Goal: Transaction & Acquisition: Purchase product/service

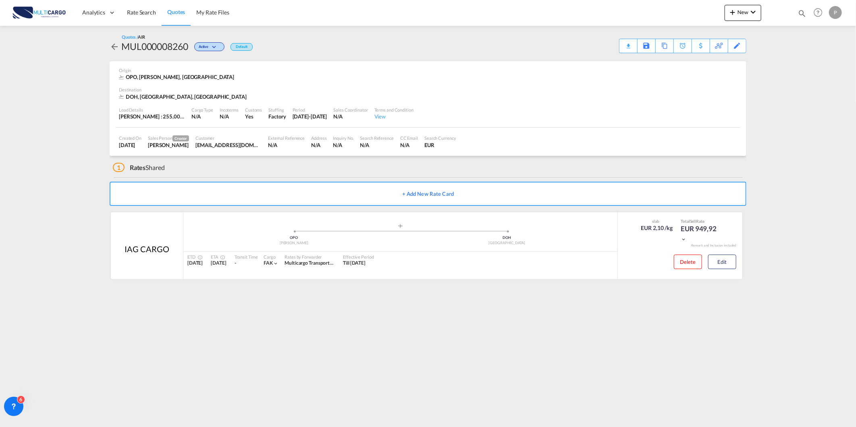
click at [174, 10] on span "Quotes" at bounding box center [176, 11] width 18 height 7
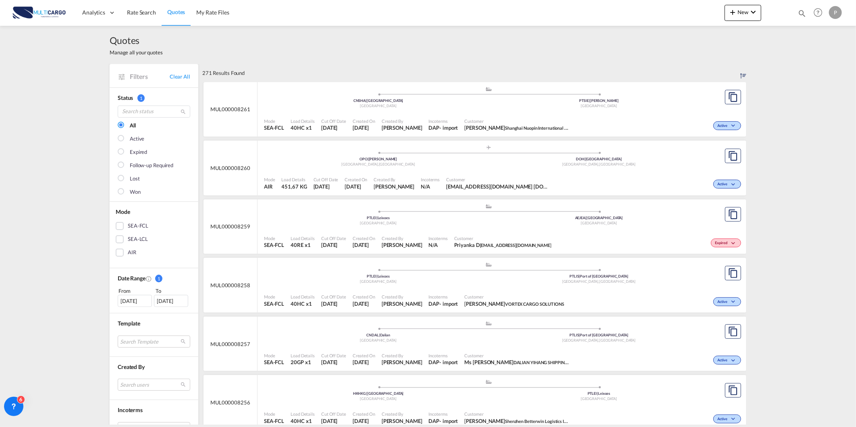
click at [183, 11] on span "Quotes" at bounding box center [176, 11] width 18 height 7
click at [137, 16] on span "Rate Search" at bounding box center [141, 12] width 29 height 8
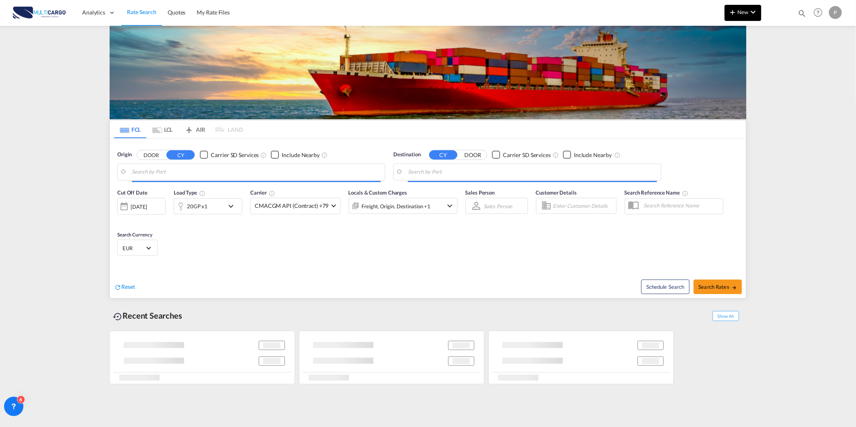
click at [759, 13] on button "New" at bounding box center [743, 13] width 37 height 16
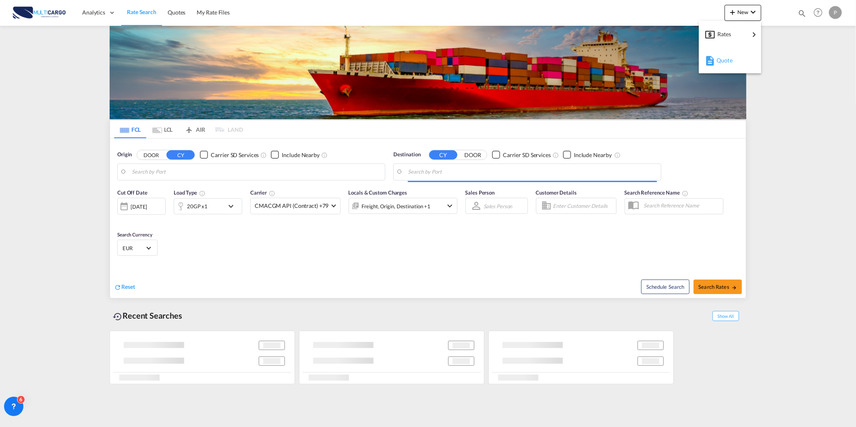
type input "[GEOGRAPHIC_DATA] ([GEOGRAPHIC_DATA]), PTLIS"
type input "Itapoa, BRIOA"
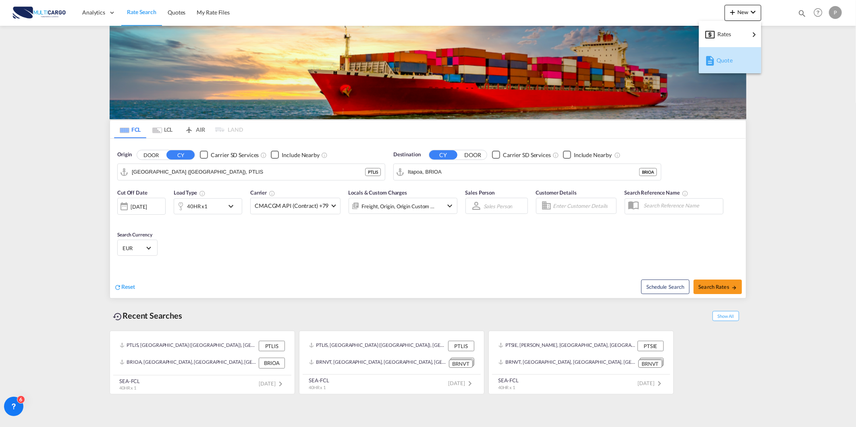
click at [715, 71] on button "Quote" at bounding box center [730, 60] width 62 height 26
click at [721, 16] on div "Analytics Reports Dashboard Rate Search Quotes My Rate Files New Quotes" at bounding box center [428, 12] width 832 height 25
click at [732, 12] on md-icon "icon-plus 400-fg" at bounding box center [733, 12] width 10 height 10
click at [735, 64] on div "Quote" at bounding box center [732, 60] width 30 height 20
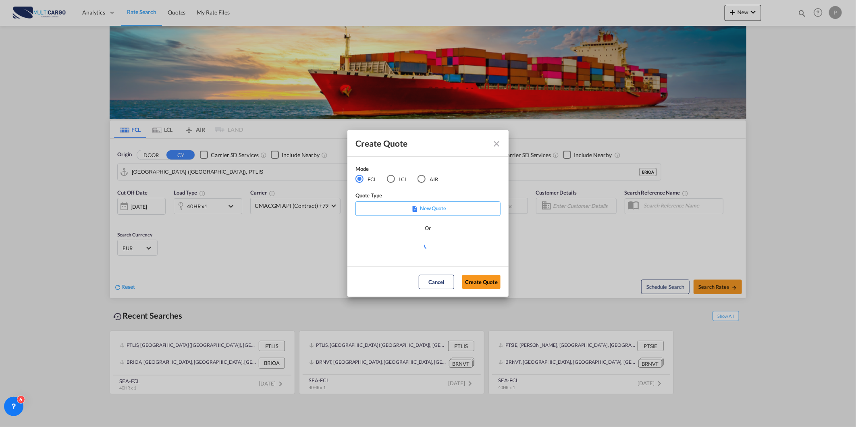
click at [430, 184] on div "Mode FCL LCL AIR" at bounding box center [401, 178] width 93 height 27
click at [427, 181] on md-radio-button "AIR" at bounding box center [428, 179] width 21 height 9
click at [389, 247] on div "Create QuoteModeFCL LCLAIR ..." at bounding box center [427, 245] width 145 height 10
click at [394, 248] on md-select "Select template [DATE] IMP_DAP_AIR_>500 [PERSON_NAME] | [DATE] [DATE]_IMP_DAP_A…" at bounding box center [427, 248] width 145 height 16
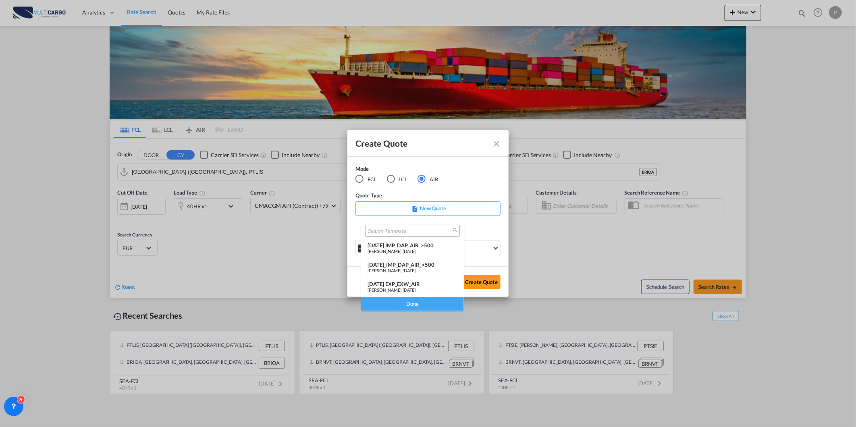
drag, startPoint x: 394, startPoint y: 248, endPoint x: 400, endPoint y: 285, distance: 37.6
click at [401, 281] on div "[DATE] EXP_EXW_AIR" at bounding box center [413, 284] width 90 height 6
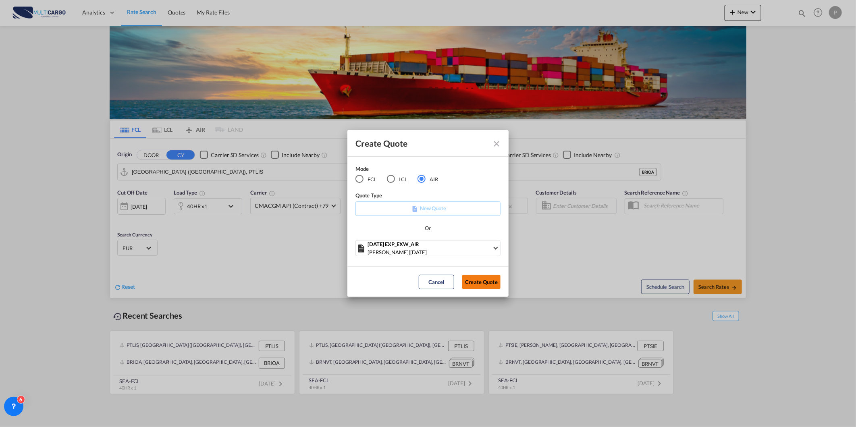
click at [477, 280] on button "Create Quote" at bounding box center [481, 282] width 38 height 15
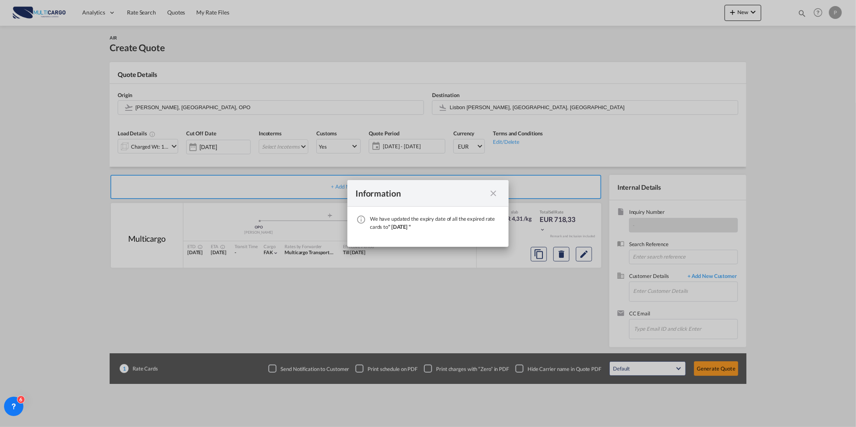
click at [499, 194] on div "We have ..." at bounding box center [493, 193] width 15 height 10
click at [497, 192] on md-icon "icon-close fg-AAA8AD cursor" at bounding box center [493, 194] width 10 height 10
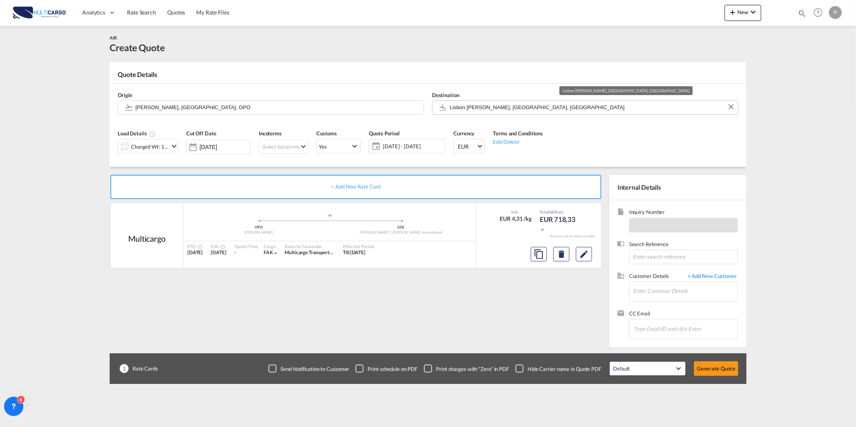
click at [490, 105] on input "Lisbon [PERSON_NAME], [GEOGRAPHIC_DATA], [GEOGRAPHIC_DATA]" at bounding box center [592, 107] width 284 height 14
click at [522, 107] on input "Lisbon [PERSON_NAME], [GEOGRAPHIC_DATA], [GEOGRAPHIC_DATA]" at bounding box center [592, 107] width 284 height 14
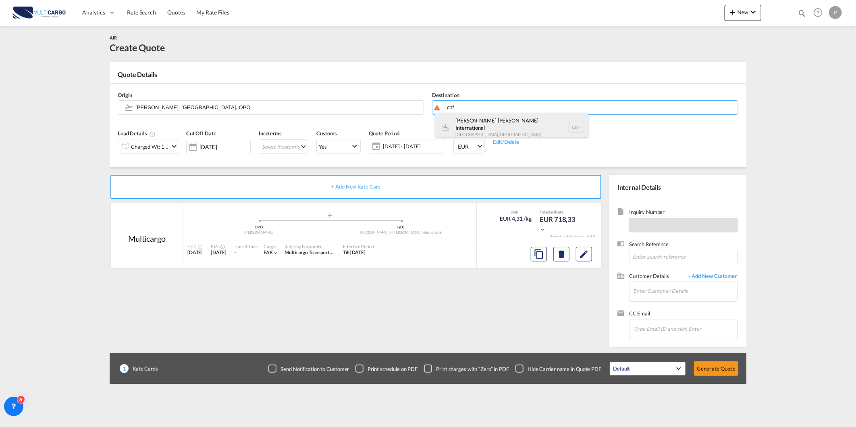
click at [515, 122] on div "[PERSON_NAME] [PERSON_NAME] International [GEOGRAPHIC_DATA] , [GEOGRAPHIC_DATA]…" at bounding box center [511, 127] width 153 height 29
type input "[PERSON_NAME] [PERSON_NAME] International, [GEOGRAPHIC_DATA], CNF"
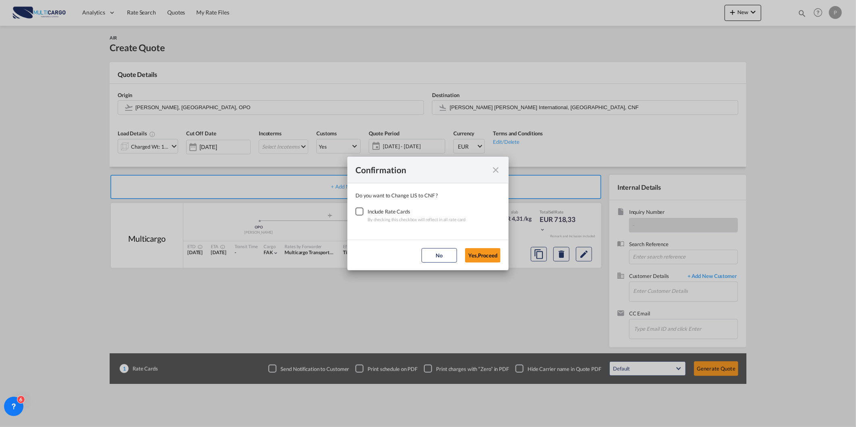
click at [363, 216] on div "Checkbox No Ink" at bounding box center [359, 212] width 8 height 8
click at [479, 251] on button "Yes,Proceed" at bounding box center [482, 255] width 35 height 15
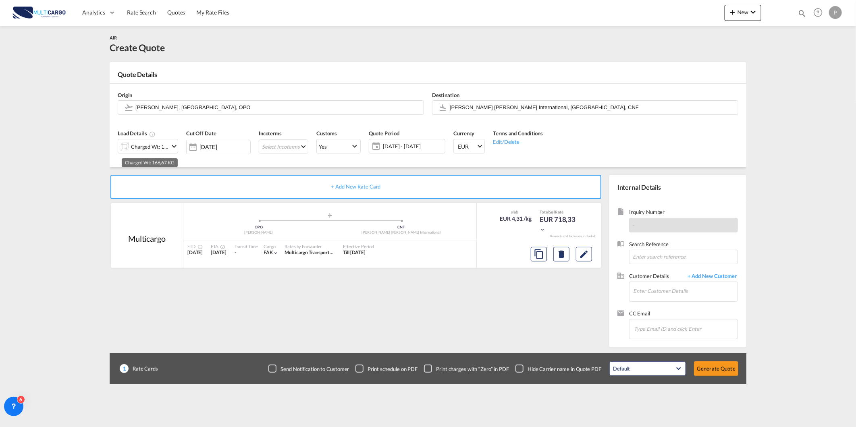
click at [145, 142] on div "Charged Wt: 166,67 KG" at bounding box center [150, 146] width 38 height 11
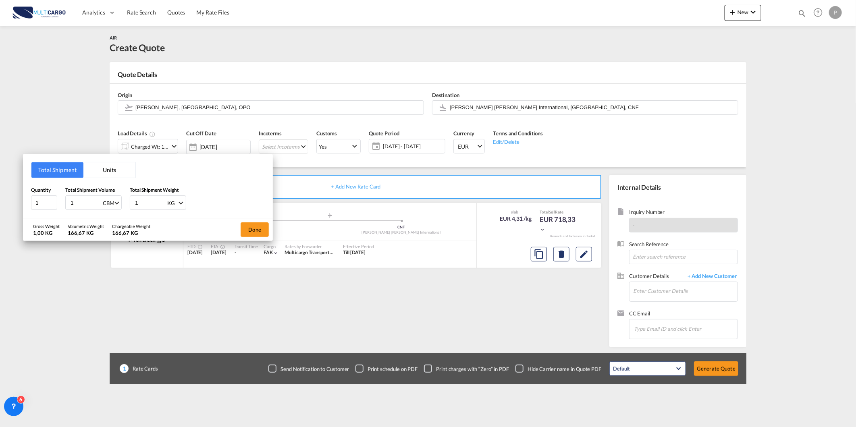
drag, startPoint x: 79, startPoint y: 199, endPoint x: 23, endPoint y: 207, distance: 56.3
click at [26, 207] on div "Total Shipment Units Quantity 1 Total Shipment Volume 1 CBM CBM CFT KG LB Total…" at bounding box center [148, 186] width 250 height 64
type input "0"
type input "0.67"
type input "190"
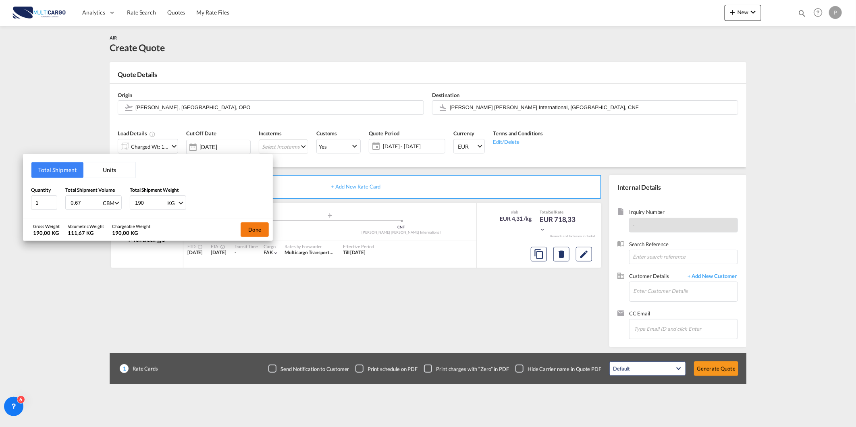
click at [249, 227] on button "Done" at bounding box center [255, 229] width 28 height 15
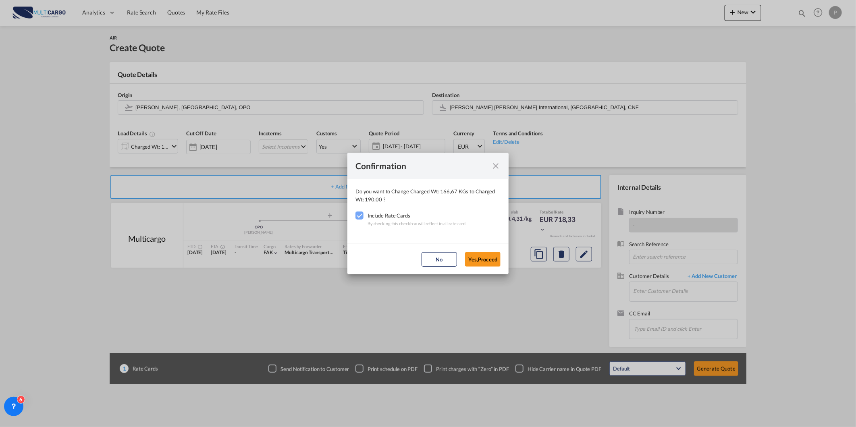
click at [488, 267] on md-dialog-actions "No Yes,Proceed" at bounding box center [427, 259] width 161 height 31
click at [481, 264] on button "Yes,Proceed" at bounding box center [482, 259] width 35 height 15
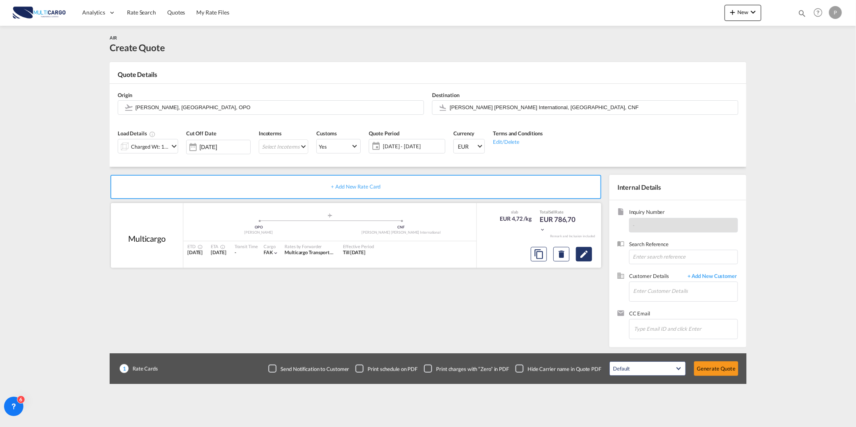
click at [577, 252] on button "Edit" at bounding box center [584, 254] width 16 height 15
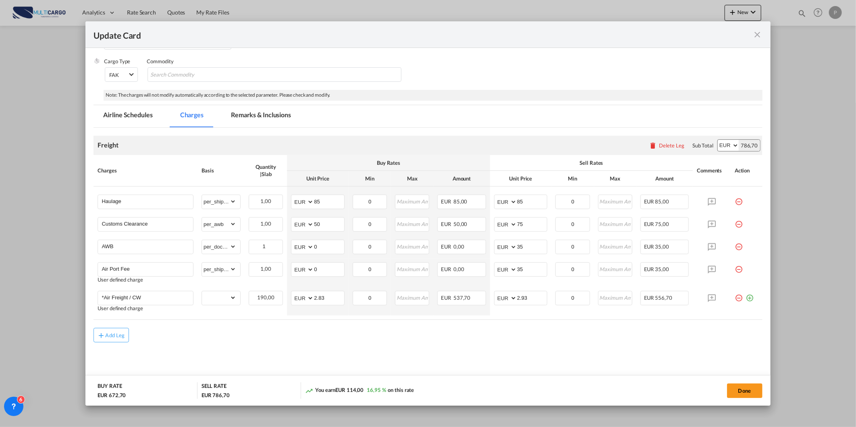
scroll to position [99, 0]
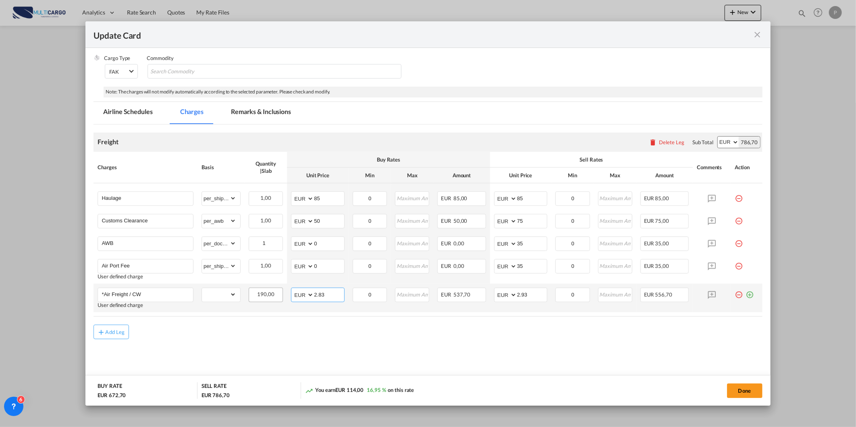
drag, startPoint x: 323, startPoint y: 289, endPoint x: 276, endPoint y: 289, distance: 47.2
click at [279, 289] on tr "*Air Freight / CW User defined charge Please Enter Already Exists gross_weight …" at bounding box center [428, 298] width 669 height 29
type input "3.33"
click at [454, 296] on tr "*Air Freight / CW User defined charge Please Enter Already Exists gross_weight …" at bounding box center [428, 298] width 669 height 29
type input "3.63"
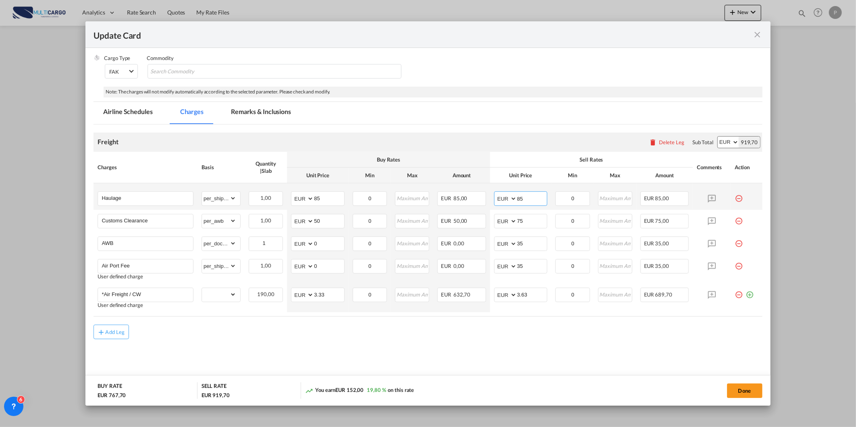
drag, startPoint x: 542, startPoint y: 199, endPoint x: 484, endPoint y: 202, distance: 58.5
click at [485, 202] on tr "Haulage Please Enter Already Exists gross_weight volumetric_weight per_shipment…" at bounding box center [428, 196] width 669 height 27
type input "1"
type input "200"
drag, startPoint x: 738, startPoint y: 388, endPoint x: 735, endPoint y: 385, distance: 4.3
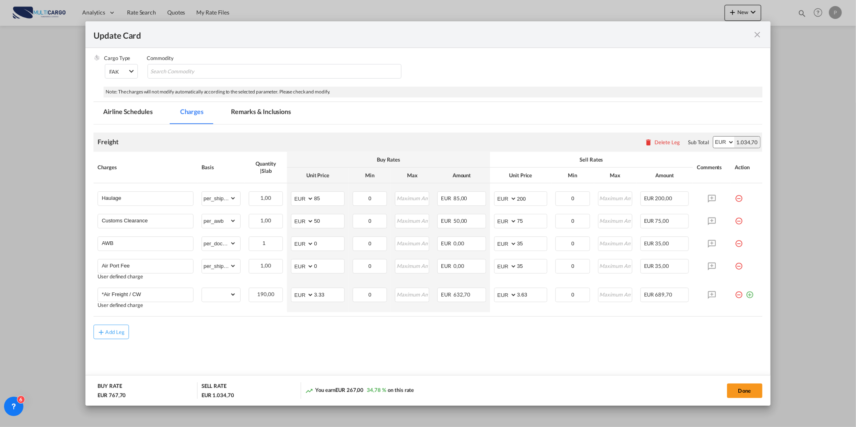
click at [738, 388] on button "Done" at bounding box center [744, 391] width 35 height 15
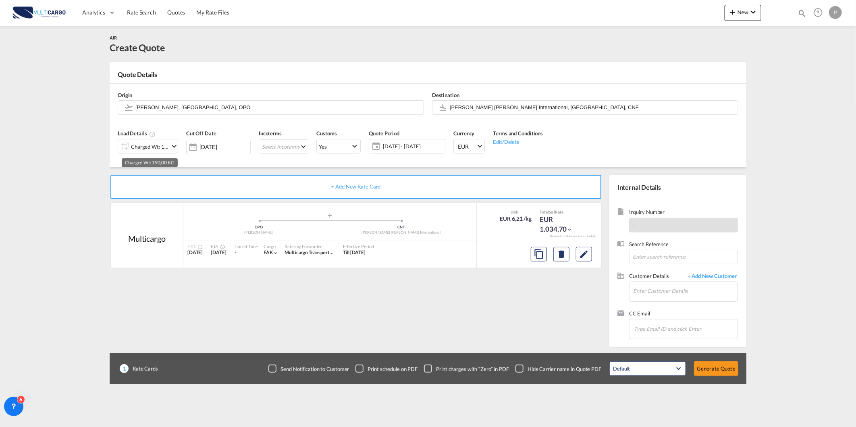
click at [150, 148] on div "Charged Wt: 190,00 KG" at bounding box center [150, 146] width 38 height 11
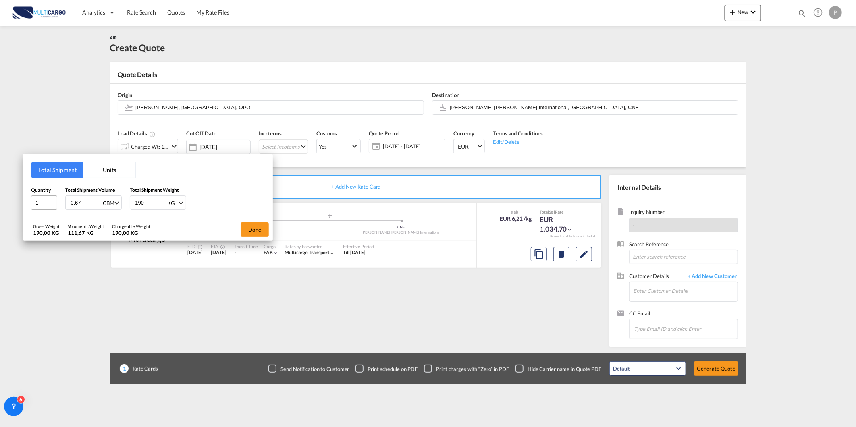
drag, startPoint x: 82, startPoint y: 202, endPoint x: 43, endPoint y: 205, distance: 39.6
click at [54, 203] on div "Quantity 1 Total Shipment Volume 0.67 CBM CBM CFT KG LB Total Shipment Weight 1…" at bounding box center [148, 198] width 234 height 24
click at [245, 231] on button "Done" at bounding box center [255, 229] width 28 height 15
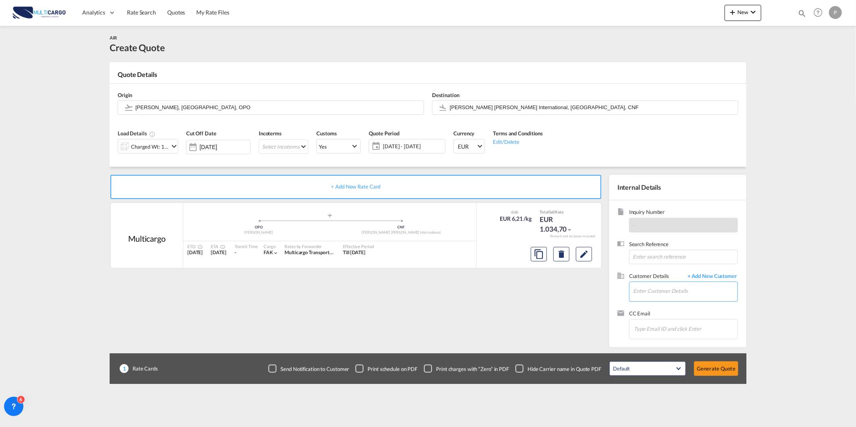
click at [707, 300] on input "Enter Customer Details" at bounding box center [685, 291] width 104 height 18
paste input "[EMAIL_ADDRESS][DOMAIN_NAME]"
click at [671, 296] on div "[PERSON_NAME] [EMAIL_ADDRESS][DOMAIN_NAME] | @[DOMAIN_NAME]" at bounding box center [709, 306] width 153 height 22
type input "@[DOMAIN_NAME], [PERSON_NAME], [EMAIL_ADDRESS][DOMAIN_NAME]"
click at [737, 272] on div "Search Reference" at bounding box center [677, 257] width 121 height 32
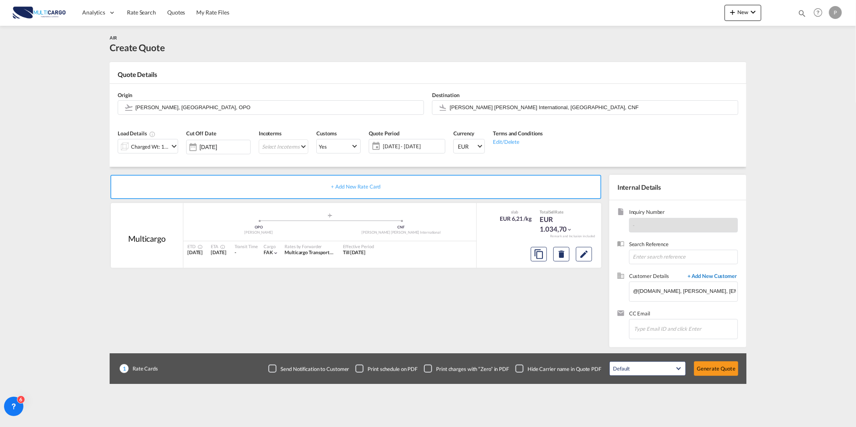
click at [729, 276] on span "+ Add New Customer" at bounding box center [711, 276] width 54 height 9
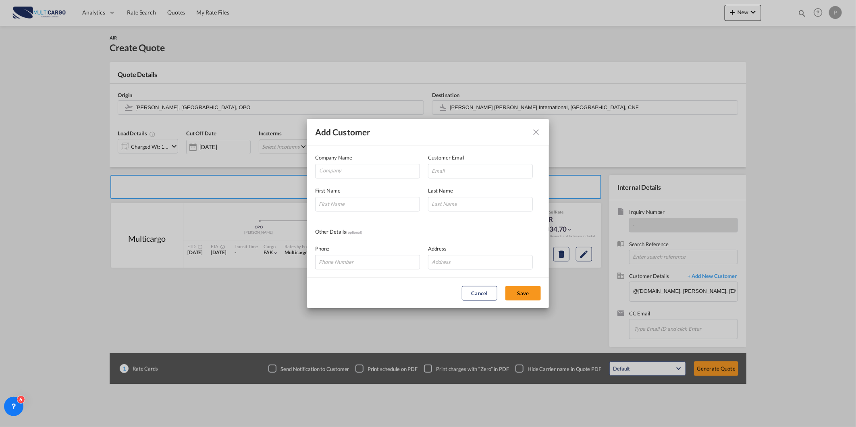
click at [538, 133] on md-icon "icon-close" at bounding box center [536, 132] width 10 height 10
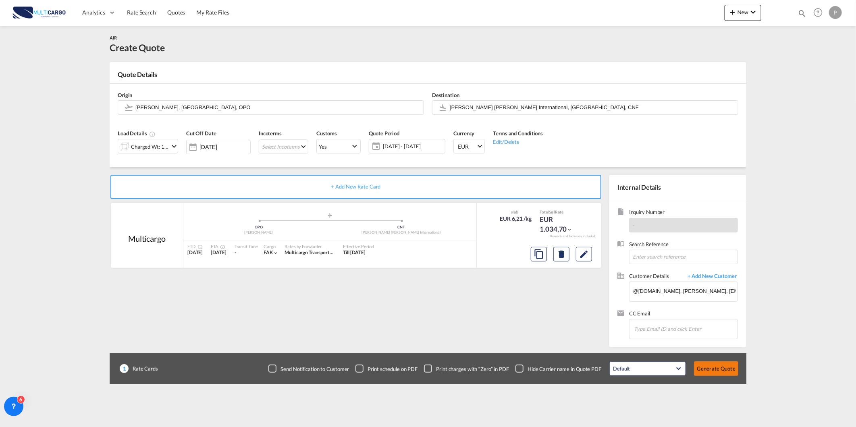
click at [705, 372] on button "Generate Quote" at bounding box center [716, 369] width 44 height 15
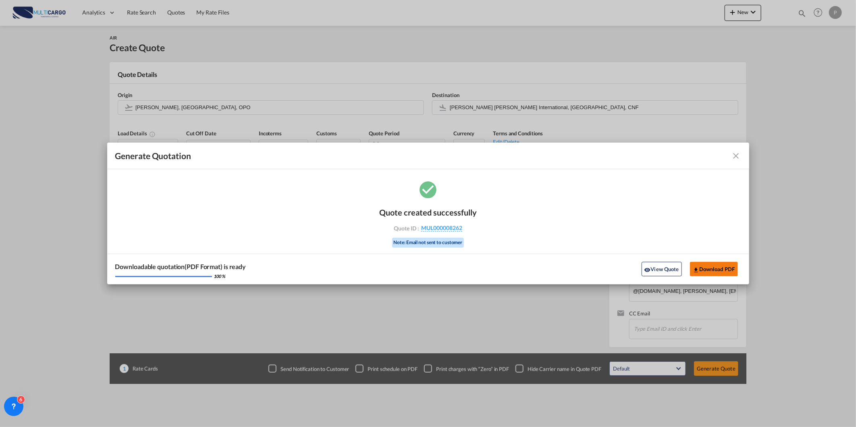
click at [715, 270] on button "Download PDF" at bounding box center [714, 269] width 48 height 15
click at [738, 154] on md-icon "icon-close fg-AAA8AD cursor m-0" at bounding box center [737, 156] width 10 height 10
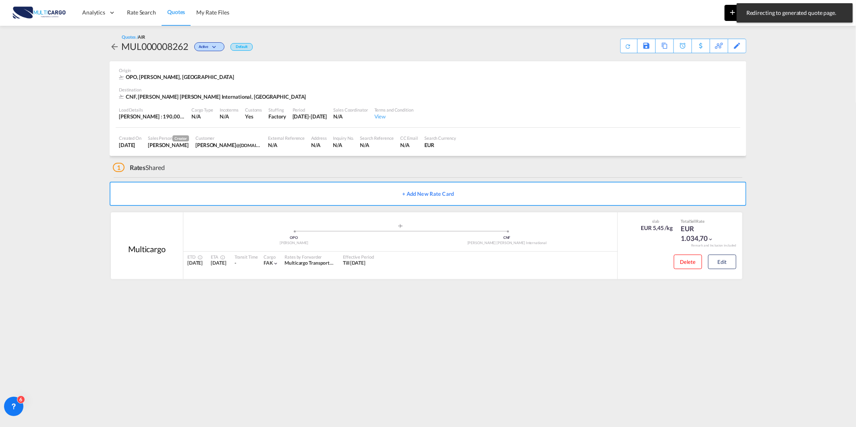
click at [732, 15] on md-icon "icon-plus 400-fg" at bounding box center [733, 12] width 10 height 10
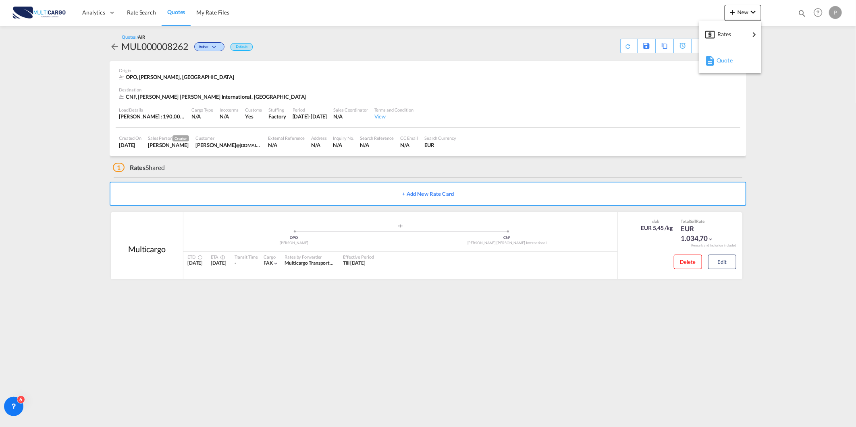
click at [728, 65] on div "Quote" at bounding box center [732, 60] width 30 height 20
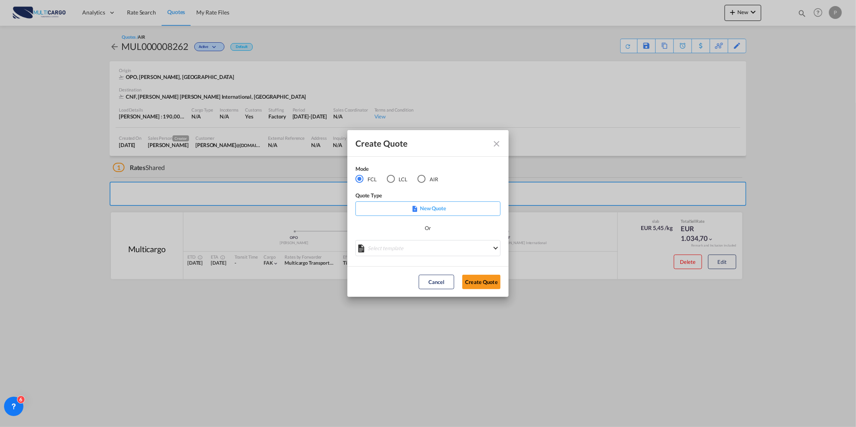
click at [416, 179] on md-radio-group "FCL LCL AIR" at bounding box center [401, 179] width 93 height 9
click at [420, 181] on div "AIR" at bounding box center [422, 179] width 8 height 8
click at [409, 244] on div "Create QuoteModeFCL LCLAIR ..." at bounding box center [427, 245] width 145 height 10
click at [409, 245] on md-select "Select template [DATE] IMP_DAP_AIR_>500 [PERSON_NAME] | [DATE] [DATE]_IMP_DAP_A…" at bounding box center [427, 248] width 145 height 16
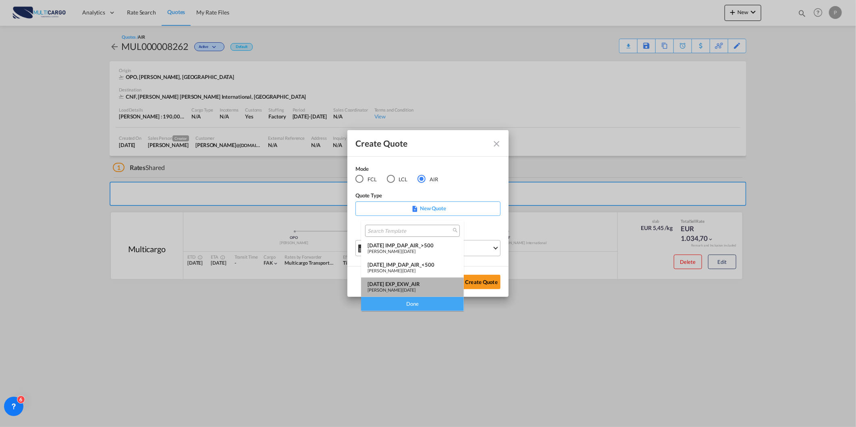
drag, startPoint x: 429, startPoint y: 287, endPoint x: 496, endPoint y: 283, distance: 67.4
click at [430, 287] on div "[PERSON_NAME] | [DATE]" at bounding box center [413, 289] width 90 height 5
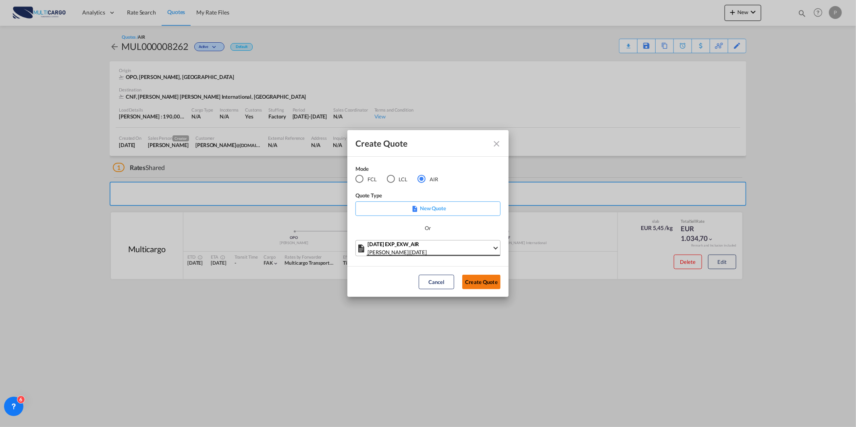
click at [497, 283] on button "Create Quote" at bounding box center [481, 282] width 38 height 15
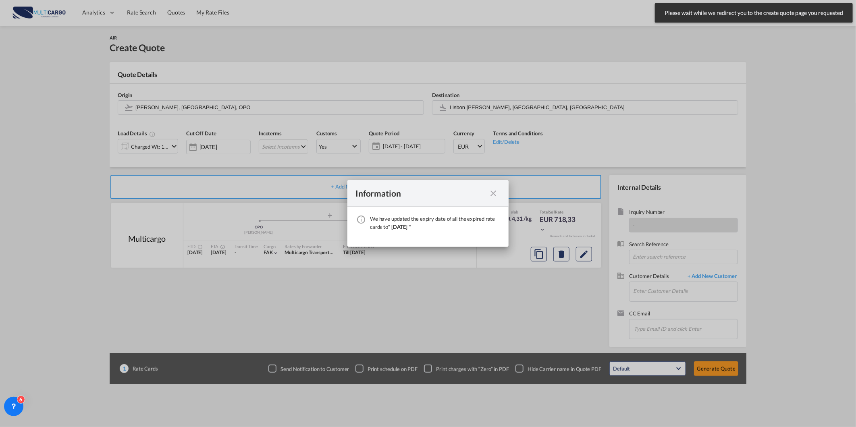
click at [497, 190] on md-icon "icon-close fg-AAA8AD cursor" at bounding box center [493, 194] width 10 height 10
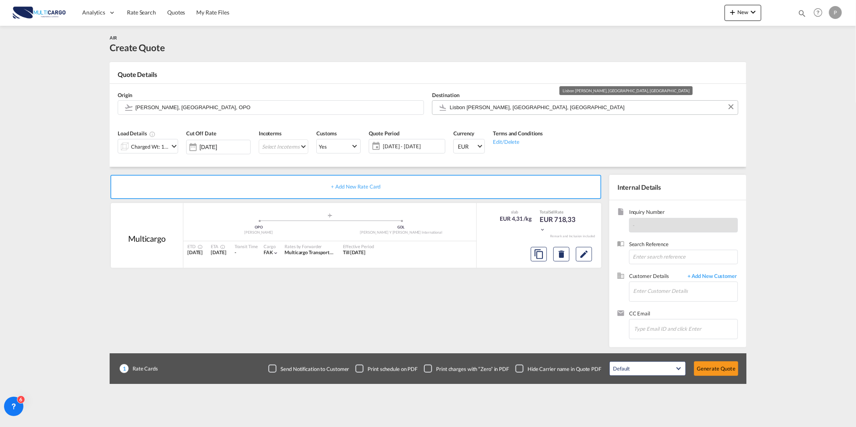
click at [498, 102] on input "Lisbon [PERSON_NAME], [GEOGRAPHIC_DATA], [GEOGRAPHIC_DATA]" at bounding box center [592, 107] width 284 height 14
type input "v"
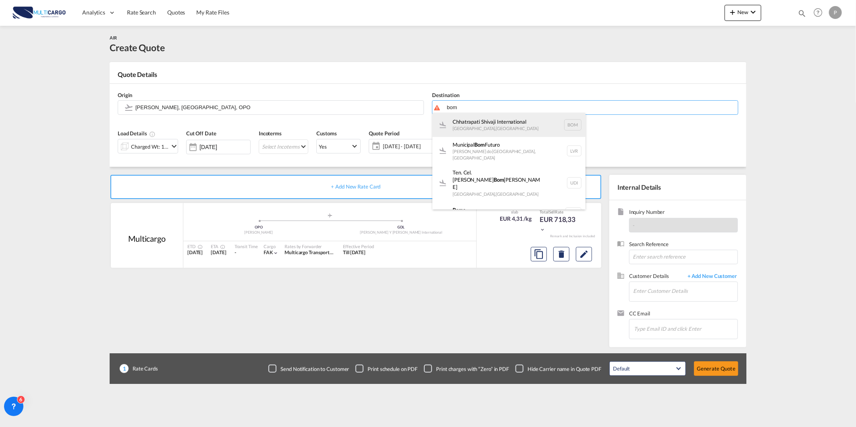
click at [492, 127] on div "Chhatrapati Shivaji International [GEOGRAPHIC_DATA] , [GEOGRAPHIC_DATA] BOM" at bounding box center [508, 125] width 153 height 24
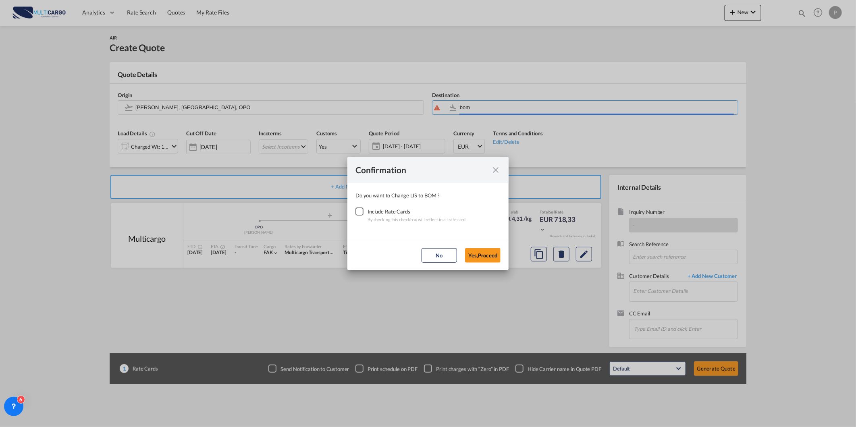
type input "Chhatrapati Shivaji International, [GEOGRAPHIC_DATA], BOM"
drag, startPoint x: 354, startPoint y: 215, endPoint x: 386, endPoint y: 223, distance: 33.3
click at [355, 214] on div "Checkbox No Ink" at bounding box center [359, 212] width 8 height 8
click at [490, 254] on button "Yes,Proceed" at bounding box center [482, 255] width 35 height 15
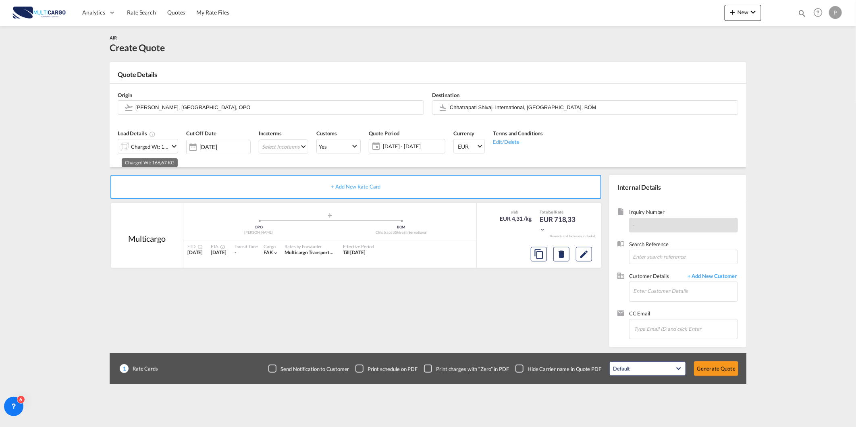
click at [162, 146] on div "Charged Wt: 166,67 KG" at bounding box center [150, 146] width 38 height 11
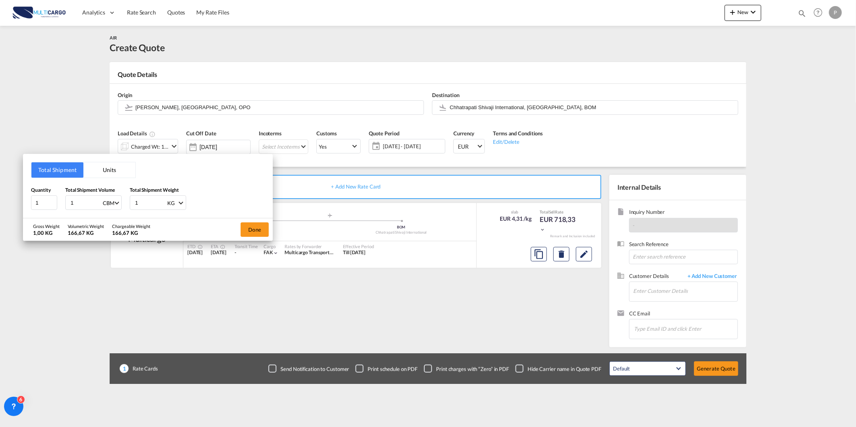
click at [81, 208] on input "1" at bounding box center [86, 203] width 32 height 14
type input "1.02"
drag, startPoint x: 150, startPoint y: 202, endPoint x: 114, endPoint y: 202, distance: 36.3
click at [115, 202] on div "Quantity 1 Total Shipment Volume 1.02 CBM CBM CFT KG LB Total Shipment Weight 1…" at bounding box center [148, 198] width 234 height 24
type input "81"
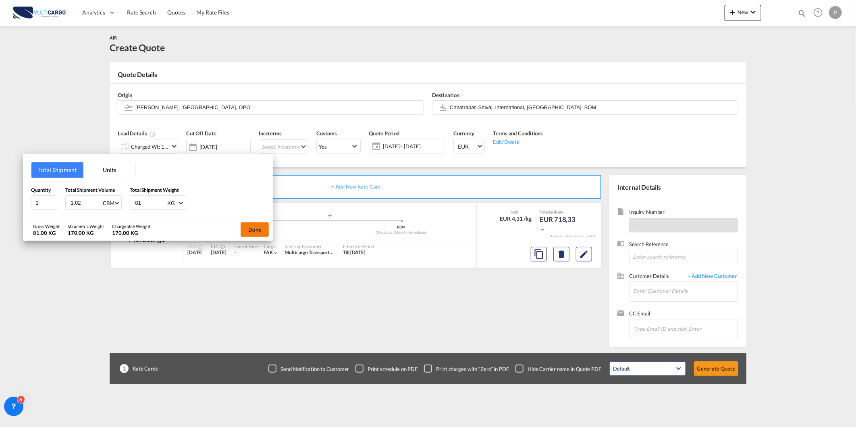
click at [264, 232] on button "Done" at bounding box center [255, 229] width 28 height 15
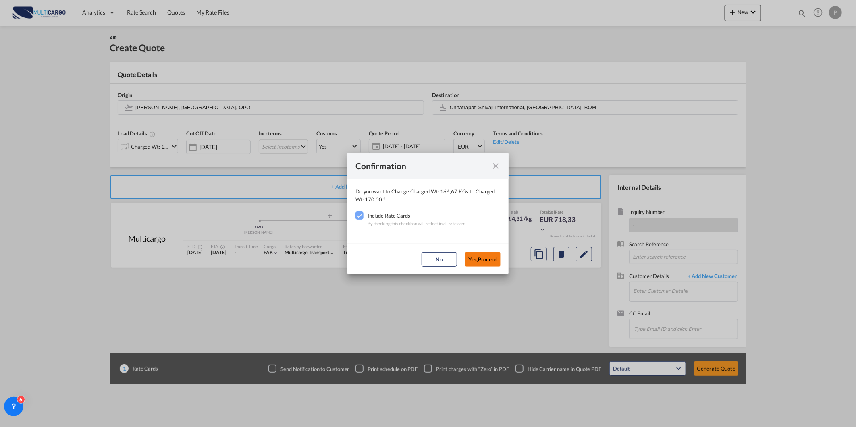
click at [488, 259] on button "Yes,Proceed" at bounding box center [482, 259] width 35 height 15
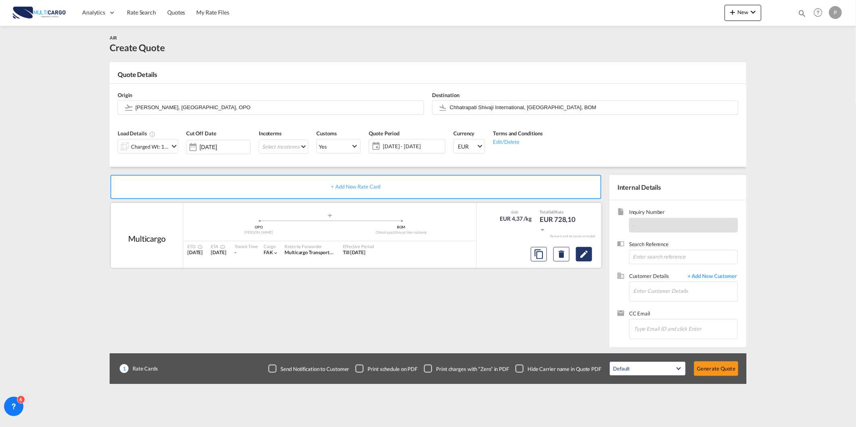
click at [583, 256] on md-icon "Edit" at bounding box center [584, 254] width 10 height 10
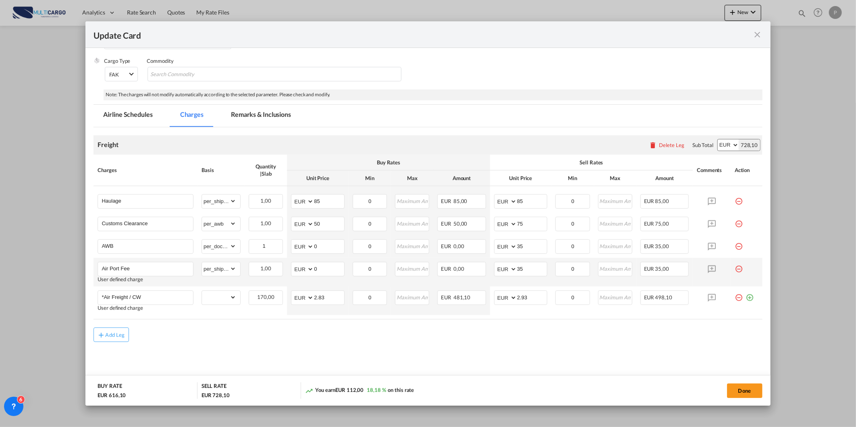
scroll to position [99, 0]
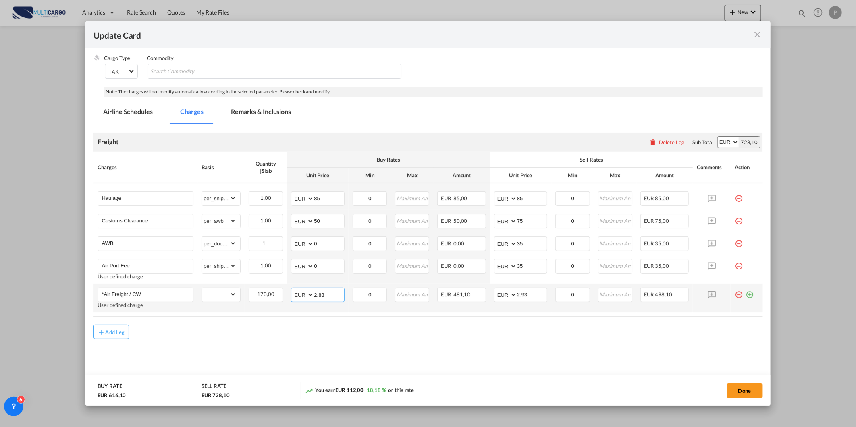
drag, startPoint x: 323, startPoint y: 300, endPoint x: 296, endPoint y: 298, distance: 27.1
click at [296, 298] on md-input-container "AED AFN ALL AMD ANG AOA ARS AUD AWG AZN BAM BBD BDT BGN BHD BIF BMD BND [PERSON…" at bounding box center [317, 295] width 53 height 15
type input "1.30"
click at [523, 295] on input "2.93" at bounding box center [532, 294] width 30 height 12
click at [524, 295] on input "2.93" at bounding box center [532, 294] width 30 height 12
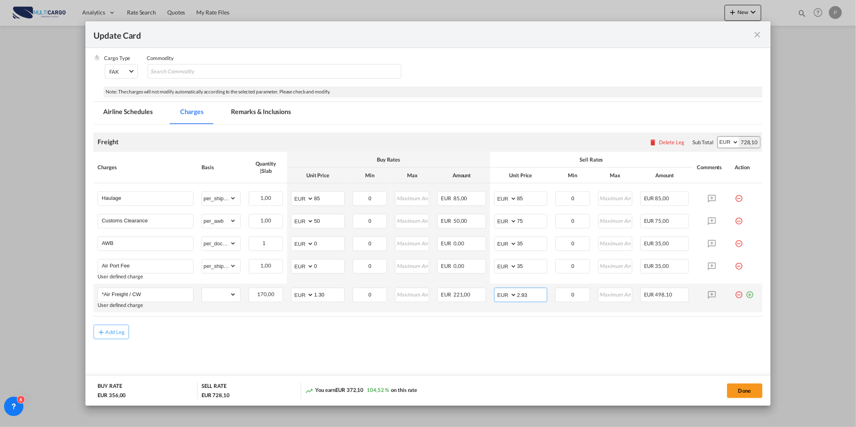
click at [524, 295] on input "2.93" at bounding box center [532, 294] width 30 height 12
type input "1.45"
drag, startPoint x: 520, startPoint y: 203, endPoint x: 524, endPoint y: 202, distance: 4.3
click at [520, 203] on input "85" at bounding box center [532, 198] width 30 height 12
drag, startPoint x: 531, startPoint y: 199, endPoint x: 513, endPoint y: 199, distance: 17.3
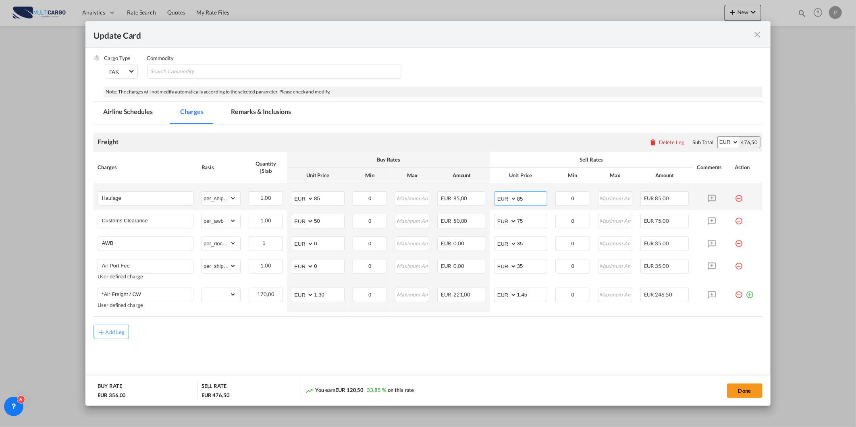
click at [517, 199] on input "85" at bounding box center [532, 198] width 30 height 12
type input "1"
type input "280"
drag, startPoint x: 323, startPoint y: 199, endPoint x: 300, endPoint y: 202, distance: 23.5
click at [300, 202] on md-input-container "AED AFN ALL AMD ANG AOA ARS AUD AWG AZN BAM BBD BDT BGN BHD BIF BMD BND [PERSON…" at bounding box center [317, 198] width 53 height 15
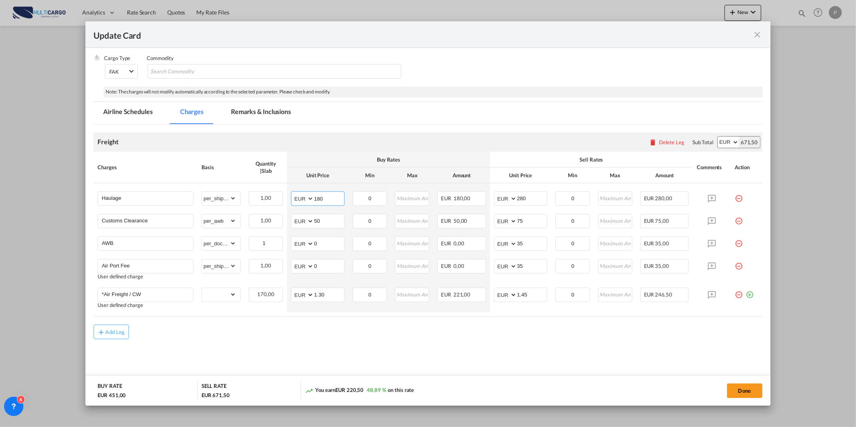
type input "180"
click at [506, 362] on md-content "Freight Please enter leg name Leg Name Already Exists Delete Leg Sub Total AED …" at bounding box center [428, 256] width 669 height 262
click at [236, 108] on md-tab-item "Remarks & Inclusions" at bounding box center [260, 113] width 79 height 22
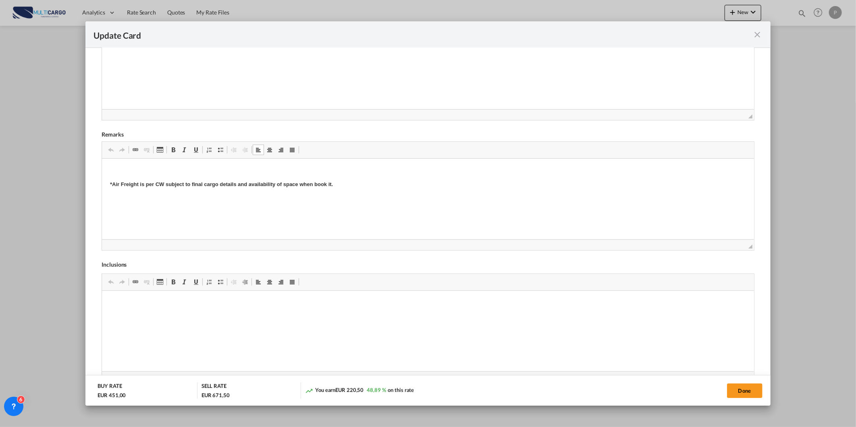
scroll to position [29, 0]
click at [747, 390] on button "Done" at bounding box center [744, 391] width 35 height 15
type input "1.3"
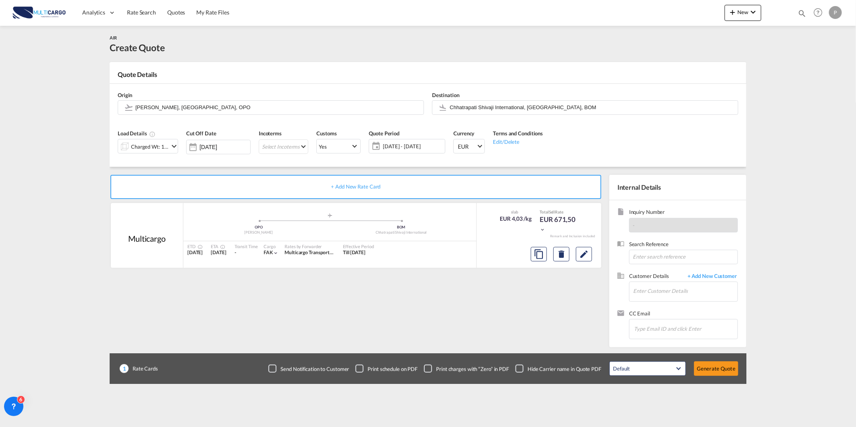
scroll to position [5, 0]
click at [589, 256] on button "Edit" at bounding box center [584, 254] width 16 height 15
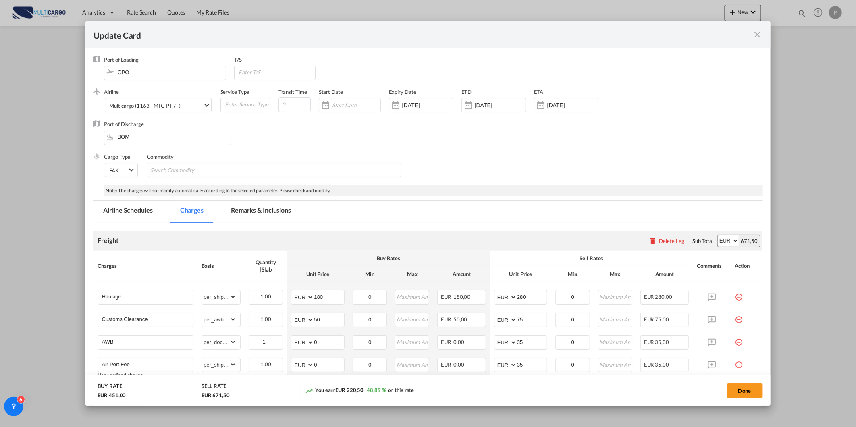
click at [267, 209] on md-tab-item "Remarks & Inclusions" at bounding box center [260, 212] width 79 height 22
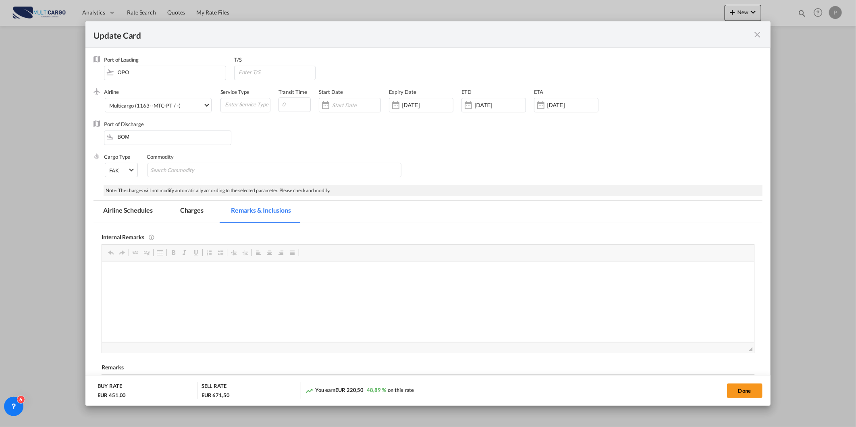
scroll to position [0, 0]
click at [152, 104] on div "Multicargo (1163--MTC-PT / -)" at bounding box center [144, 105] width 71 height 6
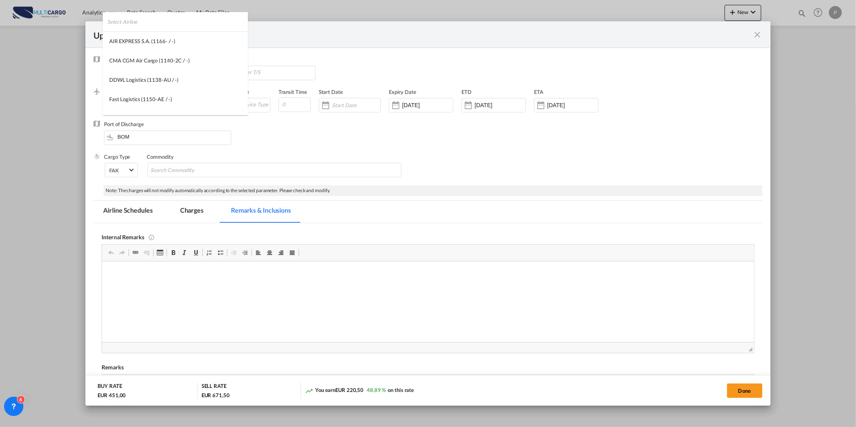
click at [223, 22] on input "search" at bounding box center [177, 21] width 141 height 19
type input "lufth"
click at [175, 55] on md-option "Lufthansa Cargo (1128-LH-020 / 020)" at bounding box center [167, 60] width 129 height 19
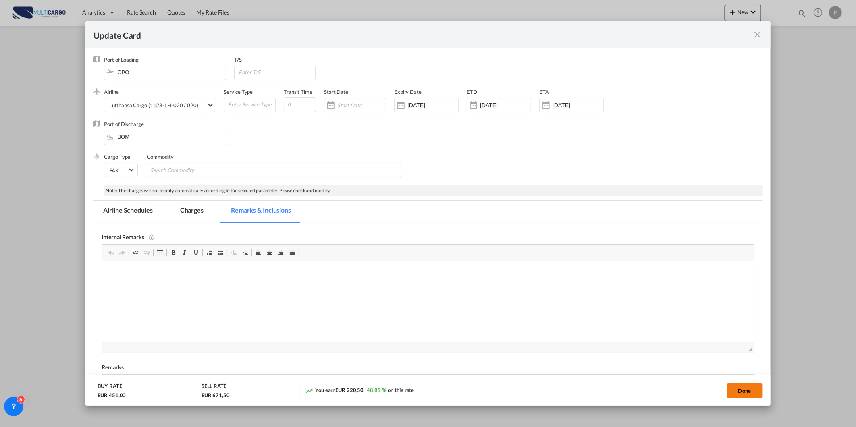
click at [750, 393] on button "Done" at bounding box center [744, 391] width 35 height 15
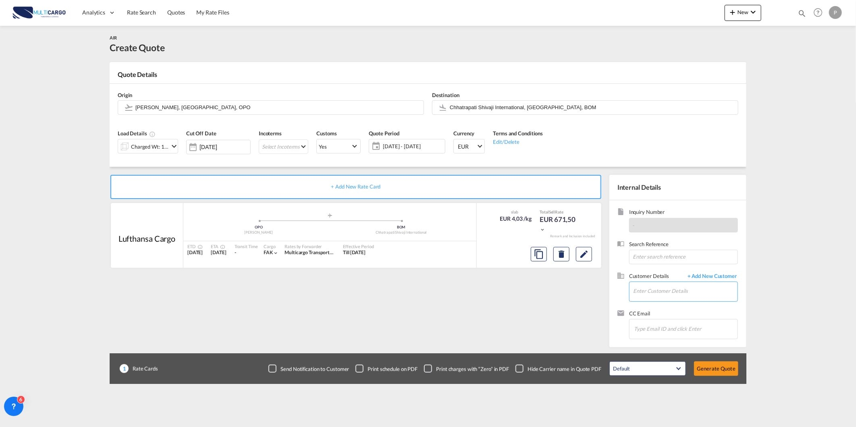
click at [636, 293] on input "Enter Customer Details" at bounding box center [685, 291] width 104 height 18
paste input "[EMAIL_ADDRESS][DOMAIN_NAME]"
type input "[EMAIL_ADDRESS][DOMAIN_NAME]"
drag, startPoint x: 720, startPoint y: 269, endPoint x: 720, endPoint y: 275, distance: 6.0
click at [720, 276] on span "+ Add New Customer" at bounding box center [711, 276] width 54 height 9
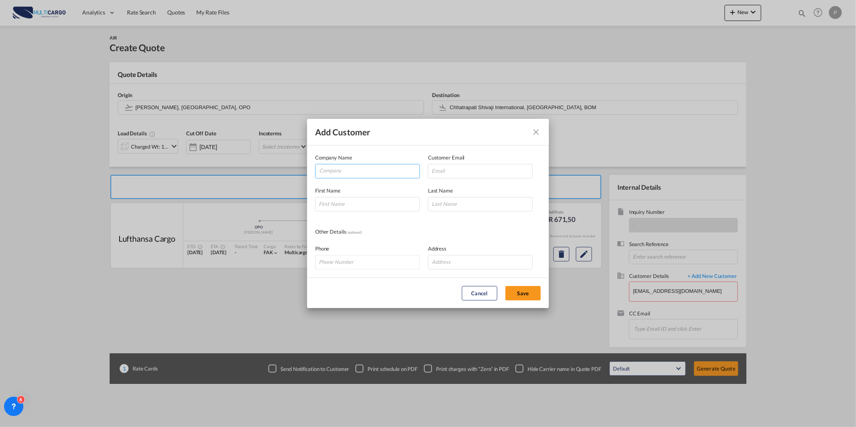
click at [379, 172] on input "Company" at bounding box center [369, 170] width 100 height 12
paste input "[EMAIL_ADDRESS][DOMAIN_NAME]"
type input "[EMAIL_ADDRESS][DOMAIN_NAME]"
click at [469, 175] on input "Add Customer Company ..." at bounding box center [480, 171] width 105 height 15
paste input "[EMAIL_ADDRESS][DOMAIN_NAME]"
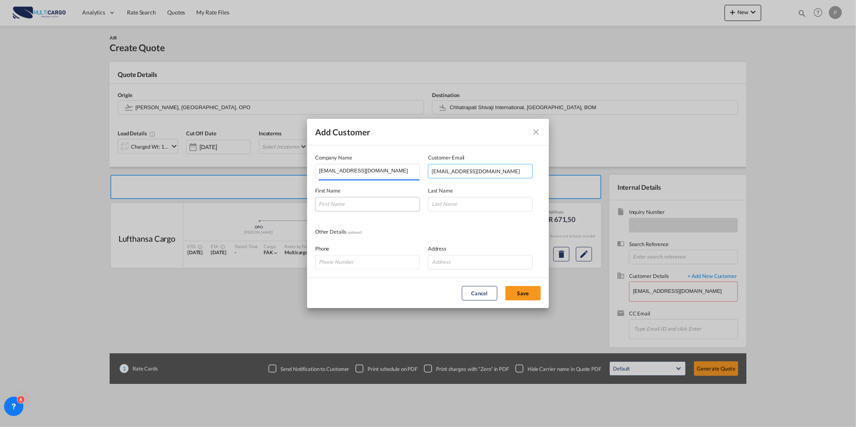
type input "[EMAIL_ADDRESS][DOMAIN_NAME]"
drag, startPoint x: 341, startPoint y: 209, endPoint x: 368, endPoint y: 207, distance: 27.1
click at [341, 209] on input "Add Customer Company ..." at bounding box center [367, 204] width 105 height 15
paste input "[EMAIL_ADDRESS][DOMAIN_NAME]"
type input "[EMAIL_ADDRESS][DOMAIN_NAME]"
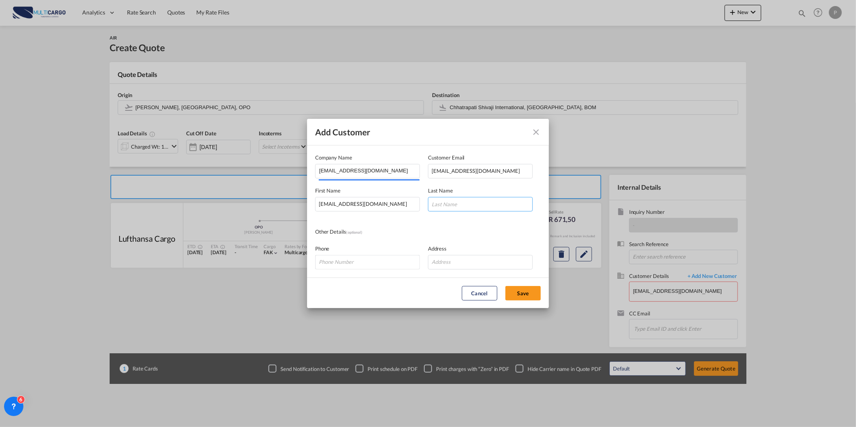
paste input "[EMAIL_ADDRESS][DOMAIN_NAME]"
click at [485, 203] on input "Add Customer Company ..." at bounding box center [480, 204] width 105 height 15
type input "[EMAIL_ADDRESS][DOMAIN_NAME]"
click at [408, 281] on md-dialog-actions "Cancel Save" at bounding box center [428, 293] width 242 height 31
click at [520, 293] on button "Save" at bounding box center [522, 293] width 35 height 15
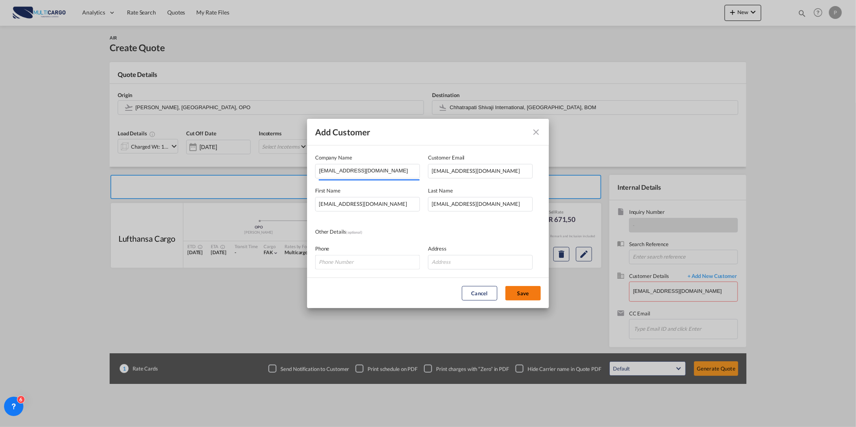
type input "[EMAIL_ADDRESS][DOMAIN_NAME], [EMAIL_ADDRESS][DOMAIN_NAME] [EMAIL_ADDRESS][DOMA…"
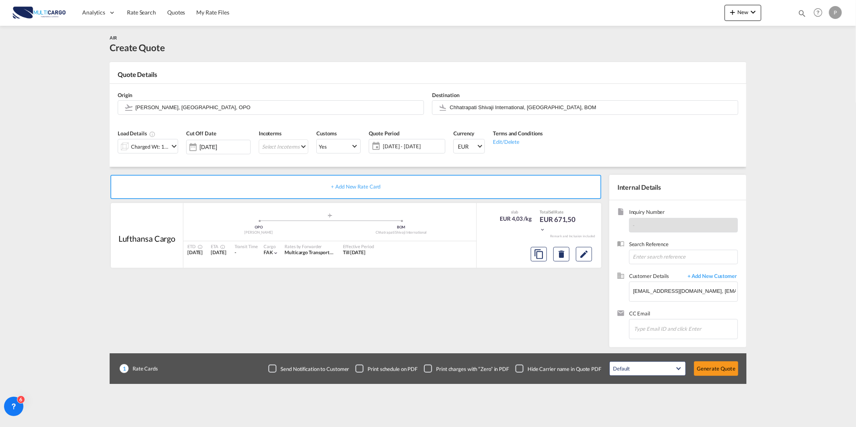
click at [530, 292] on div "Add Customer Company Name [EMAIL_ADDRESS][DOMAIN_NAME] Customer Email [EMAIL_AD…" at bounding box center [428, 213] width 856 height 427
click at [710, 363] on button "Generate Quote" at bounding box center [716, 369] width 44 height 15
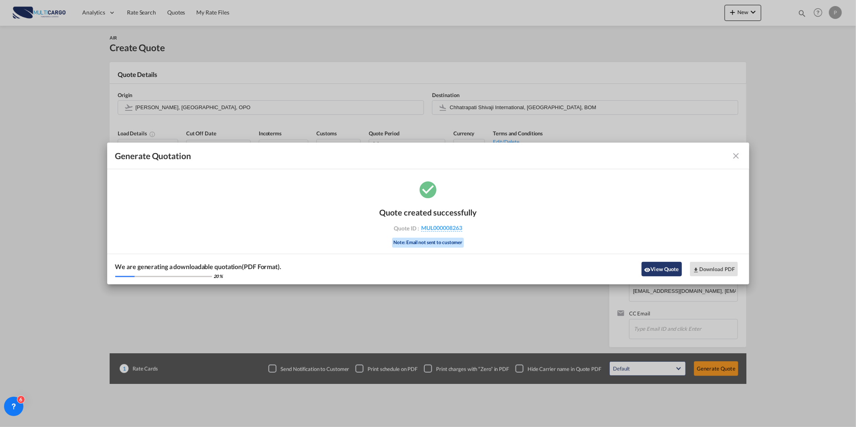
click at [649, 271] on md-icon "icon-eye" at bounding box center [647, 270] width 6 height 6
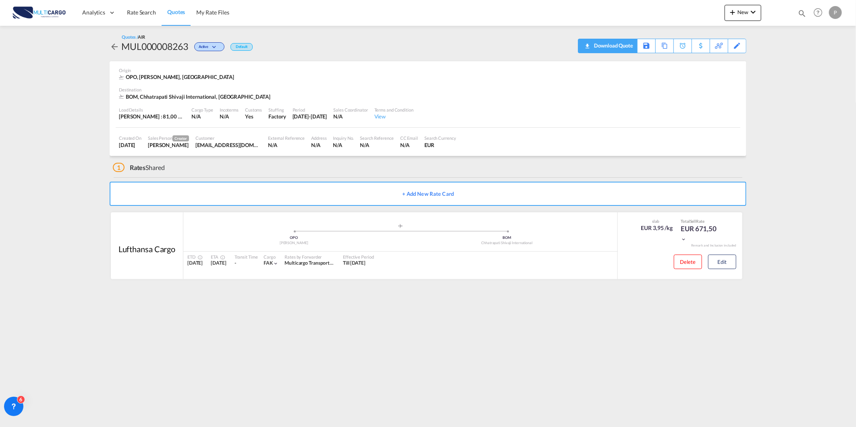
click at [630, 42] on div "Download Quote" at bounding box center [612, 45] width 41 height 13
click at [141, 16] on span "Rate Search" at bounding box center [141, 12] width 29 height 8
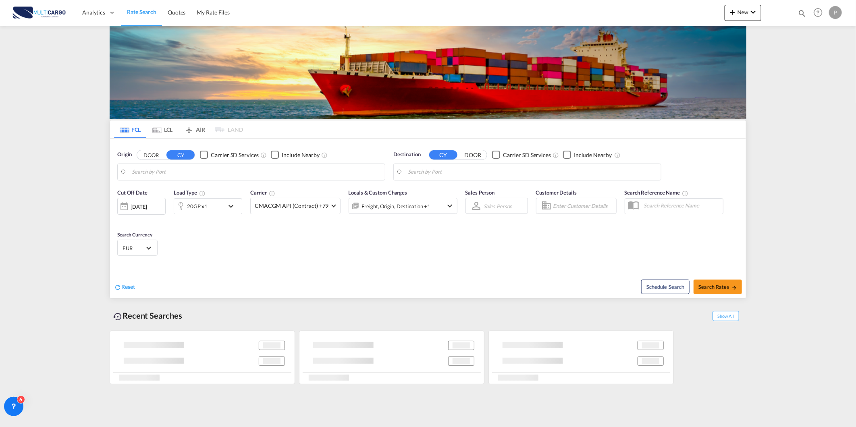
type input "[GEOGRAPHIC_DATA] ([GEOGRAPHIC_DATA]), PTLIS"
type input "Itapoa, BRIOA"
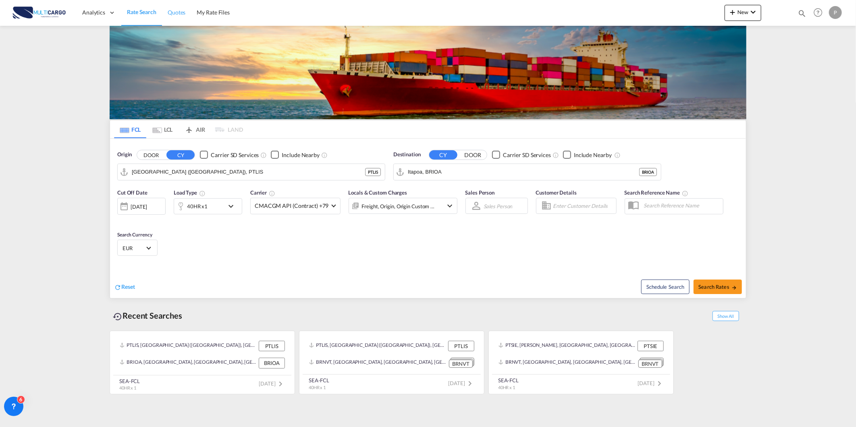
click at [176, 19] on link "Quotes" at bounding box center [176, 13] width 29 height 26
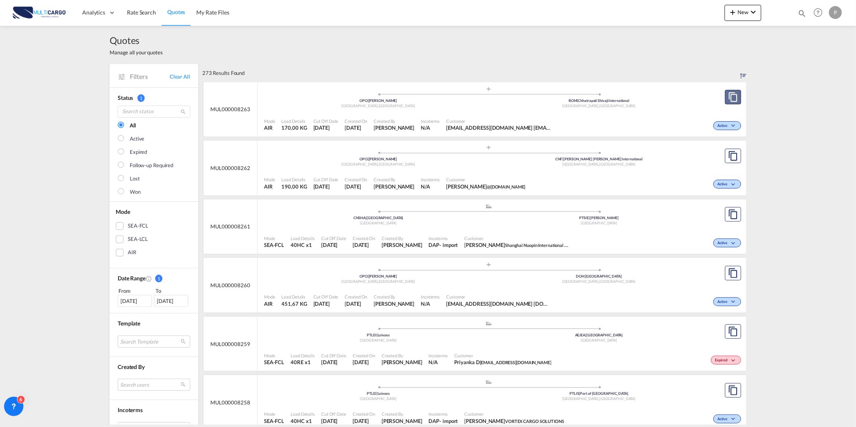
click at [734, 99] on md-icon "assets/icons/custom/copyQuote.svg" at bounding box center [733, 97] width 10 height 10
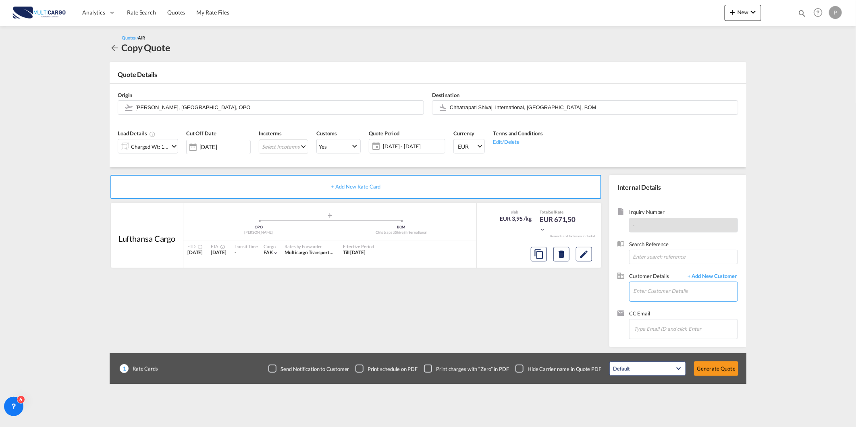
click at [638, 292] on input "Enter Customer Details" at bounding box center [685, 291] width 104 height 18
paste input "[DOMAIN_NAME][EMAIL_ADDRESS][DOMAIN_NAME]"
click at [633, 303] on div "[PERSON_NAME] [DOMAIN_NAME][EMAIL_ADDRESS][DOMAIN_NAME]" at bounding box center [685, 306] width 105 height 22
type input "Beelogistics, [PERSON_NAME], [DOMAIN_NAME][EMAIL_ADDRESS][DOMAIN_NAME]"
click at [709, 373] on button "Generate Quote" at bounding box center [716, 369] width 44 height 15
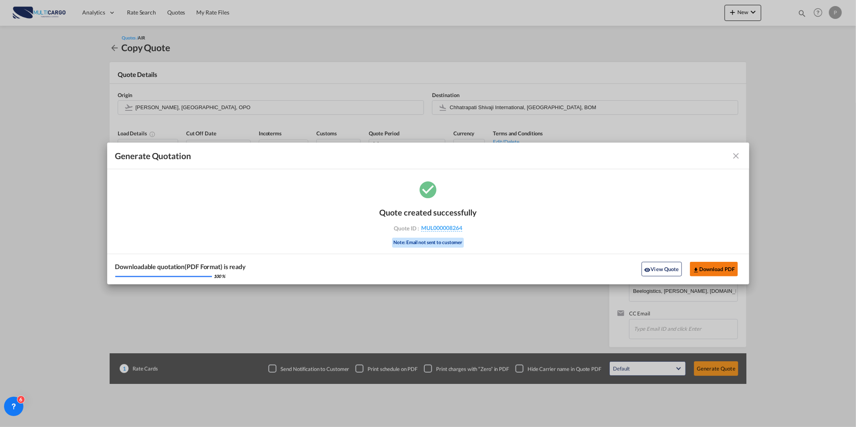
click at [707, 266] on button "Download PDF" at bounding box center [714, 269] width 48 height 15
click at [737, 155] on md-icon "icon-close fg-AAA8AD cursor m-0" at bounding box center [737, 156] width 10 height 10
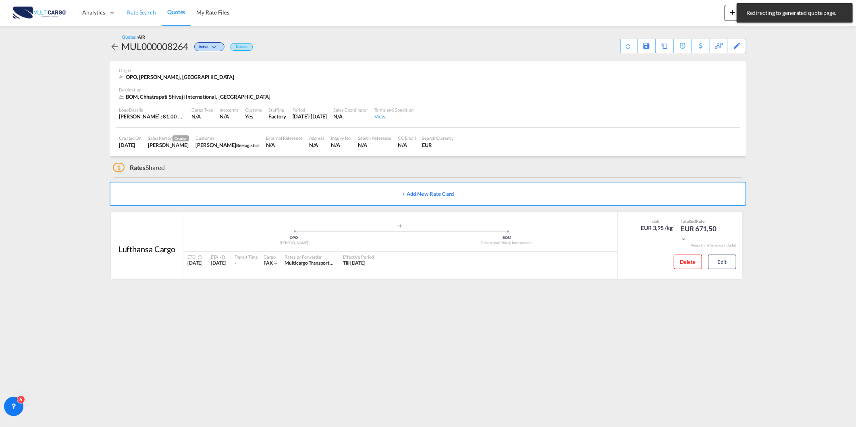
click at [146, 12] on span "Rate Search" at bounding box center [141, 12] width 29 height 7
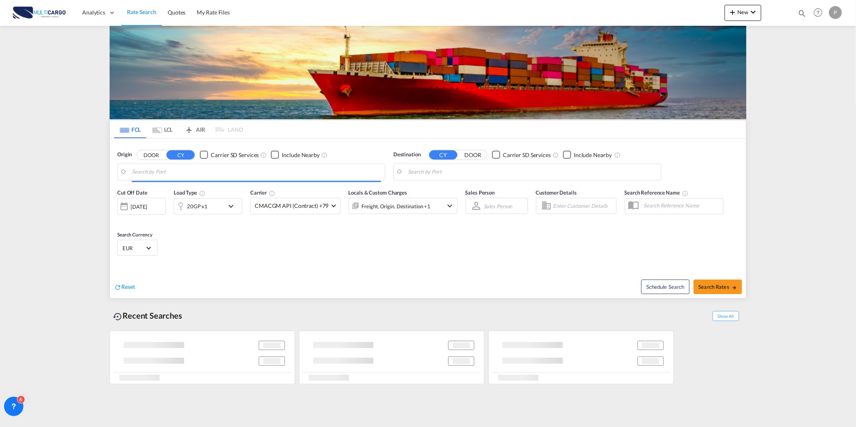
type input "[GEOGRAPHIC_DATA] ([GEOGRAPHIC_DATA]), PTLIS"
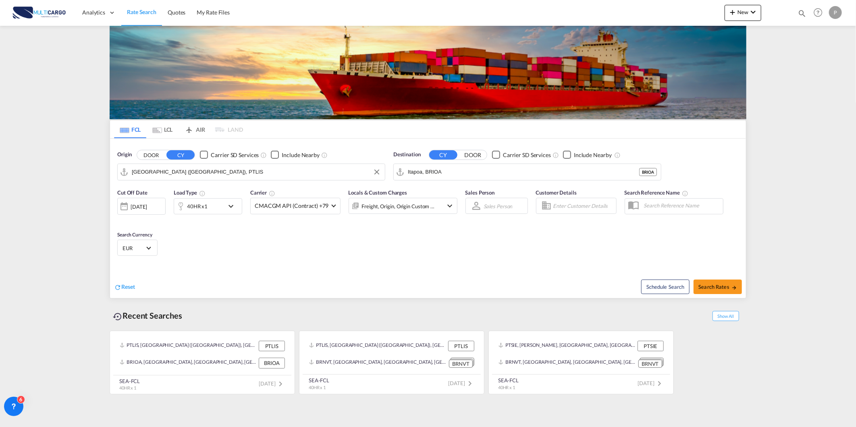
click at [202, 171] on input "[GEOGRAPHIC_DATA] ([GEOGRAPHIC_DATA]), PTLIS" at bounding box center [256, 172] width 249 height 12
click at [438, 174] on input "Itapoa, BRIOA" at bounding box center [532, 172] width 249 height 12
click at [438, 172] on input "Itapoa, BRIOA" at bounding box center [532, 172] width 249 height 12
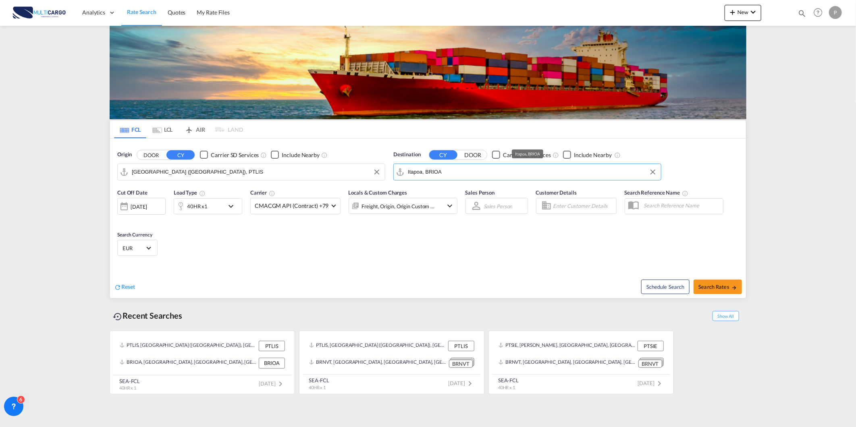
click at [438, 172] on input "Itapoa, BRIOA" at bounding box center [532, 172] width 249 height 12
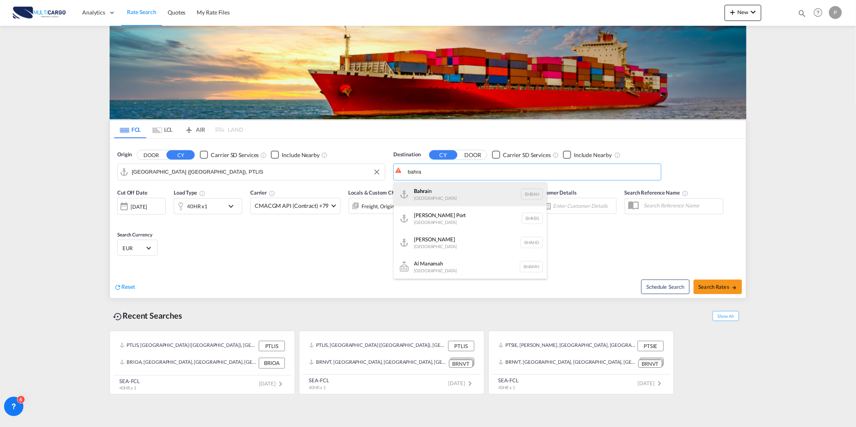
click at [409, 185] on div "Bahra in [GEOGRAPHIC_DATA] [GEOGRAPHIC_DATA]" at bounding box center [470, 194] width 153 height 24
type input "[GEOGRAPHIC_DATA], BHBAH"
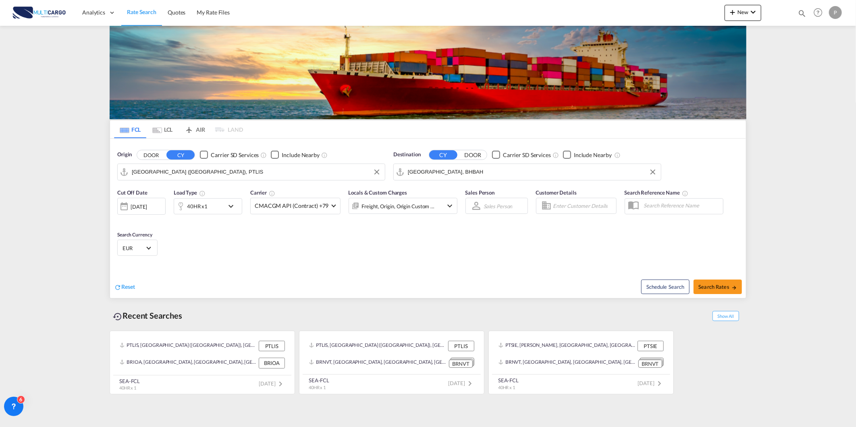
click at [196, 213] on div "40HR x1" at bounding box center [199, 206] width 50 height 16
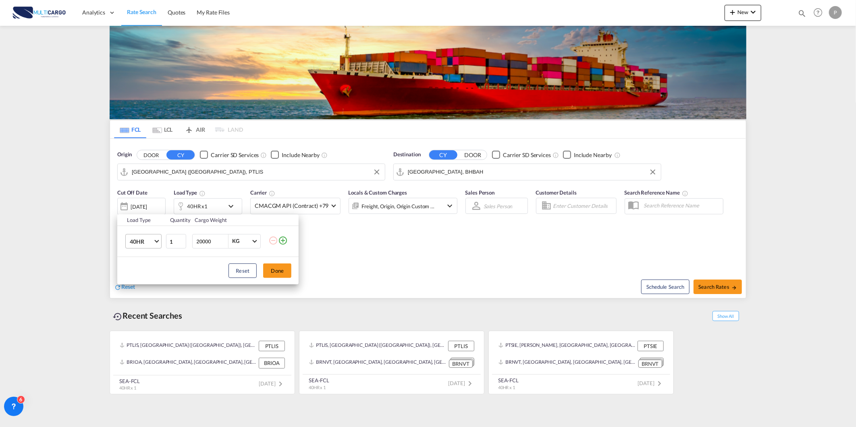
click at [152, 246] on md-select-value "40HR" at bounding box center [145, 242] width 32 height 14
click at [151, 201] on md-option "20GP" at bounding box center [150, 199] width 55 height 19
click at [276, 275] on button "Done" at bounding box center [277, 271] width 28 height 15
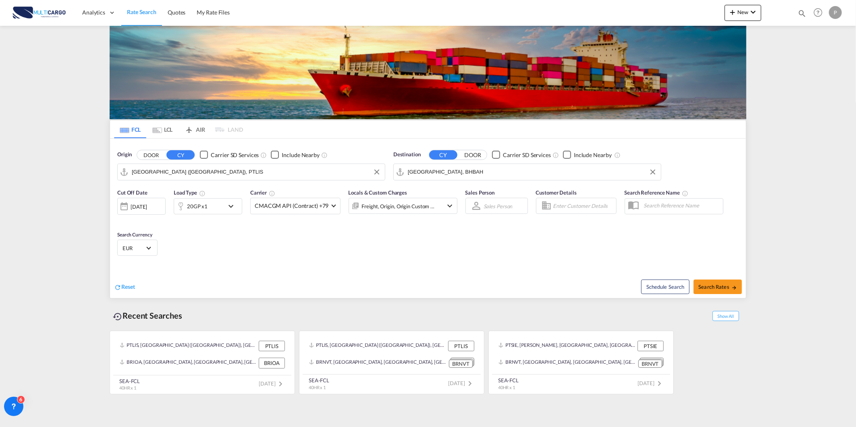
click at [721, 276] on div "Schedule Search Search Rates" at bounding box center [588, 282] width 316 height 31
click at [717, 287] on span "Search Rates" at bounding box center [717, 287] width 39 height 6
type input "PTLIS to BHBAH / [DATE]"
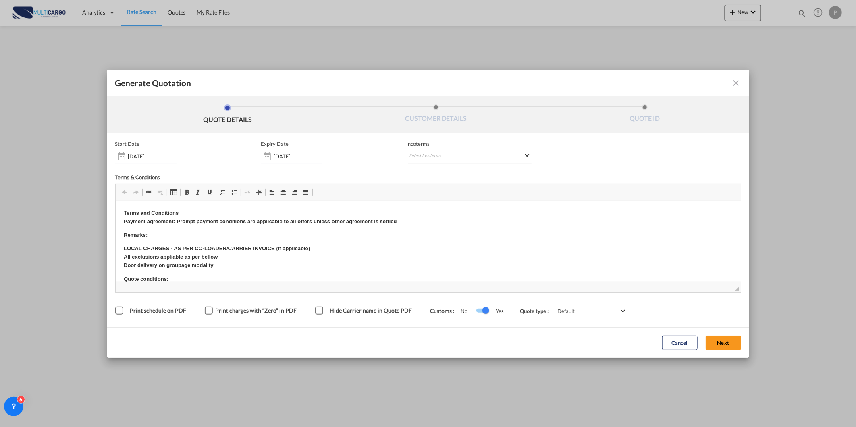
click at [488, 152] on md-select "Select Incoterms FOB - export Free on Board FOB - import Free on Board FAS - ex…" at bounding box center [468, 157] width 125 height 15
click at [453, 170] on input "search" at bounding box center [448, 172] width 75 height 7
type input "exw"
drag, startPoint x: 440, startPoint y: 185, endPoint x: 464, endPoint y: 71, distance: 117.4
click at [440, 185] on div "EXW - export" at bounding box center [451, 187] width 77 height 6
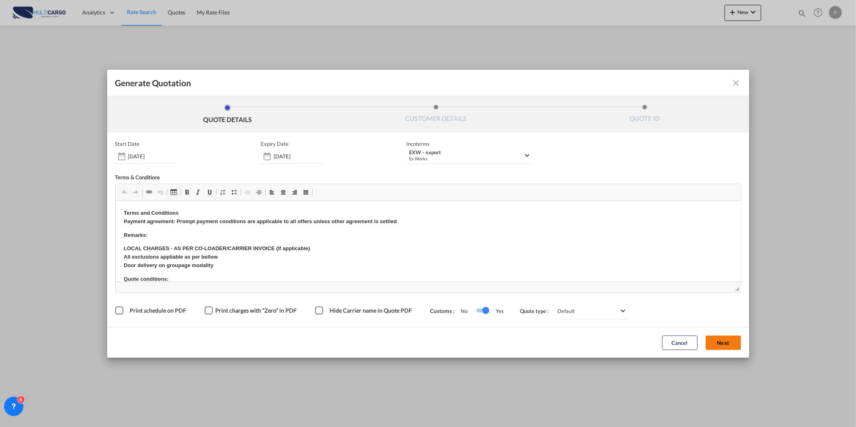
drag, startPoint x: 712, startPoint y: 332, endPoint x: 723, endPoint y: 337, distance: 11.9
click at [712, 333] on div "Cancel Next" at bounding box center [701, 343] width 87 height 22
click at [723, 337] on button "Next" at bounding box center [723, 343] width 35 height 15
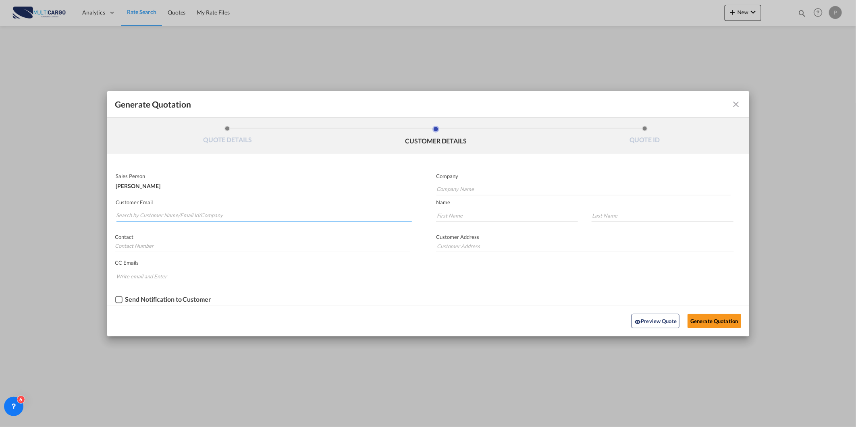
click at [190, 210] on input "Search by Customer Name/Email Id/Company" at bounding box center [264, 216] width 296 height 12
paste input "[EMAIL_ADDRESS][DOMAIN_NAME]"
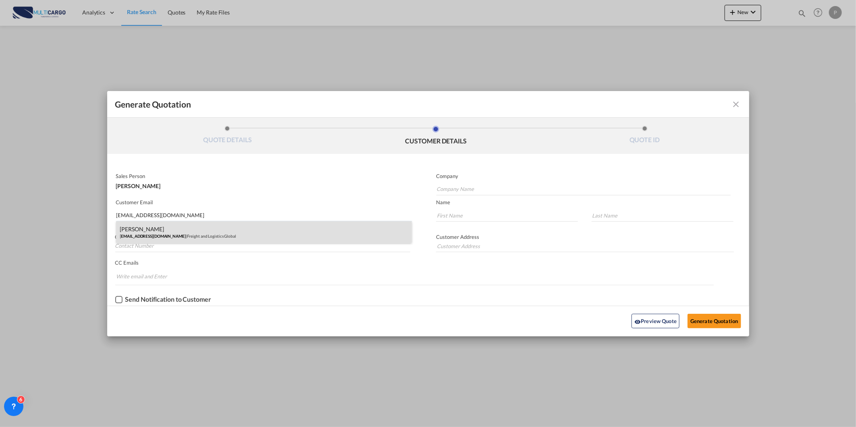
type input "[EMAIL_ADDRESS][DOMAIN_NAME]"
click at [198, 223] on div "[PERSON_NAME] [EMAIL_ADDRESS][DOMAIN_NAME] | Freight and Logistics Global" at bounding box center [264, 232] width 296 height 22
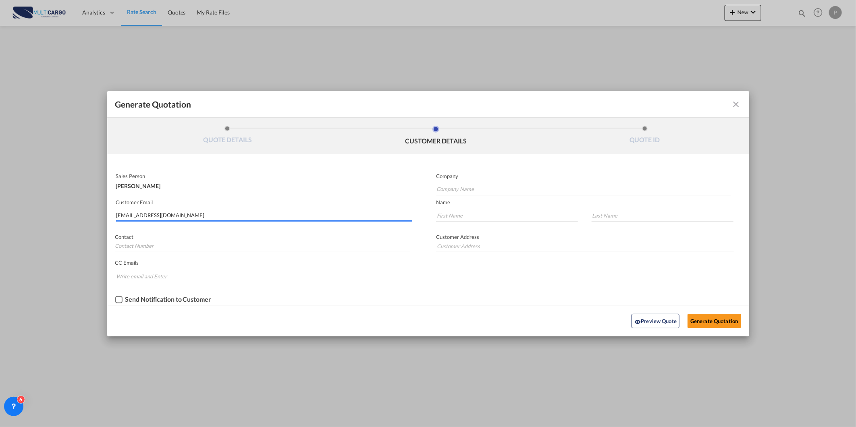
type input "Freight and Logistics Global"
type input "[PERSON_NAME]"
type input "Samsudeen"
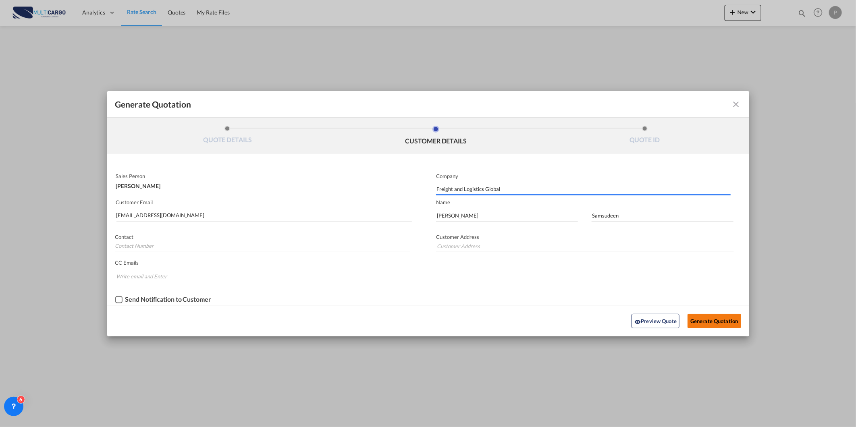
click at [727, 319] on button "Generate Quotation" at bounding box center [714, 321] width 53 height 15
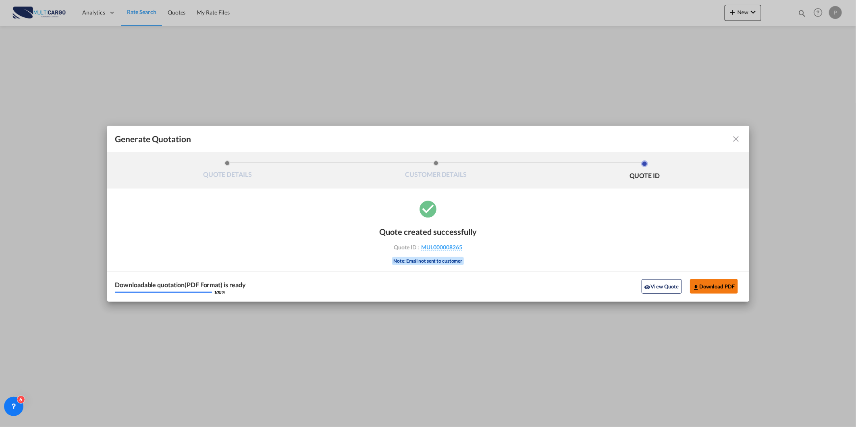
click at [717, 287] on button "Download PDF" at bounding box center [714, 286] width 48 height 15
click at [738, 136] on md-icon "icon-close fg-AAA8AD cursor m-0" at bounding box center [737, 139] width 10 height 10
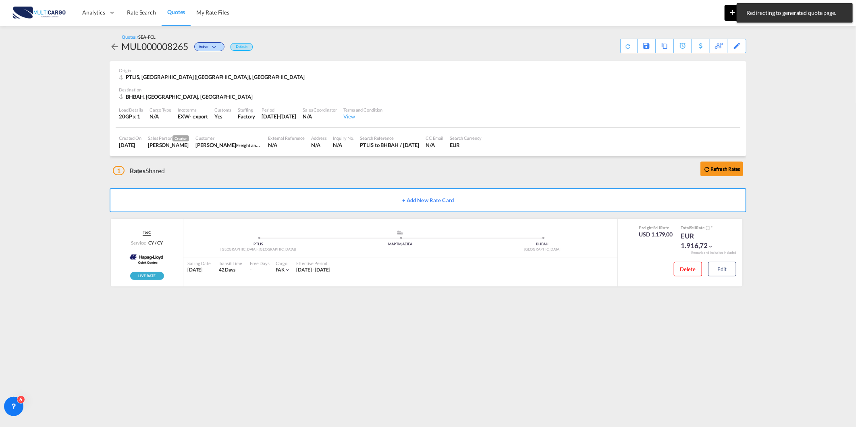
click at [732, 13] on md-icon "icon-plus 400-fg" at bounding box center [733, 12] width 10 height 10
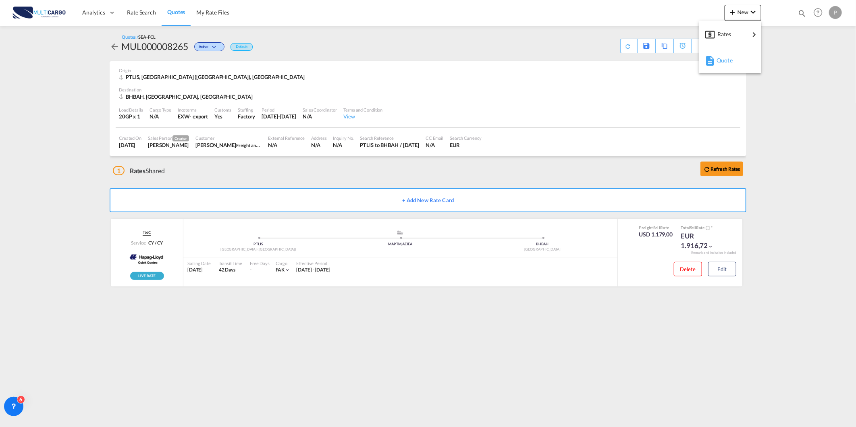
click at [725, 59] on span "Quote" at bounding box center [721, 60] width 9 height 16
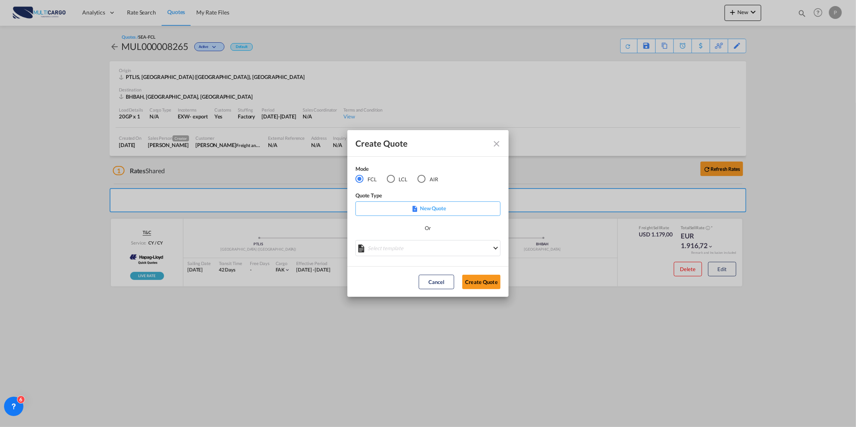
click at [429, 181] on md-radio-button "AIR" at bounding box center [428, 179] width 21 height 9
click at [387, 247] on md-select "Select template [DATE] IMP_DAP_AIR_>500 [PERSON_NAME] | [DATE] [DATE]_IMP_DAP_A…" at bounding box center [427, 248] width 145 height 16
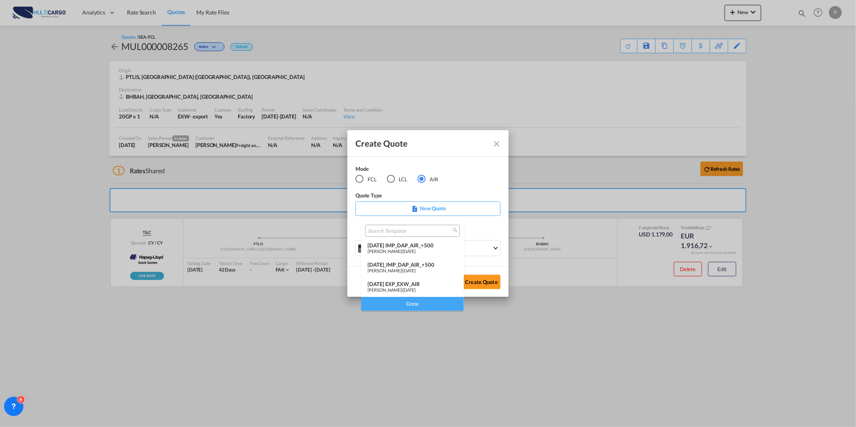
drag, startPoint x: 387, startPoint y: 247, endPoint x: 449, endPoint y: 286, distance: 73.4
click at [412, 286] on div "[DATE] EXP_EXW_AIR [PERSON_NAME] | [DATE]" at bounding box center [413, 287] width 90 height 12
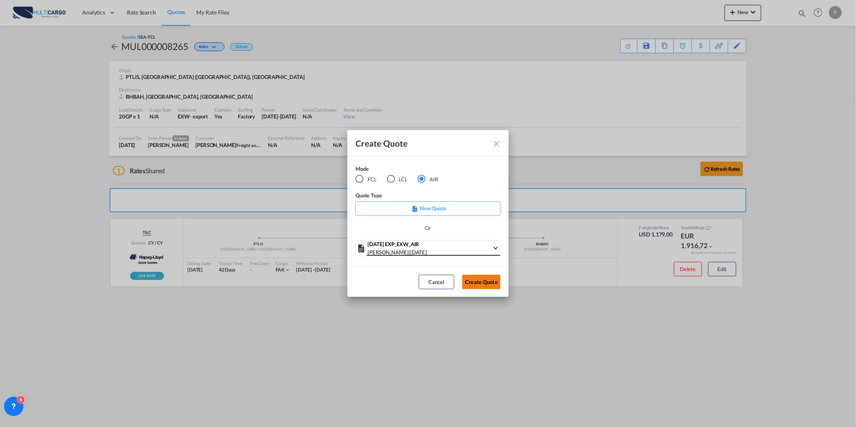
click at [475, 286] on button "Create Quote" at bounding box center [481, 282] width 38 height 15
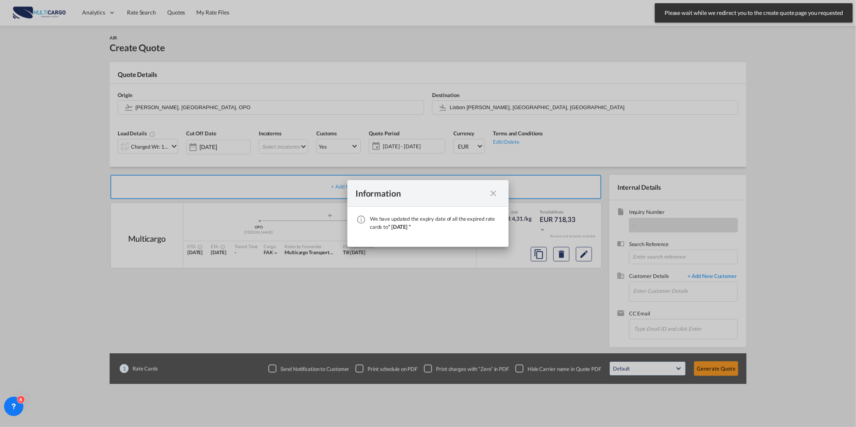
click at [493, 194] on md-icon "icon-close fg-AAA8AD cursor" at bounding box center [493, 194] width 10 height 10
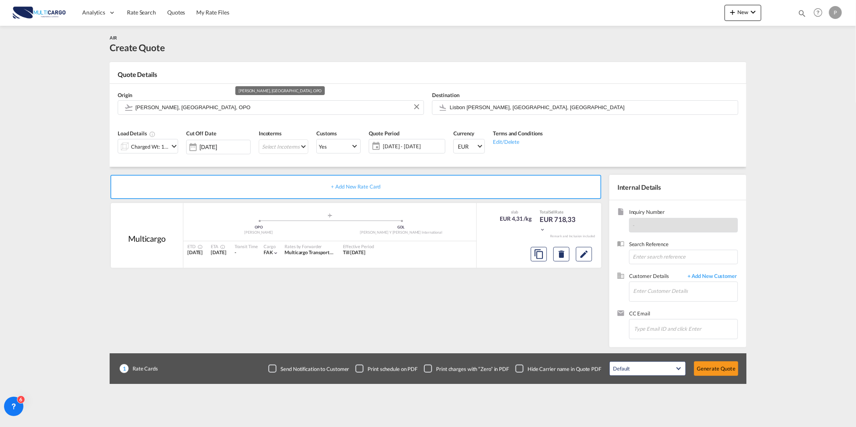
click at [361, 106] on input "[PERSON_NAME], [GEOGRAPHIC_DATA], OPO" at bounding box center [277, 107] width 284 height 14
click at [463, 113] on md-autocomplete "Lisbon [PERSON_NAME], [GEOGRAPHIC_DATA], [GEOGRAPHIC_DATA]" at bounding box center [591, 107] width 285 height 15
click at [462, 108] on input "Lisbon [PERSON_NAME], [GEOGRAPHIC_DATA], [GEOGRAPHIC_DATA]" at bounding box center [592, 107] width 284 height 14
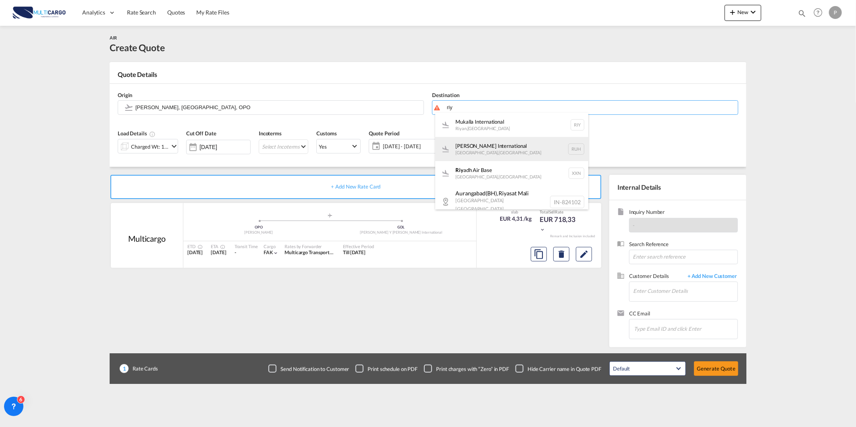
click at [547, 142] on div "[PERSON_NAME] International [GEOGRAPHIC_DATA] , [GEOGRAPHIC_DATA] RUH" at bounding box center [511, 149] width 153 height 24
type input "[PERSON_NAME] International, [GEOGRAPHIC_DATA], RUH"
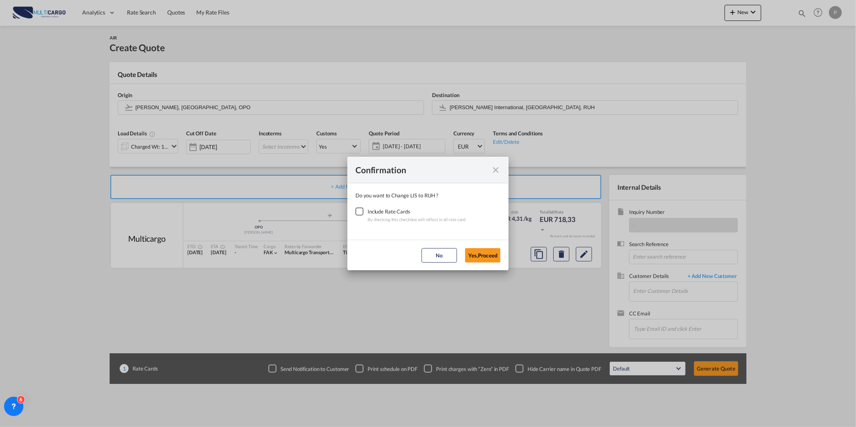
click at [364, 214] on div "Checkbox No Ink" at bounding box center [359, 212] width 8 height 8
drag, startPoint x: 485, startPoint y: 255, endPoint x: 279, endPoint y: 203, distance: 212.5
click at [485, 256] on button "Yes,Proceed" at bounding box center [482, 255] width 35 height 15
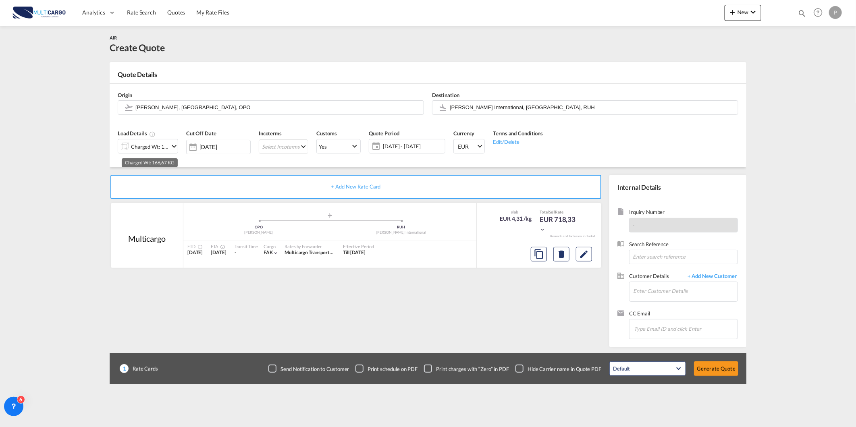
click at [156, 143] on div "Charged Wt: 166,67 KG" at bounding box center [150, 146] width 38 height 11
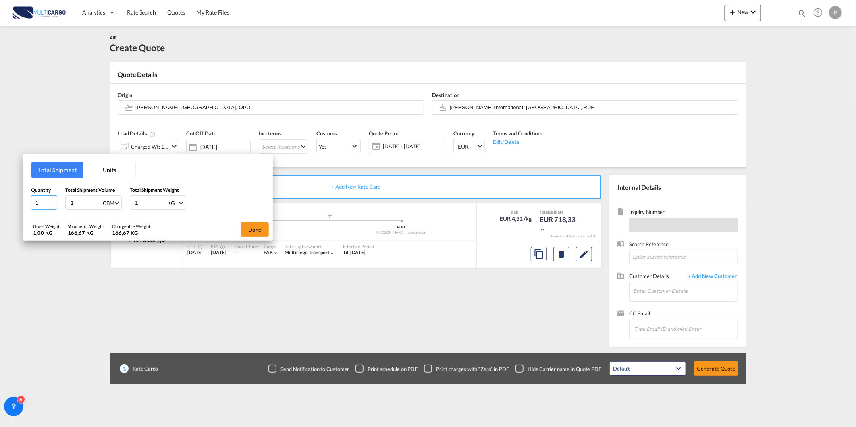
drag, startPoint x: 43, startPoint y: 200, endPoint x: 25, endPoint y: 199, distance: 18.2
click at [25, 199] on div "Total Shipment Units Quantity 1 Total Shipment Volume 1 CBM CBM CFT KG LB Total…" at bounding box center [148, 186] width 250 height 64
type input "20"
type input "1.58"
type input "367"
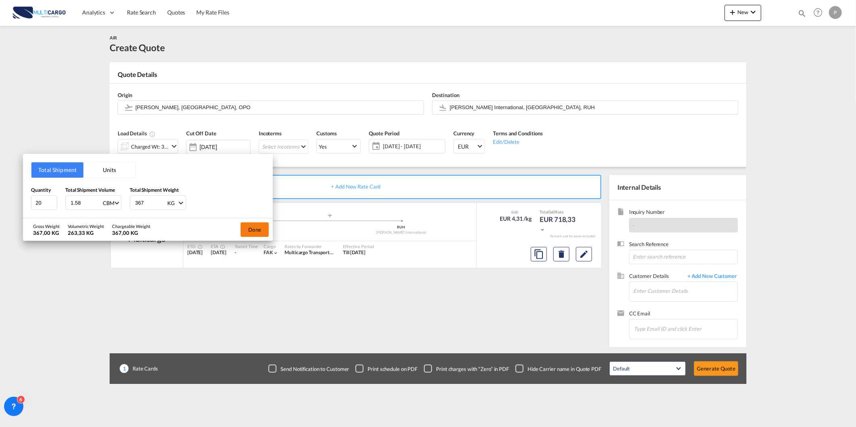
click at [256, 231] on button "Done" at bounding box center [255, 229] width 28 height 15
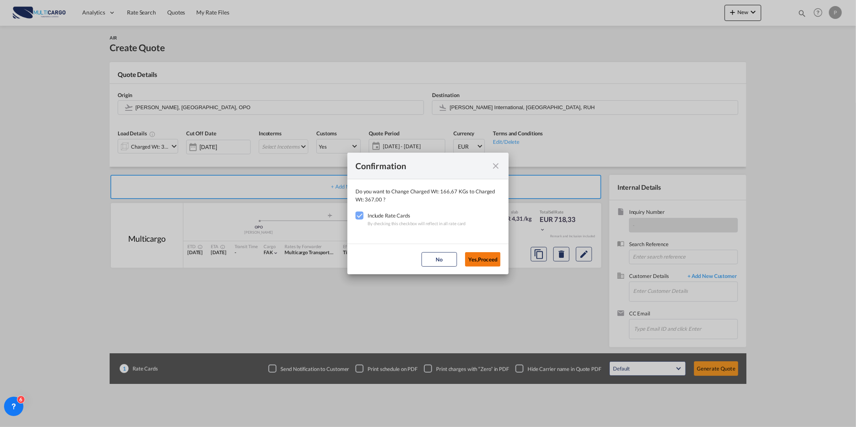
click at [480, 256] on button "Yes,Proceed" at bounding box center [482, 259] width 35 height 15
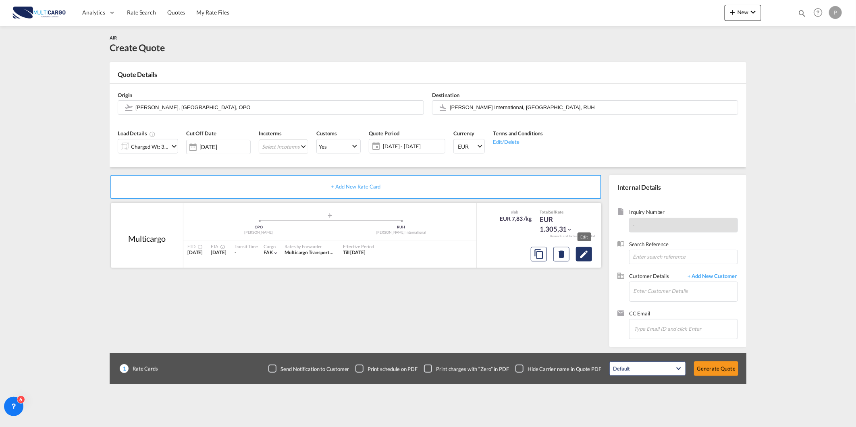
click at [578, 251] on button "Edit" at bounding box center [584, 254] width 16 height 15
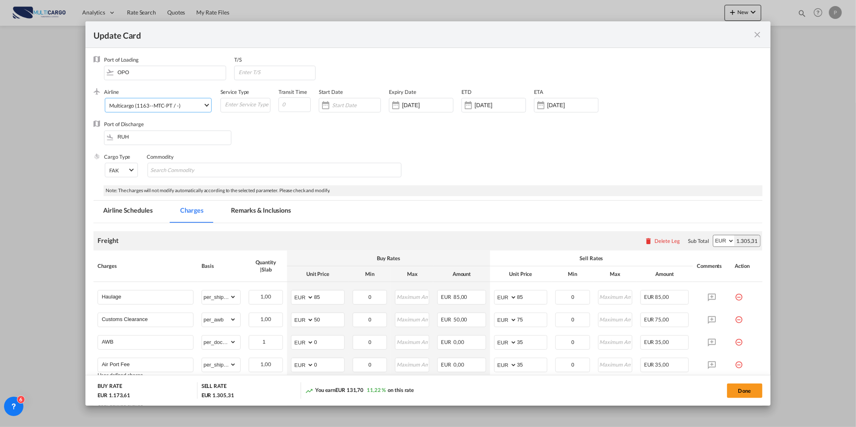
click at [173, 102] on span "Multicargo (1163--MTC-PT / -)" at bounding box center [156, 105] width 94 height 7
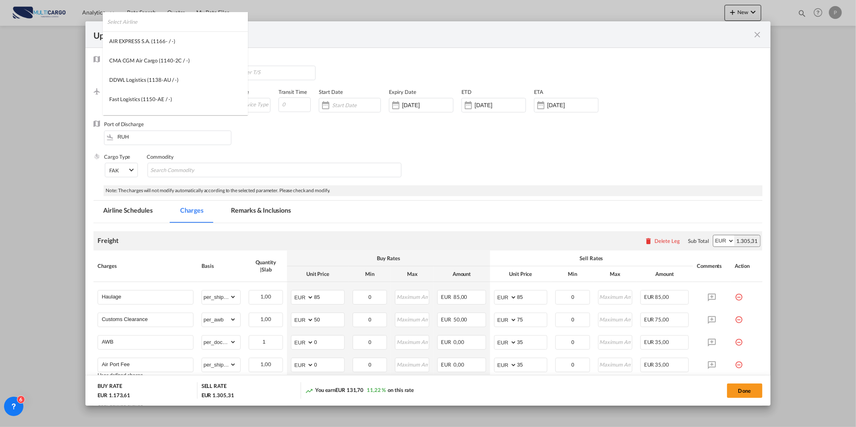
click at [227, 29] on input "search" at bounding box center [177, 21] width 141 height 19
type input "u"
type input "turk"
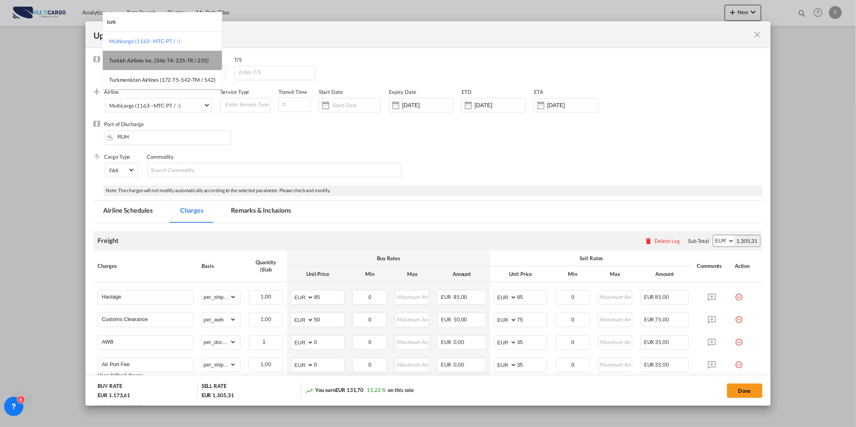
click at [162, 55] on md-option "Turkish Airlines Inc. (346-TK-235-TR / 235)" at bounding box center [162, 60] width 119 height 19
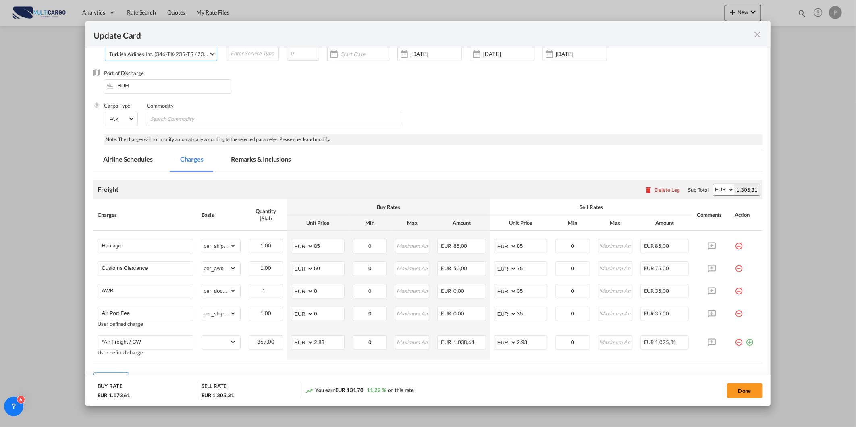
scroll to position [99, 0]
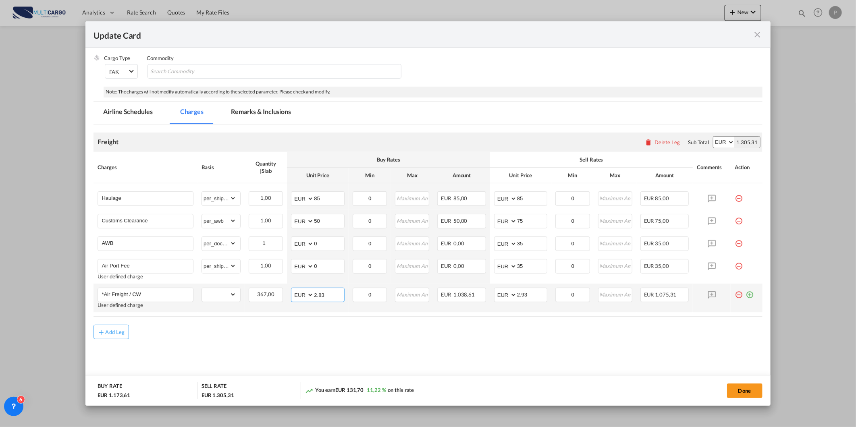
drag, startPoint x: 328, startPoint y: 296, endPoint x: 296, endPoint y: 299, distance: 32.8
click at [303, 296] on md-input-container "AED AFN ALL AMD ANG AOA ARS AUD AWG AZN BAM BBD BDT BGN BHD BIF BMD BND [PERSON…" at bounding box center [317, 295] width 53 height 15
type input "1.10"
drag, startPoint x: 530, startPoint y: 297, endPoint x: 466, endPoint y: 304, distance: 64.4
click at [477, 301] on tr "*Air Freight / CW User defined charge Please Enter Already Exists gross_weight …" at bounding box center [428, 298] width 669 height 29
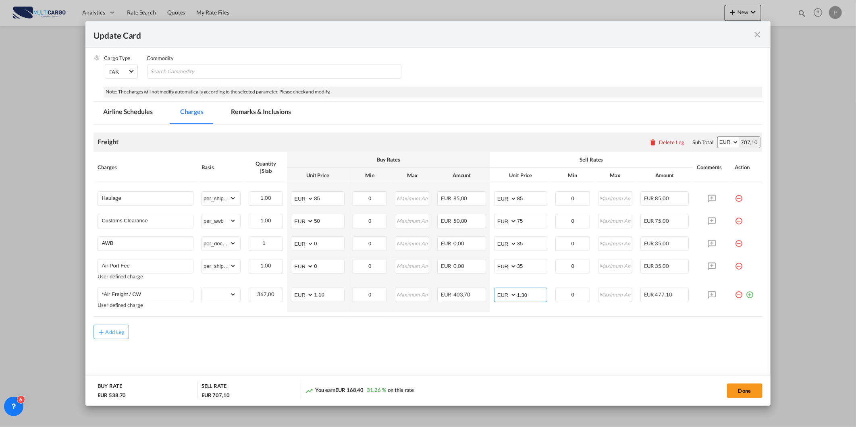
type input "1.30"
click at [280, 357] on md-content "Freight Please enter leg name Leg Name Already Exists Delete Leg Sub Total AED …" at bounding box center [428, 256] width 669 height 262
drag, startPoint x: 531, startPoint y: 195, endPoint x: 474, endPoint y: 198, distance: 56.9
click at [478, 198] on tr "Haulage Please Enter Already Exists gross_weight volumetric_weight per_shipment…" at bounding box center [428, 196] width 669 height 27
type input "200"
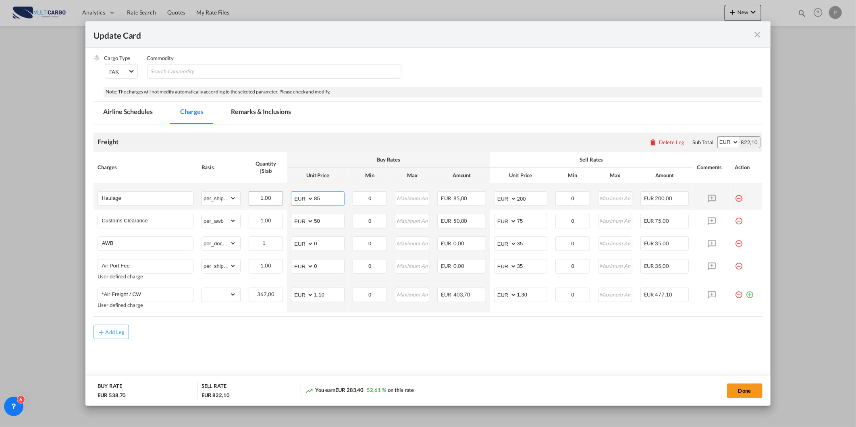
drag, startPoint x: 320, startPoint y: 194, endPoint x: 281, endPoint y: 197, distance: 40.0
click at [288, 197] on td "AED AFN ALL AMD ANG AOA ARS AUD AWG AZN BAM BBD BDT BGN BHD BIF BMD BND [PERSON…" at bounding box center [317, 196] width 61 height 27
type input "185"
click at [455, 351] on md-content "Freight Please enter leg name Leg Name Already Exists Delete Leg Sub Total AED …" at bounding box center [428, 256] width 669 height 262
drag, startPoint x: 529, startPoint y: 196, endPoint x: 508, endPoint y: 199, distance: 21.1
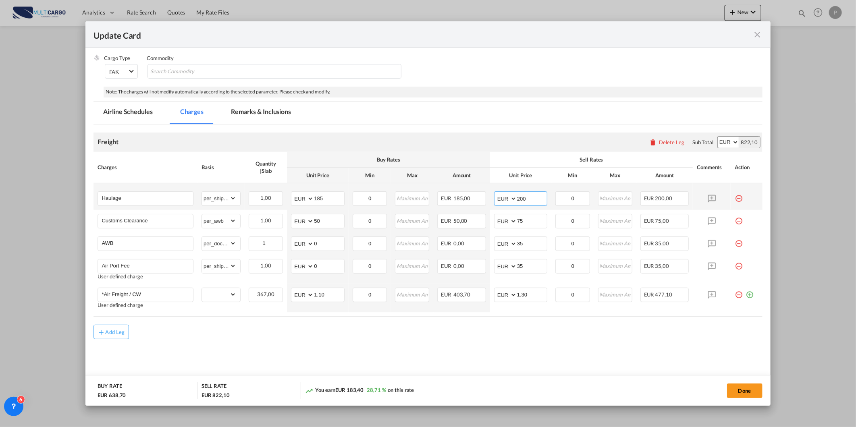
click at [508, 199] on md-input-container "AED AFN ALL AMD ANG AOA ARS AUD AWG AZN BAM BBD BDT BGN BHD BIF BMD BND [PERSON…" at bounding box center [520, 198] width 53 height 15
type input "250"
click at [446, 343] on md-content "Freight Please enter leg name Leg Name Already Exists Delete Leg Sub Total AED …" at bounding box center [428, 256] width 669 height 262
click at [275, 107] on md-tab-item "Remarks & Inclusions" at bounding box center [260, 113] width 79 height 22
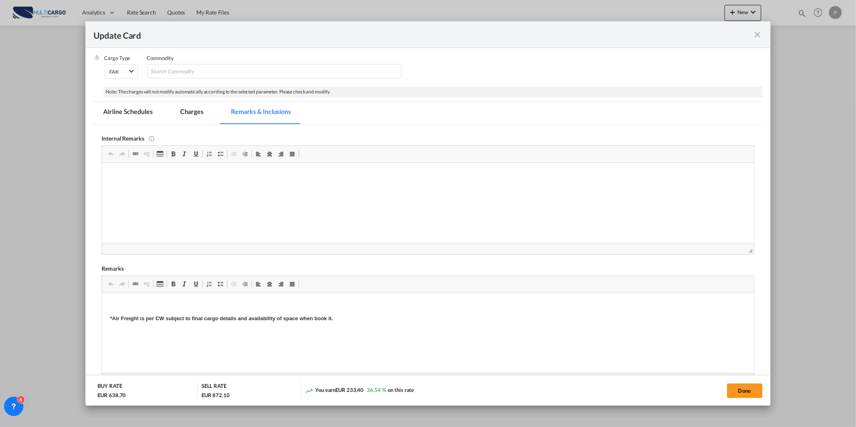
drag, startPoint x: 145, startPoint y: 305, endPoint x: 137, endPoint y: 312, distance: 10.1
click at [746, 389] on button "Done" at bounding box center [744, 391] width 35 height 15
type input "1.1"
type input "1.3"
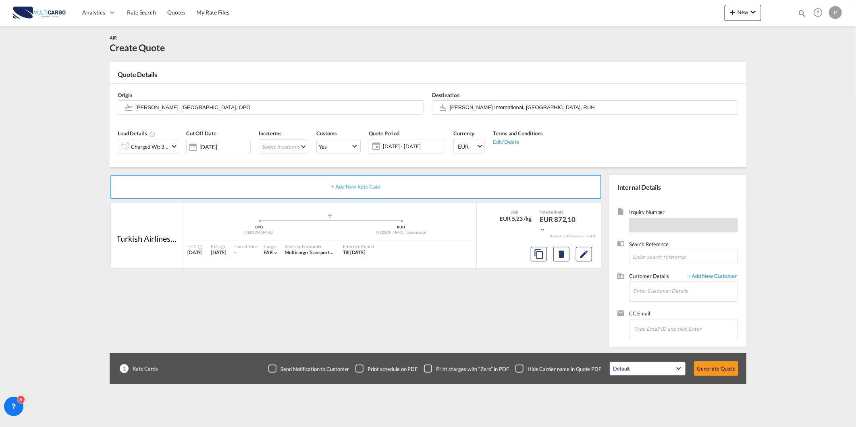
scroll to position [5, 0]
click at [681, 288] on input "Enter Customer Details" at bounding box center [685, 291] width 104 height 18
paste input "Departure [DATE] 10:45 Arrival [DATE] 11:15 Duration 10:30pm Service TK SMART"
type input "Departure [DATE] 10:45 Arrival [DATE] 11:15 Duration 10:30pm Service TK SMART"
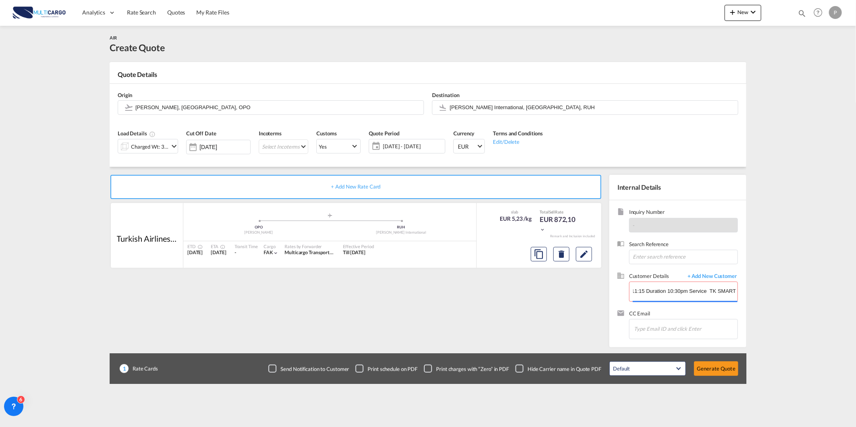
scroll to position [0, 0]
click at [720, 291] on input "Departure [DATE] 10:45 Arrival [DATE] 11:15 Duration 10:30pm Service TK SMART" at bounding box center [685, 291] width 104 height 18
click at [727, 293] on md-icon "Clear Input" at bounding box center [731, 292] width 9 height 9
paste input "[EMAIL_ADDRESS][DOMAIN_NAME]"
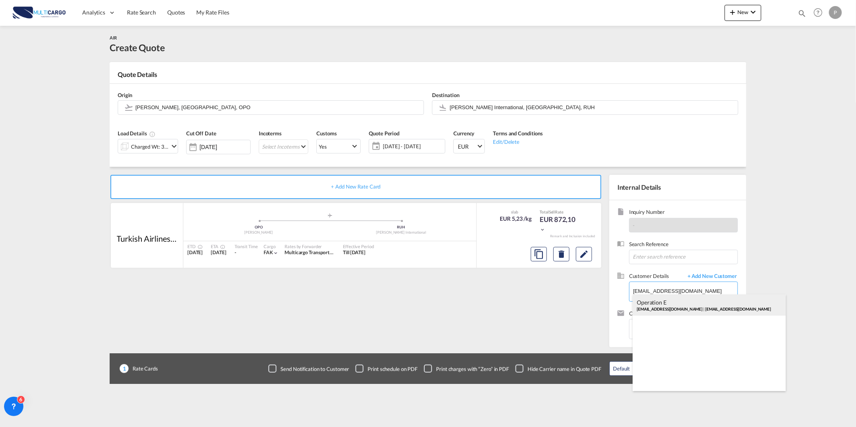
click at [700, 307] on div "Operation E [EMAIL_ADDRESS][DOMAIN_NAME] | [EMAIL_ADDRESS][DOMAIN_NAME]" at bounding box center [709, 306] width 153 height 22
type input "[EMAIL_ADDRESS][DOMAIN_NAME], Operation E, [EMAIL_ADDRESS][DOMAIN_NAME]"
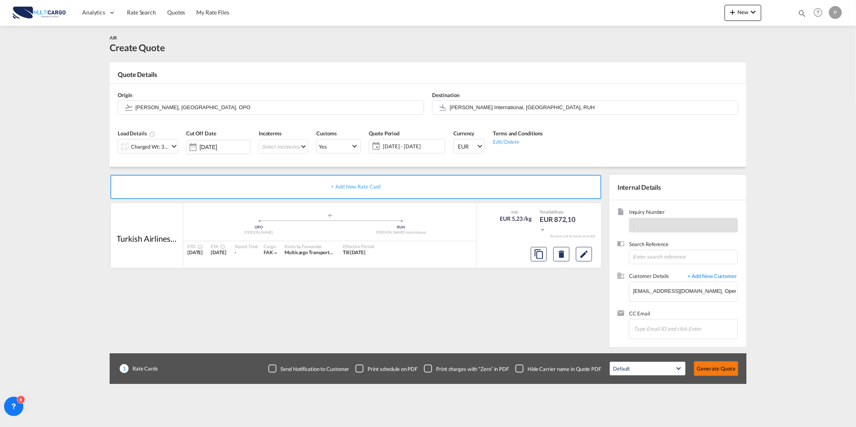
click at [725, 372] on button "Generate Quote" at bounding box center [716, 369] width 44 height 15
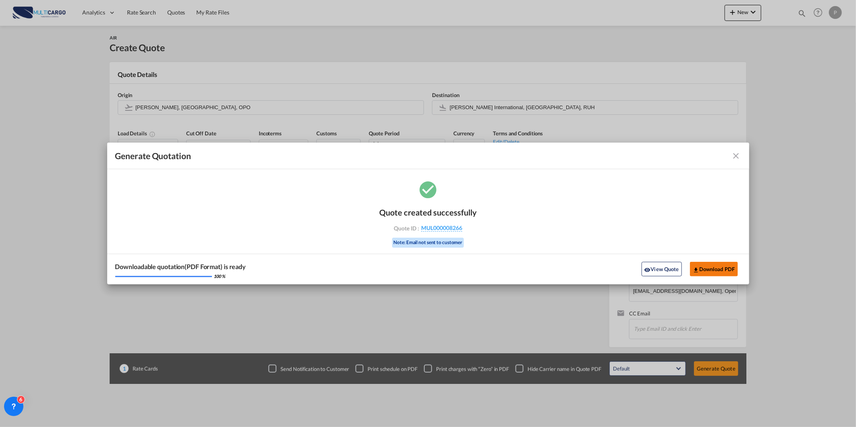
click at [720, 267] on button "Download PDF" at bounding box center [714, 269] width 48 height 15
click at [655, 271] on button "View Quote" at bounding box center [662, 269] width 40 height 15
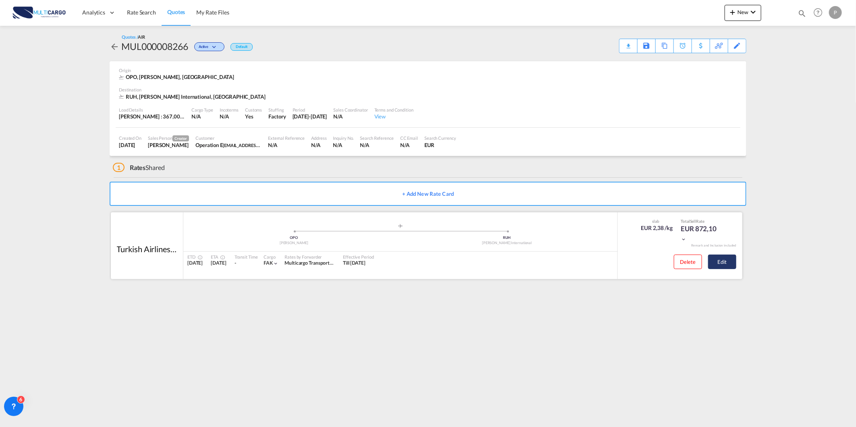
click at [712, 261] on button "Edit" at bounding box center [722, 262] width 28 height 15
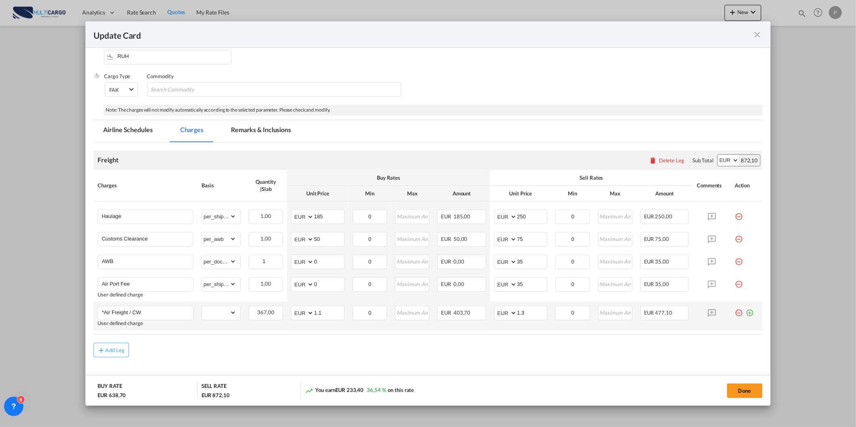
scroll to position [99, 0]
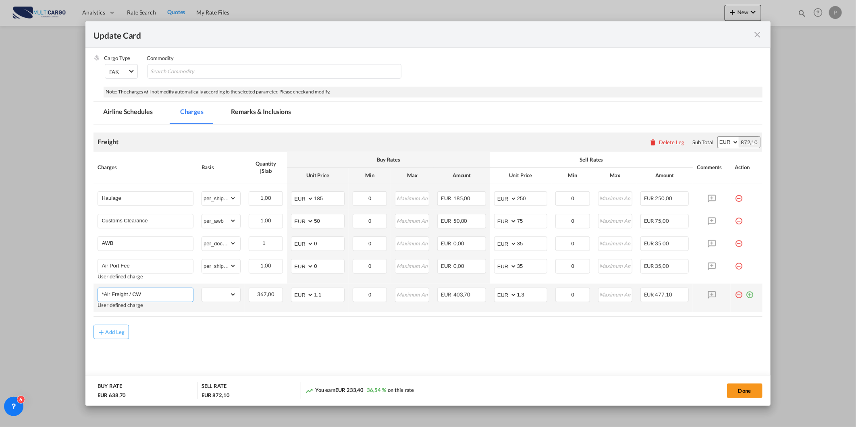
click at [166, 291] on input "*Air Freight / CW" at bounding box center [147, 294] width 91 height 12
paste input "Turkish Cargo"
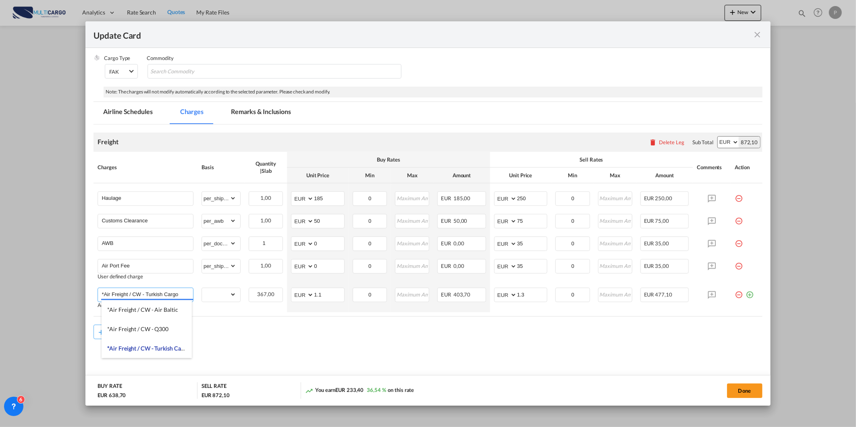
type input "*Air Freight / CW - Turkish Cargo"
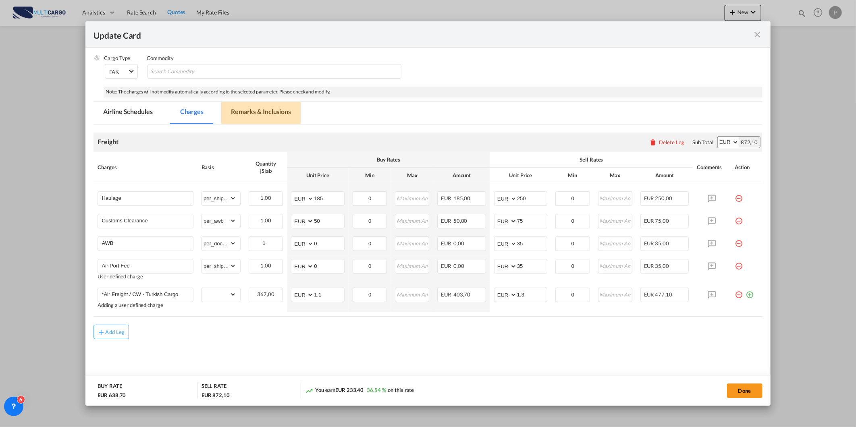
click at [248, 114] on md-tab-item "Remarks & Inclusions" at bounding box center [260, 113] width 79 height 22
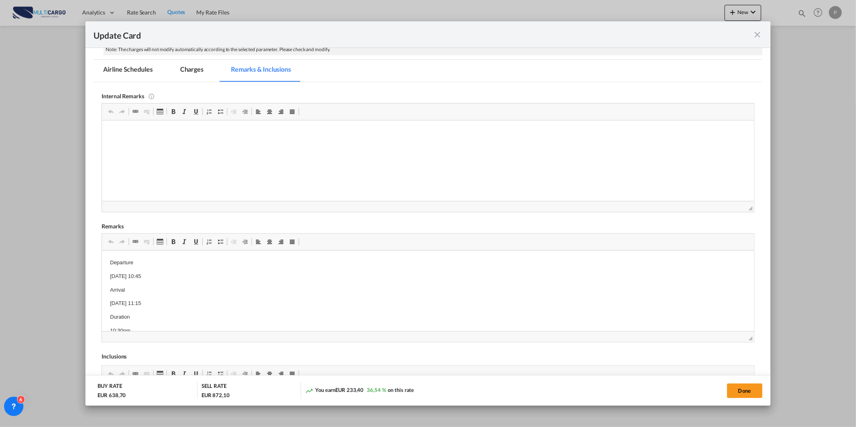
scroll to position [143, 0]
drag, startPoint x: 165, startPoint y: 261, endPoint x: 93, endPoint y: 263, distance: 72.2
click at [102, 263] on html "Turkish Cargo Departure [DATE] 10:45 Arrival [DATE] 11:15 Duration 10:30pm Serv…" at bounding box center [428, 321] width 652 height 147
click at [172, 239] on span "Update Card Port ..." at bounding box center [173, 239] width 6 height 6
click at [196, 239] on span "Update Card Port ..." at bounding box center [196, 239] width 6 height 6
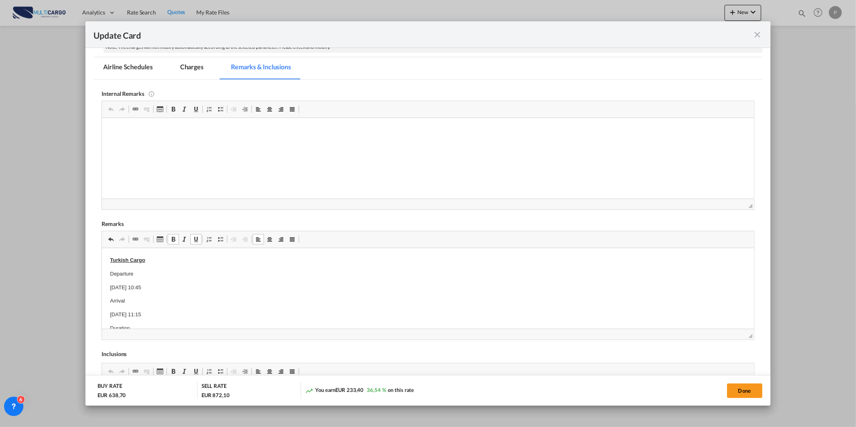
click at [180, 272] on p "Departure" at bounding box center [428, 274] width 636 height 8
click at [152, 258] on p "Turkish Cargo" at bounding box center [428, 260] width 636 height 8
click at [118, 71] on md-tab-item "Airline Schedules" at bounding box center [128, 68] width 69 height 22
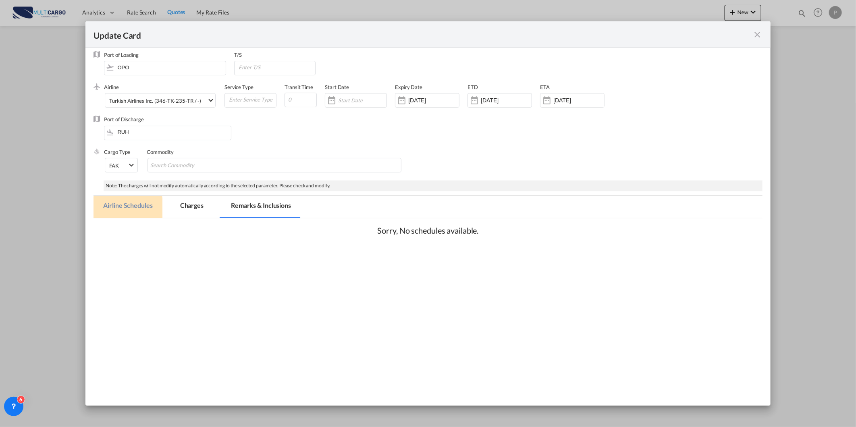
scroll to position [5, 0]
click at [189, 207] on md-tab-item "Charges" at bounding box center [191, 207] width 43 height 22
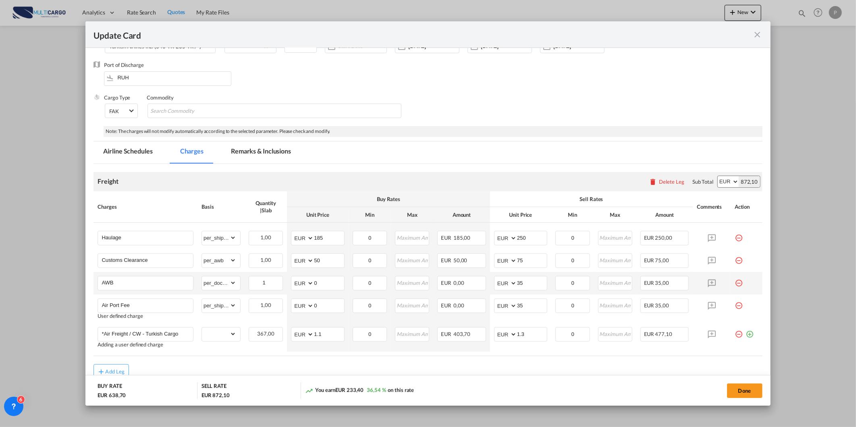
scroll to position [99, 0]
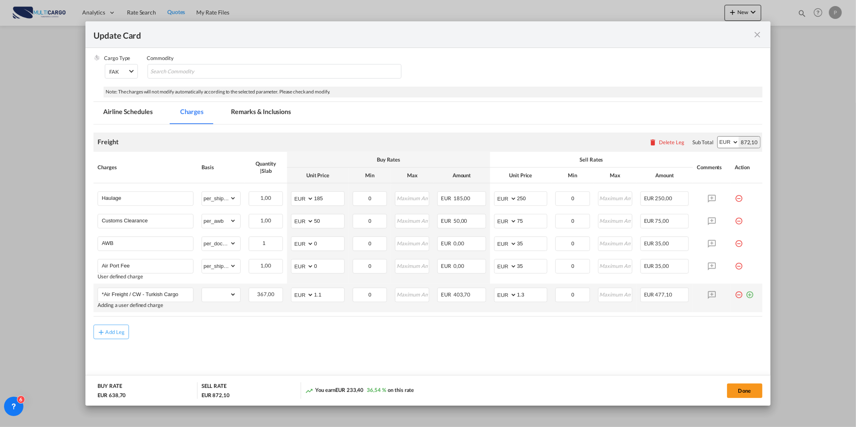
click at [746, 293] on md-icon "icon-plus-circle-outline green-400-fg" at bounding box center [750, 292] width 8 height 8
click at [171, 296] on input "*Air Freight / CW - Turkish Cargo" at bounding box center [147, 294] width 91 height 12
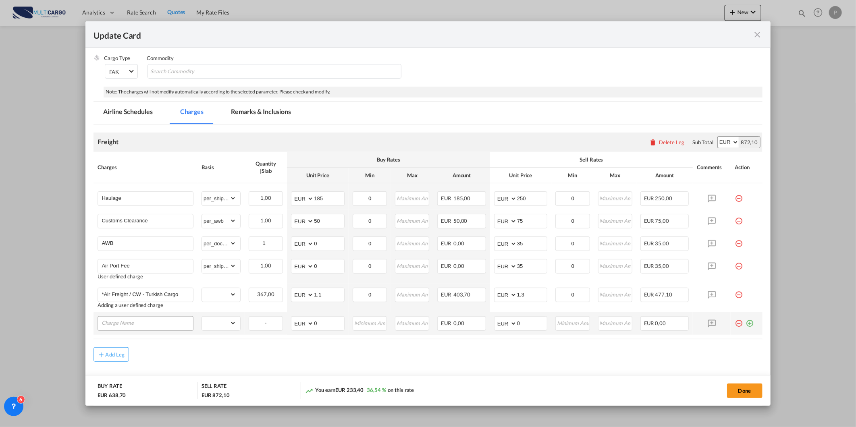
click at [143, 329] on div "Update Card Port ..." at bounding box center [146, 323] width 96 height 15
click at [142, 324] on input "Charge Name" at bounding box center [147, 323] width 91 height 12
paste input "*Air Freight / CW - Turkish Cargo"
type input "*Air Freight / CW - Turkish Cargo"
click at [170, 308] on span "*Air Freight / CW - Turkish Cargo" at bounding box center [149, 306] width 82 height 7
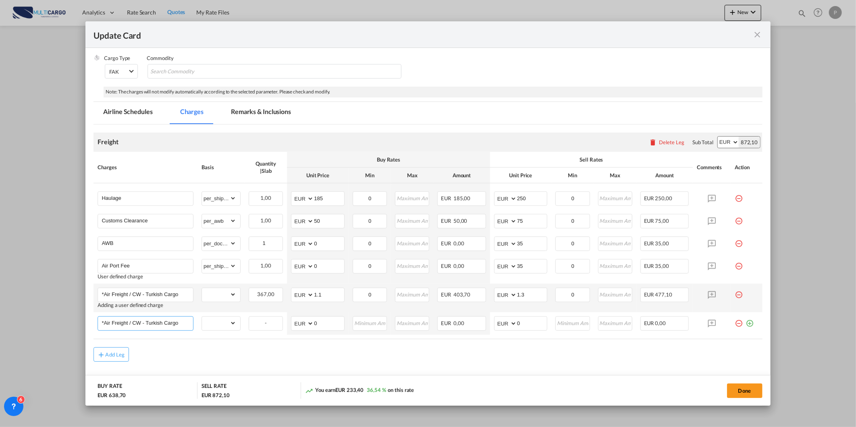
scroll to position [0, 0]
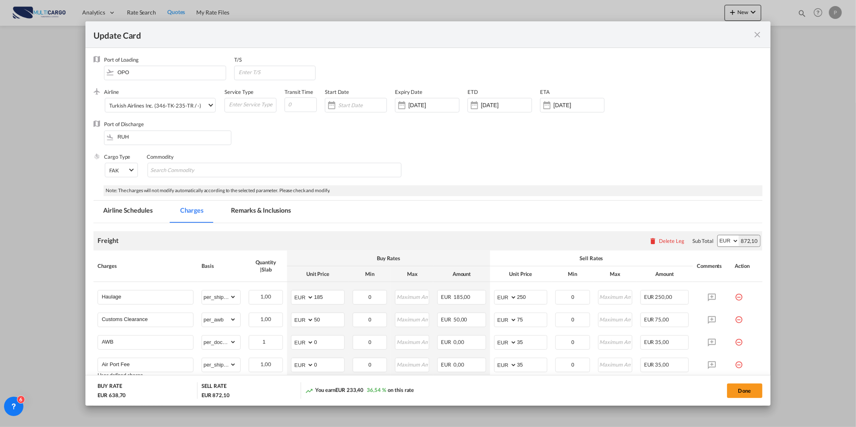
click at [761, 33] on md-icon "icon-close fg-AAA8AD m-0 pointer" at bounding box center [758, 35] width 10 height 10
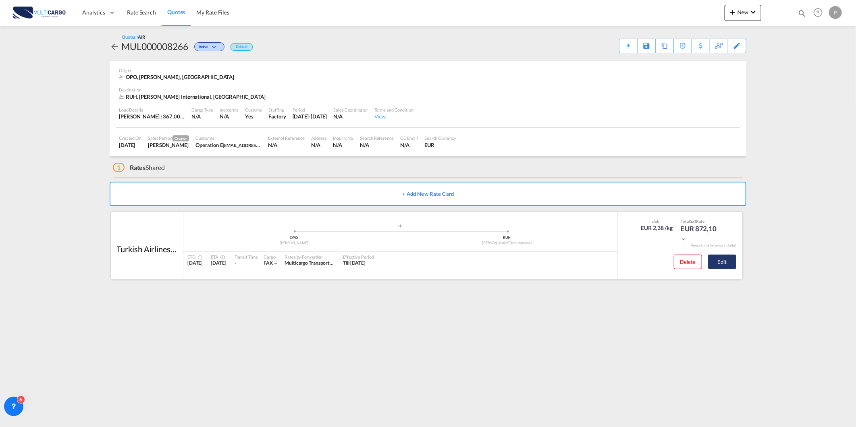
click at [718, 262] on button "Edit" at bounding box center [722, 262] width 28 height 15
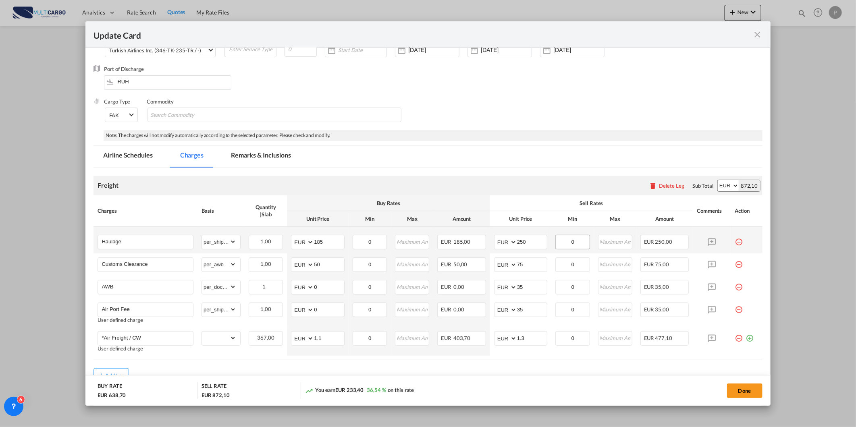
scroll to position [99, 0]
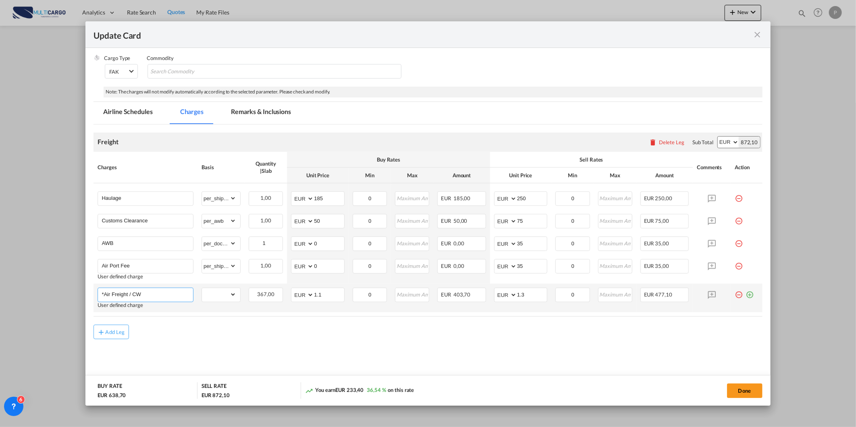
click at [159, 291] on input "*Air Freight / CW" at bounding box center [147, 294] width 91 height 12
click at [143, 292] on input "*Air Freight / CW Turkish" at bounding box center [147, 294] width 91 height 12
click at [144, 292] on input "*Air Freight / CW Turkish" at bounding box center [147, 294] width 91 height 12
paste input "Turkish"
type input "*Air Freight / CW - Turkish"
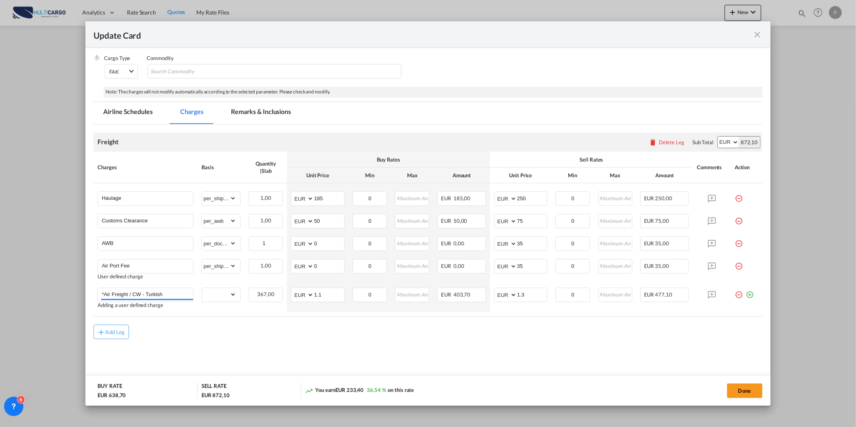
drag, startPoint x: 255, startPoint y: 106, endPoint x: 259, endPoint y: 107, distance: 4.1
click at [255, 106] on md-tab-item "Remarks & Inclusions" at bounding box center [260, 113] width 79 height 22
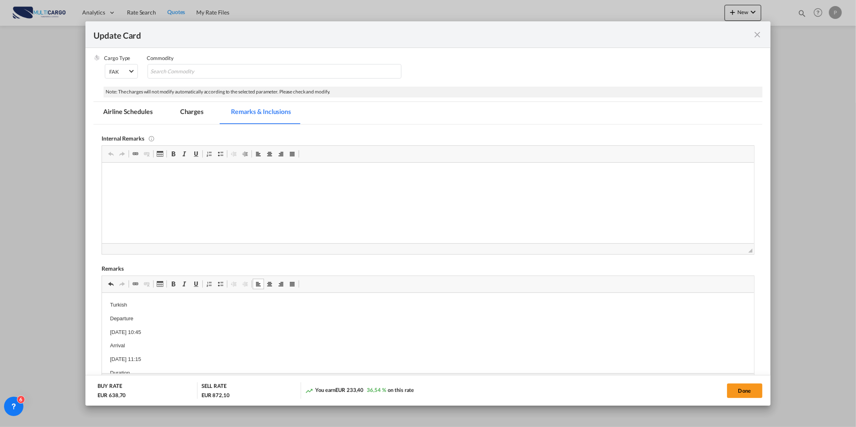
click at [116, 297] on html "Turkish Departure [DATE] 10:45 Arrival [DATE] 11:15 Duration 10:30pm Service TK…" at bounding box center [428, 366] width 652 height 147
click at [116, 300] on html "Turkish Departure [DATE] 10:45 Arrival [DATE] 11:15 Duration 10:30pm Service TK…" at bounding box center [428, 366] width 652 height 147
click at [172, 283] on span "Update Card Port ..." at bounding box center [173, 284] width 6 height 6
click at [196, 285] on span "Update Card Port ..." at bounding box center [196, 284] width 6 height 6
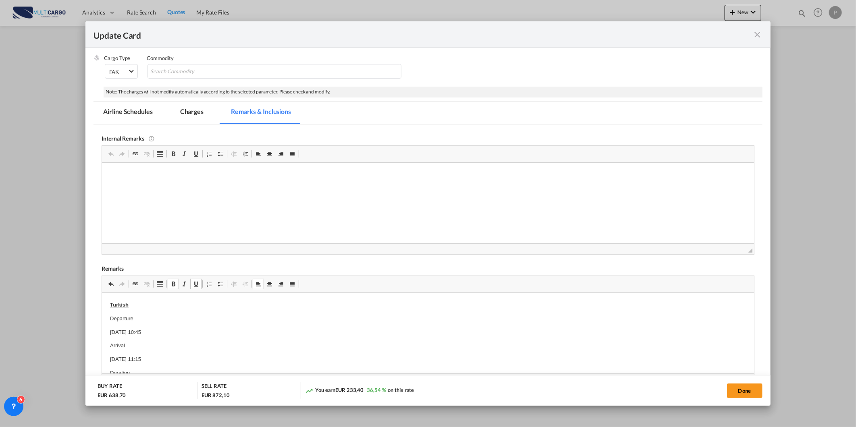
click at [142, 307] on p "Turkish" at bounding box center [428, 305] width 636 height 8
click at [308, 345] on p "Arrival" at bounding box center [428, 345] width 636 height 8
click at [179, 110] on md-tab-item "Charges" at bounding box center [191, 113] width 43 height 22
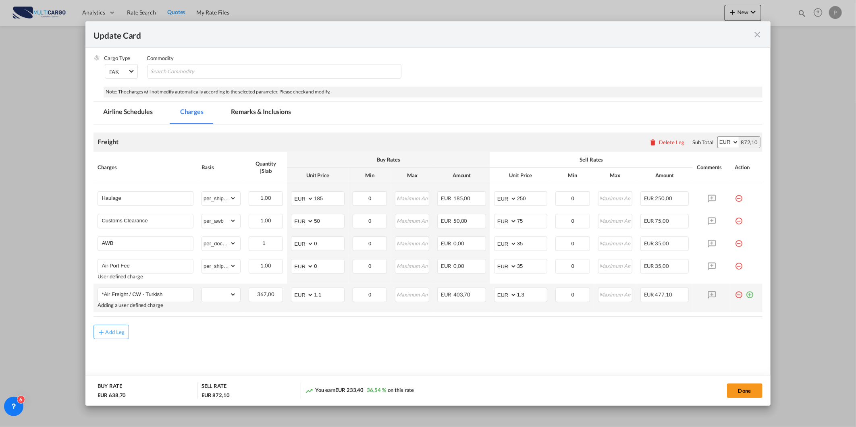
click at [746, 294] on md-icon "icon-plus-circle-outline green-400-fg" at bounding box center [750, 292] width 8 height 8
click at [171, 292] on input "*Air Freight / CW - Turkish" at bounding box center [147, 294] width 91 height 12
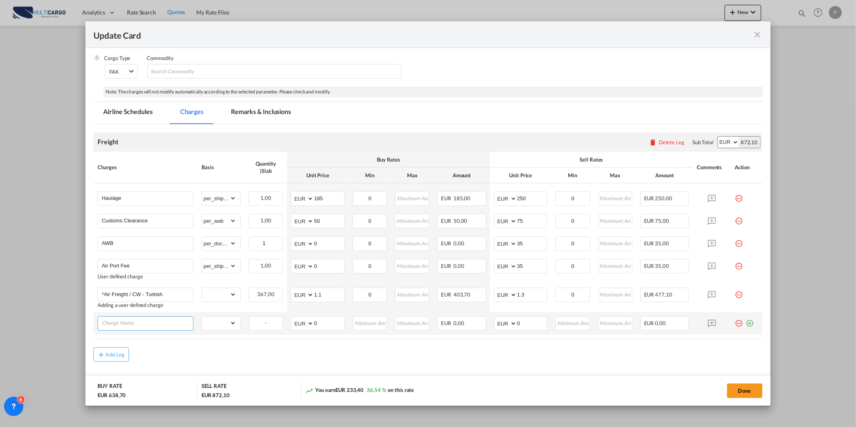
click at [147, 324] on input "Charge Name" at bounding box center [147, 323] width 91 height 12
paste input "*Air Freight / CW - Turkish"
click at [155, 323] on input "*Air Freight / CW - Turkish" at bounding box center [147, 323] width 91 height 12
type input "*Air Freight / CW - IAG"
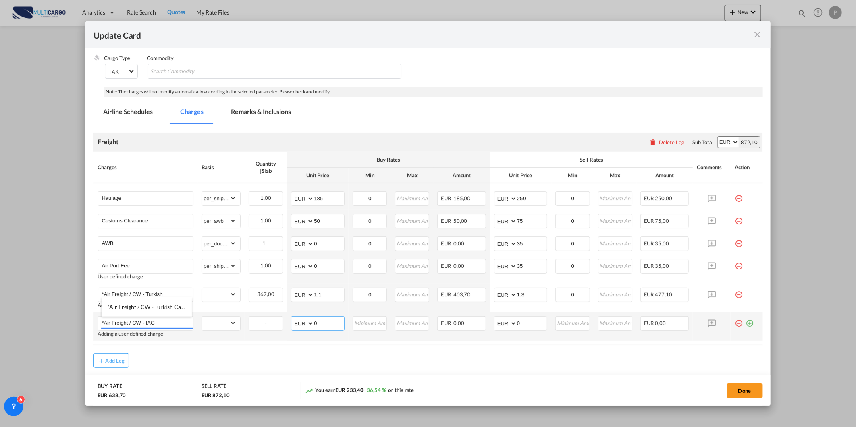
click at [324, 321] on input "0" at bounding box center [329, 323] width 30 height 12
type input "1.06"
drag, startPoint x: 532, startPoint y: 322, endPoint x: 517, endPoint y: 324, distance: 15.4
click at [518, 324] on input "0" at bounding box center [532, 323] width 30 height 12
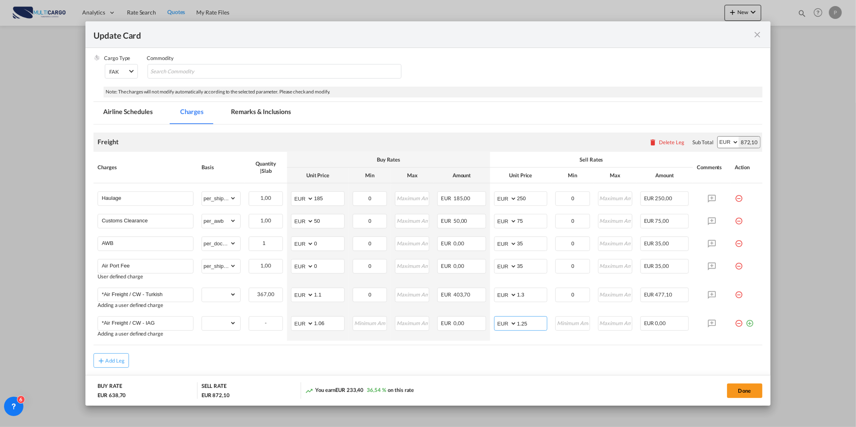
type input "1.25"
click at [559, 369] on md-content "Freight Please enter leg name Leg Name Already Exists Delete Leg Sub Total AED …" at bounding box center [428, 270] width 669 height 291
click at [252, 113] on md-tab-item "Remarks & Inclusions" at bounding box center [260, 113] width 79 height 22
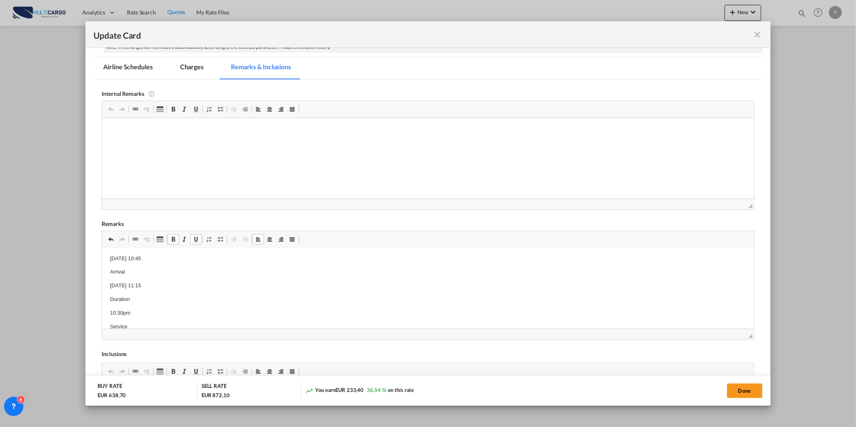
scroll to position [66, 0]
click at [141, 303] on p "TK SMART" at bounding box center [428, 303] width 636 height 8
click at [143, 280] on body "Turkish: Departure [DATE] 10:45 Arrival [DATE] 11:15 Duration 10:30pm Service T…" at bounding box center [428, 241] width 636 height 158
drag, startPoint x: 140, startPoint y: 286, endPoint x: 197, endPoint y: 537, distance: 257.7
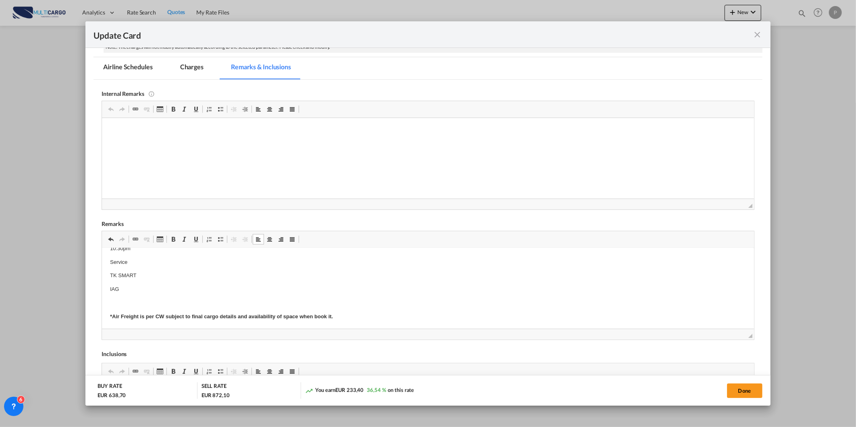
click at [102, 289] on html "Turkish: Departure [DATE] 10:45 Arrival [DATE] 11:15 Duration 10:30pm Service T…" at bounding box center [428, 241] width 652 height 175
click at [175, 240] on span "Update Card Port ..." at bounding box center [173, 239] width 6 height 6
click at [193, 241] on span "Update Card Port ..." at bounding box center [196, 239] width 6 height 6
click at [135, 287] on p "IAG" at bounding box center [428, 289] width 636 height 8
click at [120, 283] on body "Turkish: Departure [DATE] 10:45 Arrival [DATE] 11:15 Duration 10:30pm Service T…" at bounding box center [428, 241] width 636 height 158
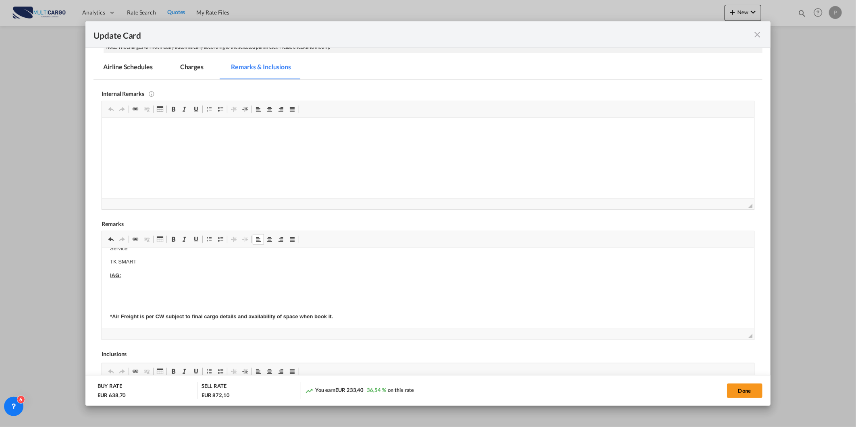
click at [124, 293] on p "Editor de texto enriquecido, editor37" at bounding box center [428, 289] width 636 height 8
click at [756, 393] on button "Done" at bounding box center [744, 391] width 35 height 15
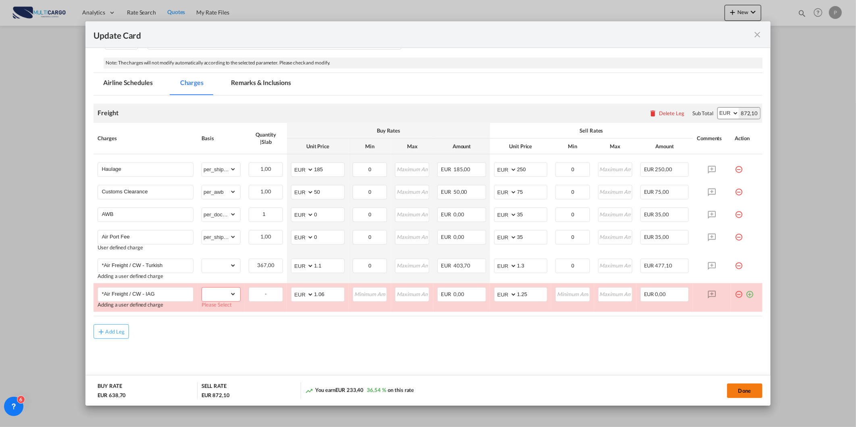
scroll to position [127, 0]
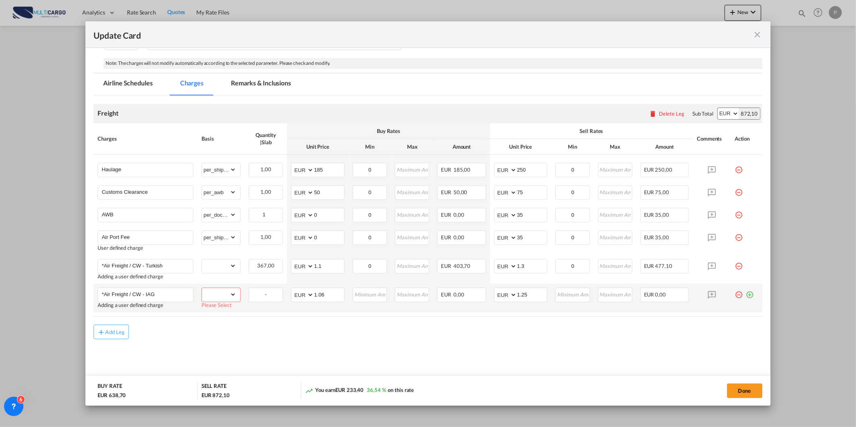
click at [222, 295] on select "gross_weight volumetric_weight per_shipment per_bl per_km % on air freight per_…" at bounding box center [219, 294] width 34 height 13
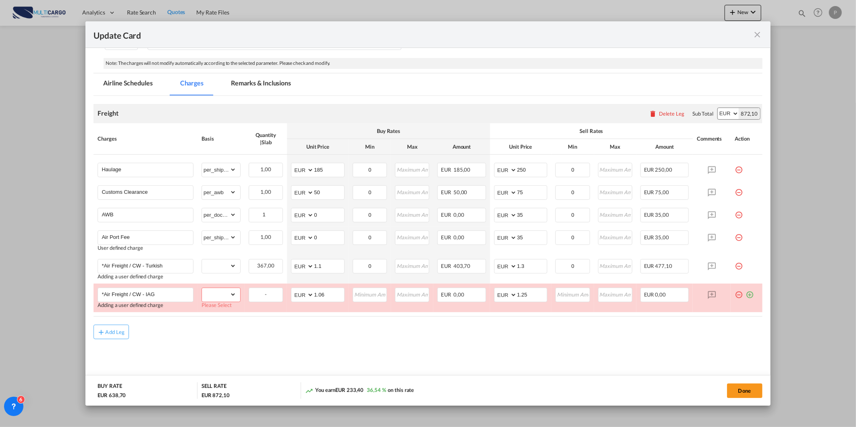
select select "chargeable_weight"
click at [202, 288] on select "gross_weight volumetric_weight per_shipment per_bl per_km % on air freight per_…" at bounding box center [219, 294] width 34 height 13
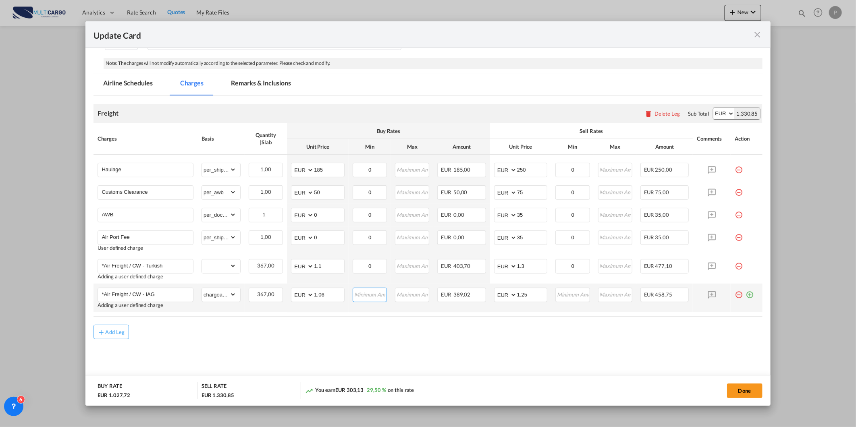
drag, startPoint x: 363, startPoint y: 289, endPoint x: 373, endPoint y: 295, distance: 11.4
click at [364, 290] on input "Update Card Port ..." at bounding box center [369, 294] width 33 height 12
type input "0"
click at [653, 337] on div "Add Leg" at bounding box center [428, 332] width 669 height 15
click at [748, 388] on button "Done" at bounding box center [744, 391] width 35 height 15
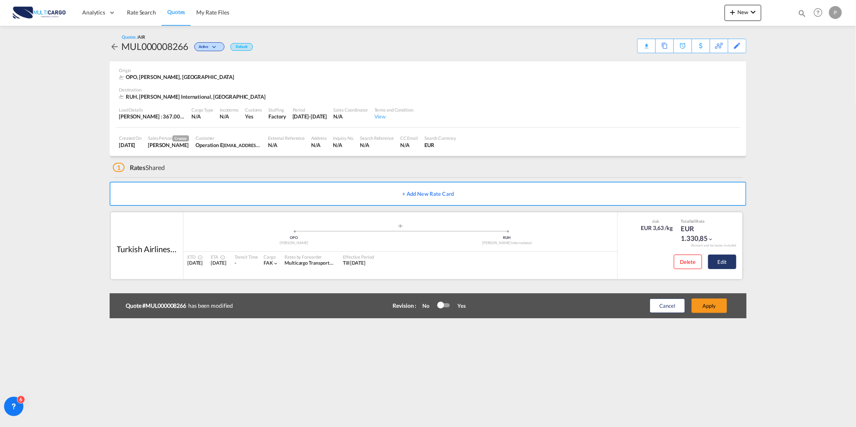
click at [720, 256] on button "Edit" at bounding box center [722, 262] width 28 height 15
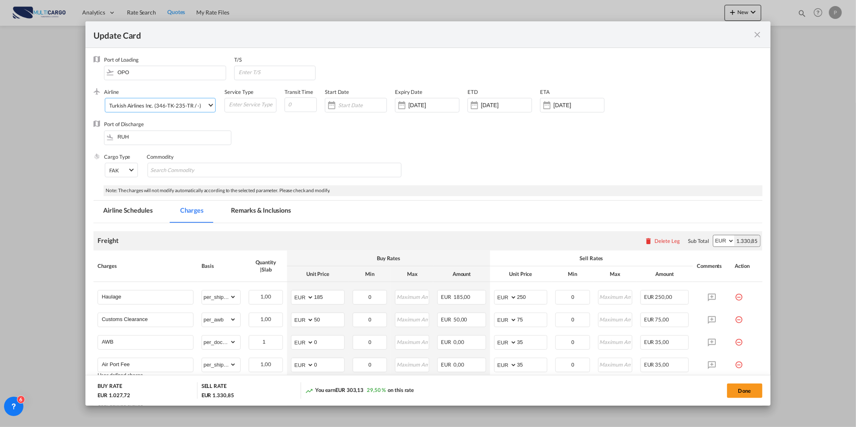
click at [166, 99] on md-select-value "Turkish Airlines Inc. (346-TK-235-TR / -)" at bounding box center [161, 104] width 107 height 13
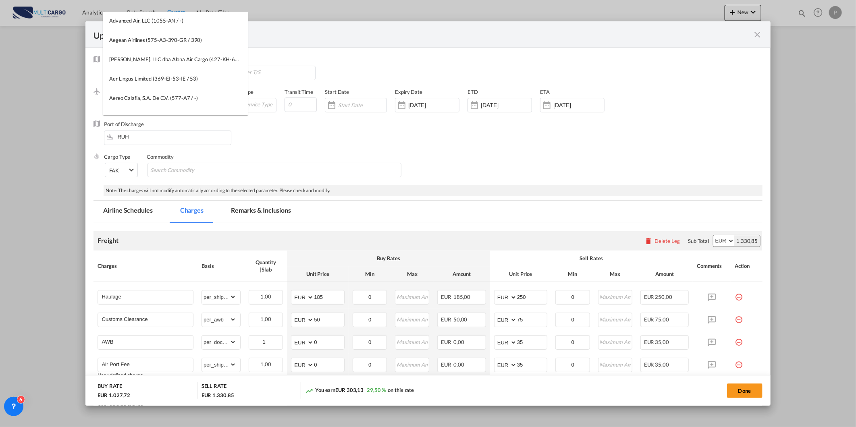
scroll to position [0, 0]
click at [216, 23] on input "search" at bounding box center [177, 21] width 141 height 19
type input "mul"
click at [171, 58] on div "Multicargo (1163--MTC-PT / MTC)" at bounding box center [149, 60] width 80 height 7
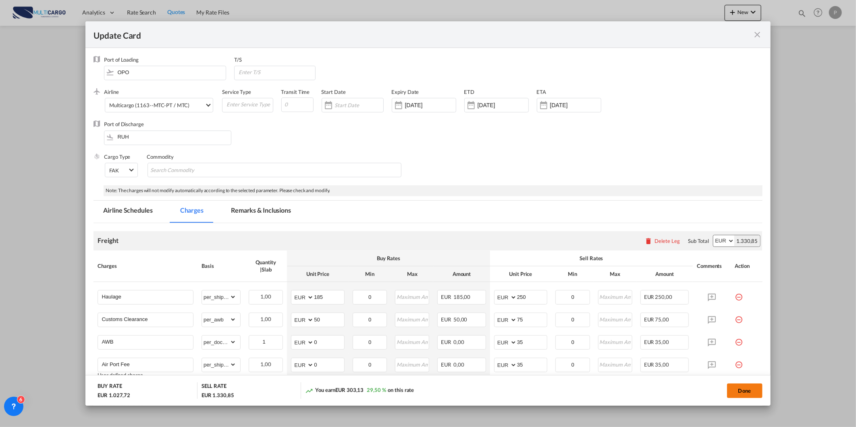
click at [744, 394] on button "Done" at bounding box center [744, 391] width 35 height 15
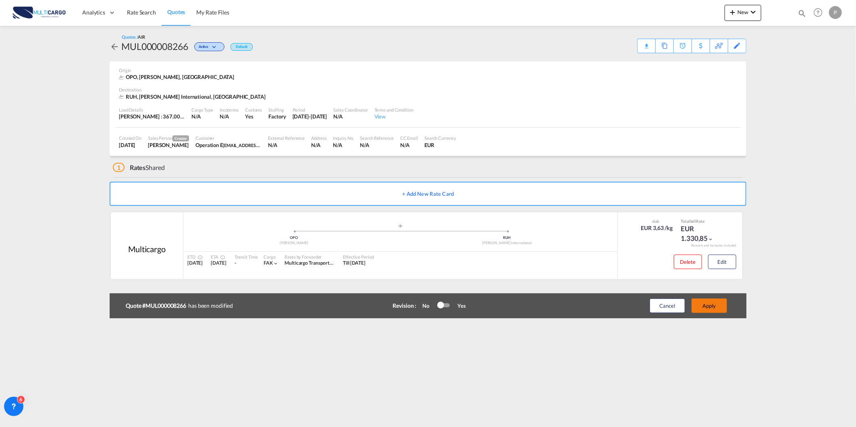
click at [719, 304] on button "Apply" at bounding box center [709, 306] width 35 height 15
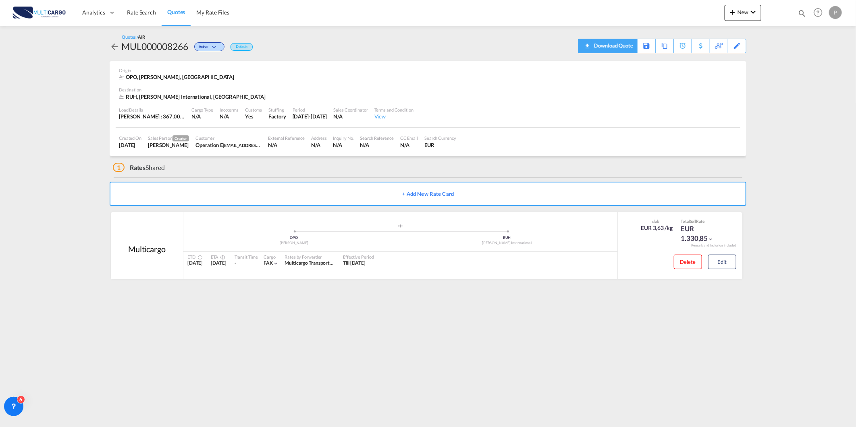
click at [620, 49] on div "Download Quote" at bounding box center [612, 45] width 41 height 13
click at [737, 12] on md-icon "icon-plus 400-fg" at bounding box center [733, 12] width 10 height 10
click at [725, 62] on span "Quote" at bounding box center [721, 60] width 9 height 16
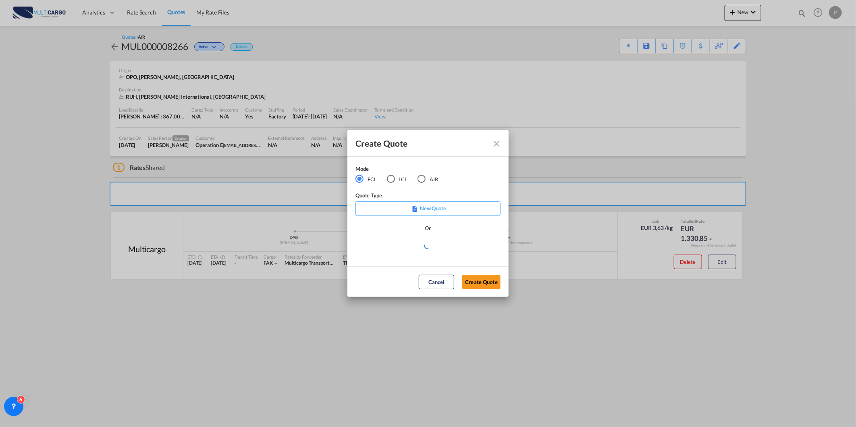
click at [388, 182] on div "LCL" at bounding box center [391, 179] width 8 height 8
click at [385, 250] on div "Create QuoteModeFCL LCLAIR ..." at bounding box center [427, 245] width 145 height 10
click at [386, 251] on div "Create QuoteModeFCL LCLAIR ..." at bounding box center [427, 249] width 145 height 18
click at [386, 251] on md-select "Select template TPS valid up to 31/12 [PERSON_NAME] | [DATE] [DATE] EXP_SP Gera…" at bounding box center [427, 248] width 145 height 16
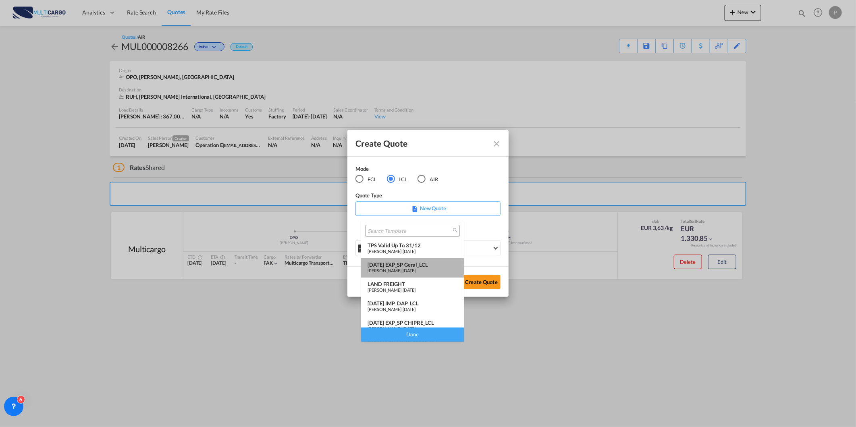
drag, startPoint x: 428, startPoint y: 269, endPoint x: 480, endPoint y: 289, distance: 55.6
click at [428, 269] on div "[PERSON_NAME] | [DATE]" at bounding box center [413, 270] width 90 height 5
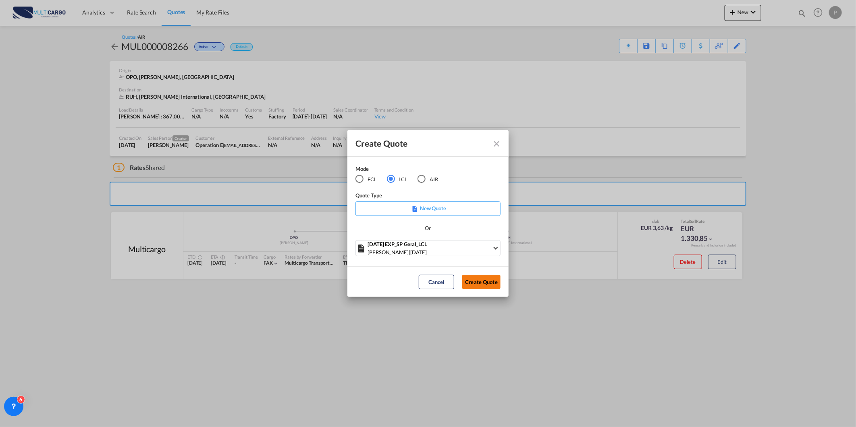
click at [485, 288] on button "Create Quote" at bounding box center [481, 282] width 38 height 15
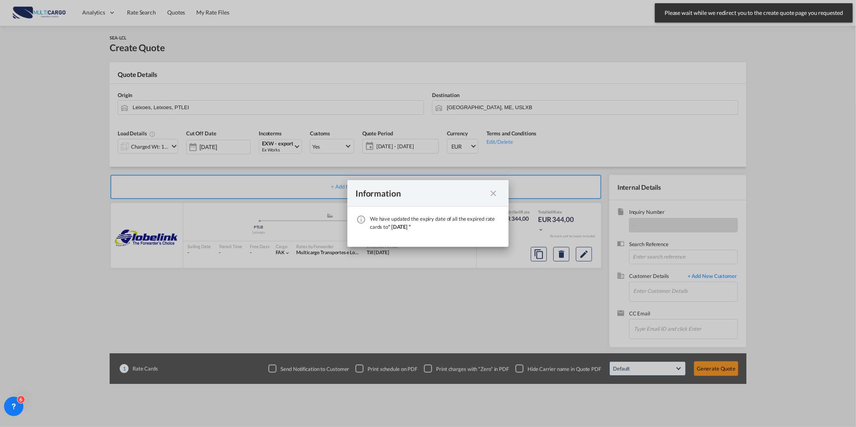
click at [493, 191] on md-icon "icon-close fg-AAA8AD cursor" at bounding box center [493, 194] width 10 height 10
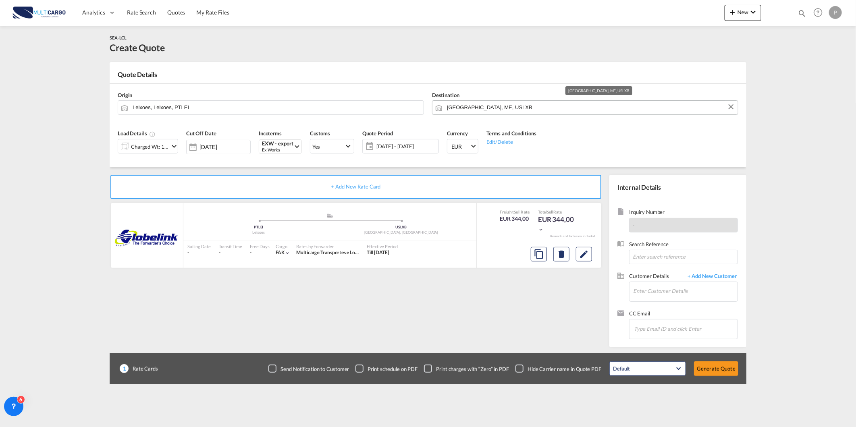
click at [499, 107] on input "[GEOGRAPHIC_DATA], ME, USLXB" at bounding box center [590, 107] width 287 height 14
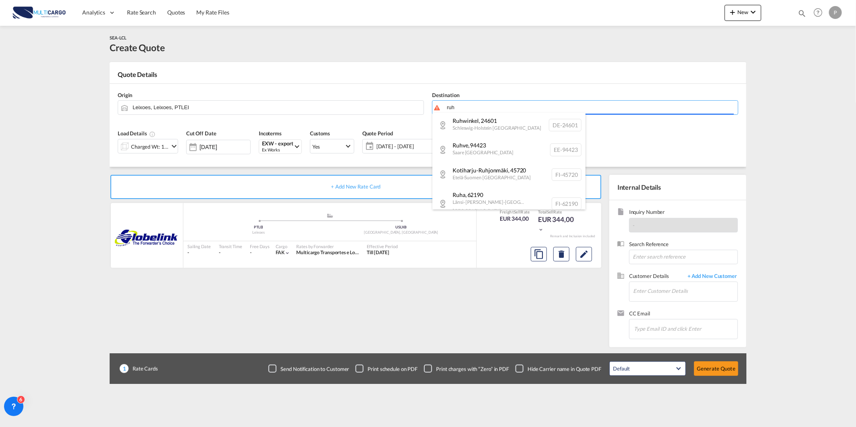
click at [462, 106] on body "Analytics Reports Dashboard Rate Search Quotes My Rate Files Analytics" at bounding box center [428, 213] width 856 height 427
click at [462, 106] on input "ruh" at bounding box center [590, 107] width 287 height 14
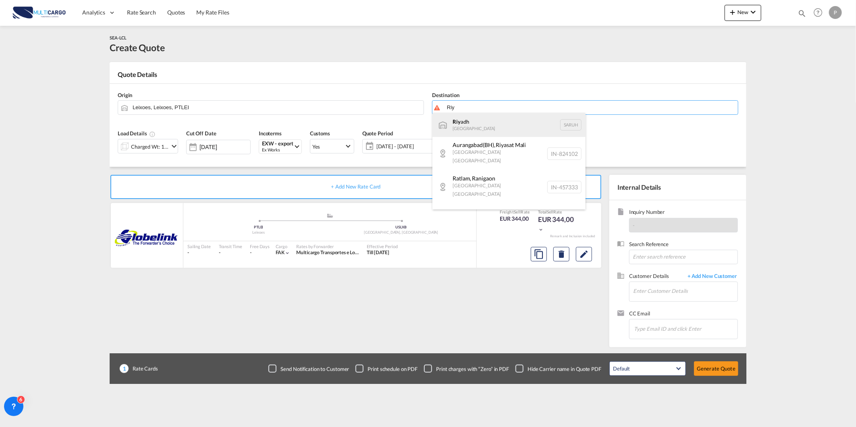
click at [470, 118] on div "Riy adh [GEOGRAPHIC_DATA] [GEOGRAPHIC_DATA]" at bounding box center [508, 125] width 153 height 24
type input "[GEOGRAPHIC_DATA], [GEOGRAPHIC_DATA]"
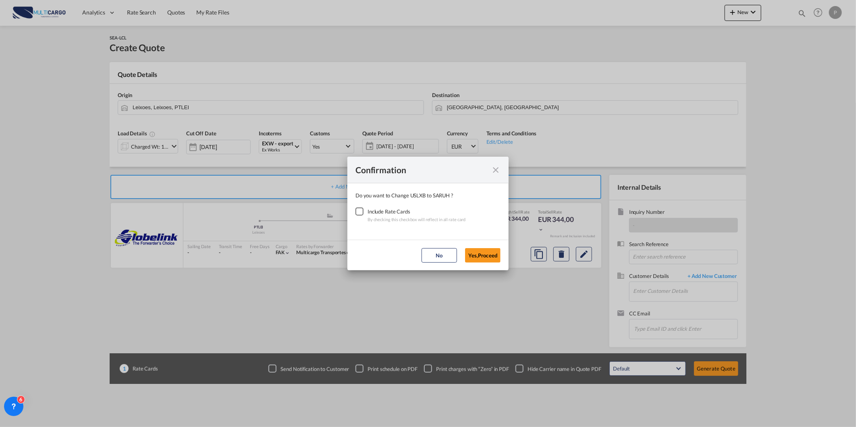
click at [360, 212] on div "Checkbox No Ink" at bounding box center [359, 212] width 8 height 8
drag, startPoint x: 477, startPoint y: 256, endPoint x: 484, endPoint y: 253, distance: 7.4
click at [478, 256] on button "Yes,Proceed" at bounding box center [482, 255] width 35 height 15
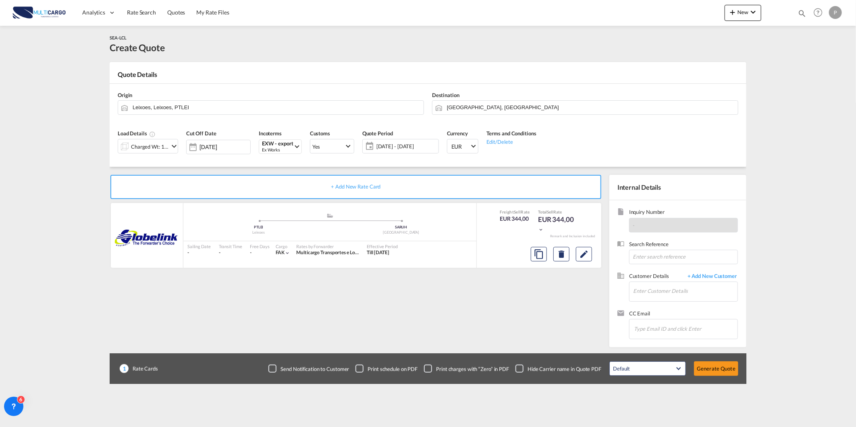
click at [145, 142] on div "Charged Wt: 1,00 W/M" at bounding box center [150, 146] width 38 height 11
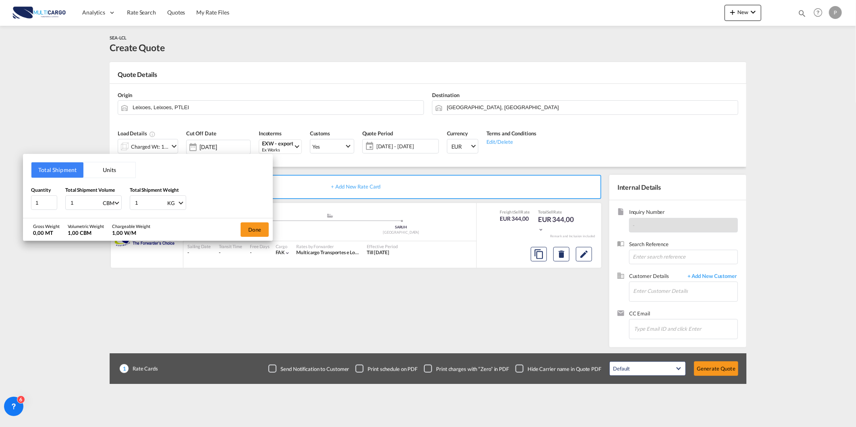
click at [106, 170] on button "Units" at bounding box center [109, 169] width 52 height 15
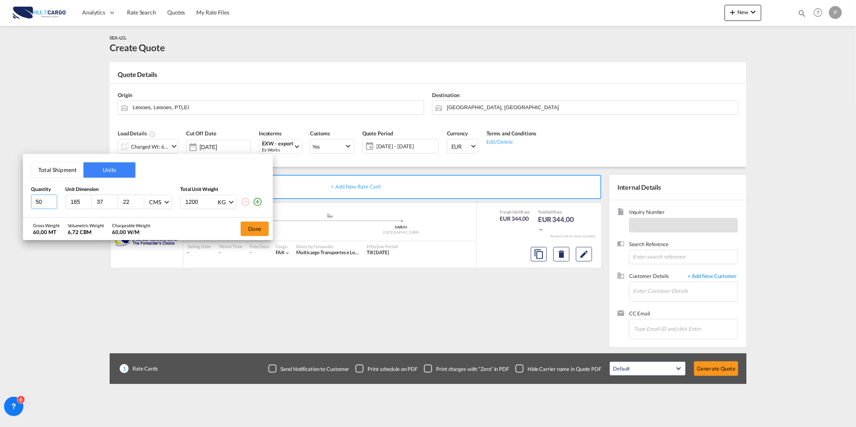
drag, startPoint x: 48, startPoint y: 200, endPoint x: -4, endPoint y: 201, distance: 51.2
click at [0, 201] on html "Analytics Reports Dashboard Rate Search Quotes My Rate Files" at bounding box center [428, 213] width 856 height 427
click at [44, 203] on input "6604040" at bounding box center [44, 202] width 26 height 15
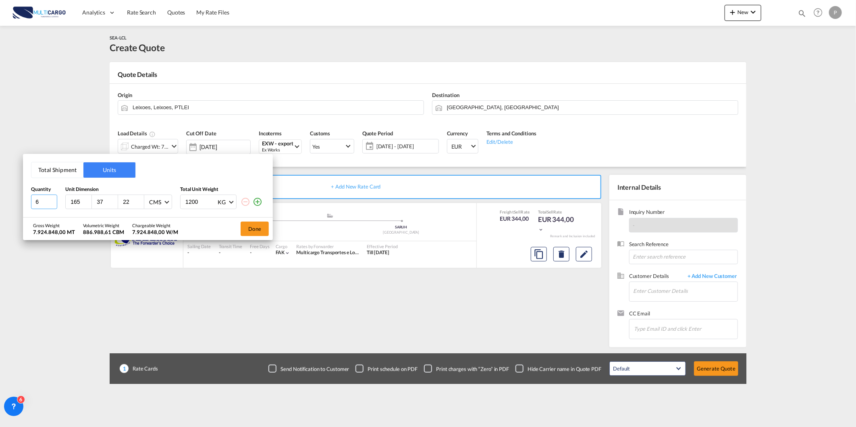
scroll to position [0, 0]
type input "6"
type input "60"
type input "40"
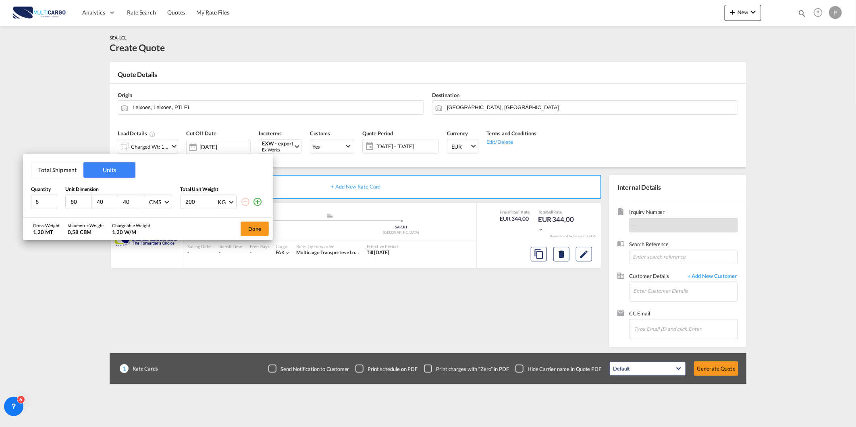
drag, startPoint x: 204, startPoint y: 200, endPoint x: 142, endPoint y: 204, distance: 62.3
click at [146, 204] on div "6 60 40 40 CMS CMS Inches 200 KG KG LB" at bounding box center [148, 202] width 234 height 15
type input "100"
click at [259, 200] on md-icon "icon-plus-circle-outline" at bounding box center [258, 202] width 10 height 10
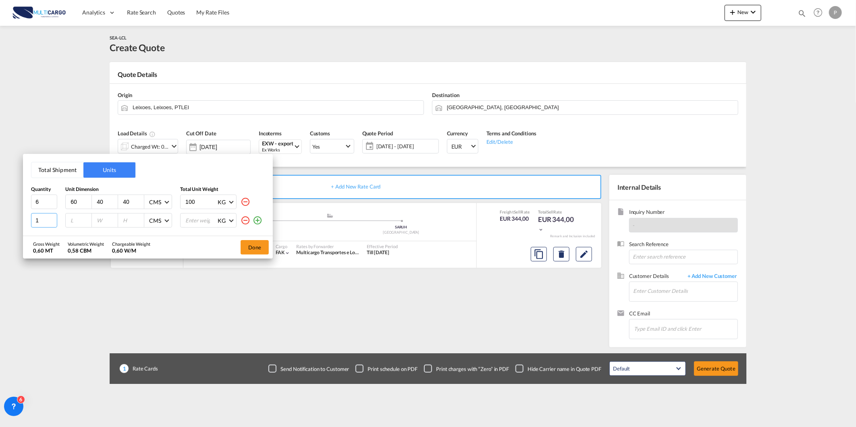
drag, startPoint x: 39, startPoint y: 218, endPoint x: -11, endPoint y: 217, distance: 50.0
click at [0, 217] on html "Analytics Reports Dashboard Rate Search Quotes My Rate Files" at bounding box center [428, 213] width 856 height 427
type input "14"
type input "60"
type input "40"
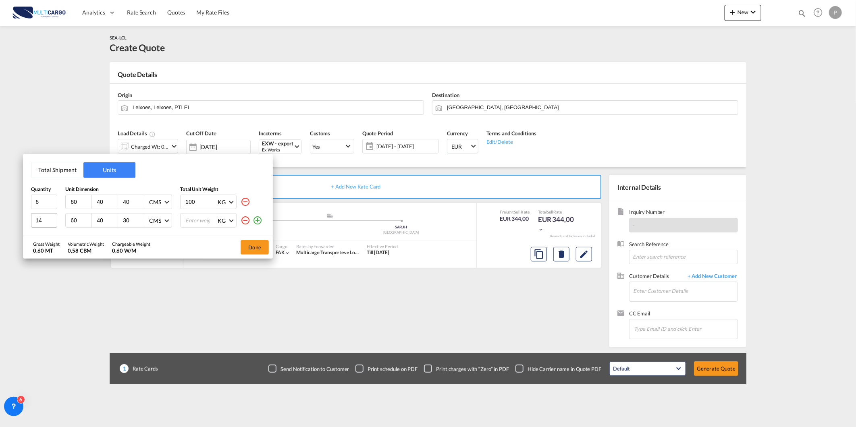
type input "30"
type input "237"
click at [262, 245] on button "Done" at bounding box center [255, 247] width 28 height 15
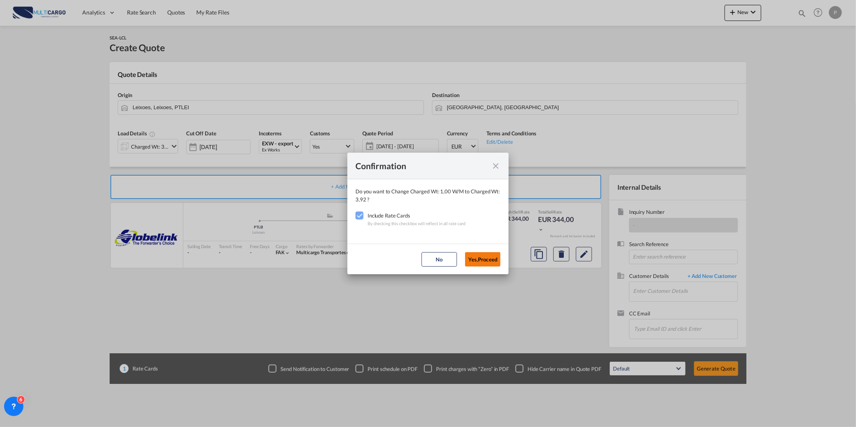
click at [489, 258] on button "Yes,Proceed" at bounding box center [482, 259] width 35 height 15
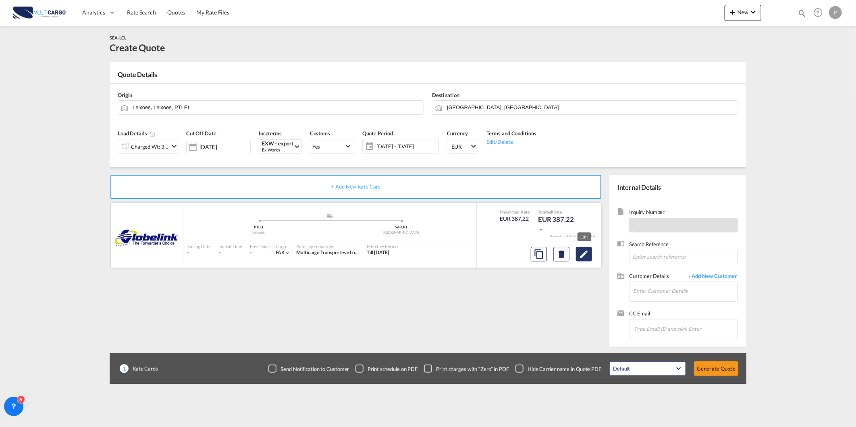
click at [585, 254] on md-icon "Edit" at bounding box center [584, 254] width 10 height 10
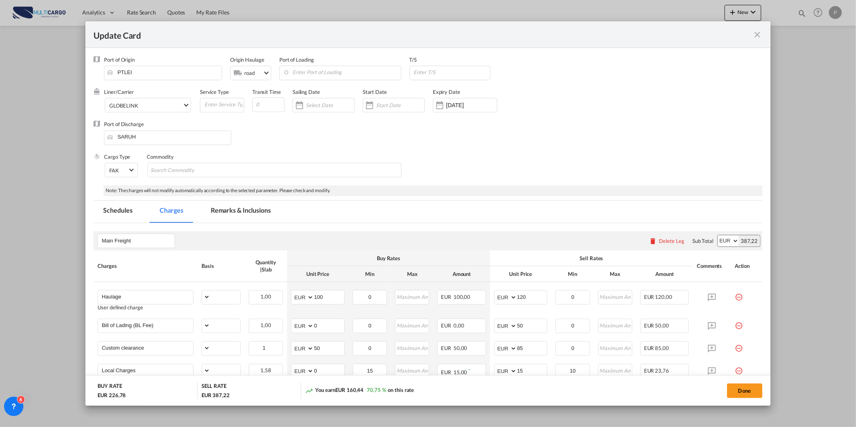
select select "per_shipment"
select select "per_bl"
select select "per_document"
select select "per_cbm"
select select "per_hbl"
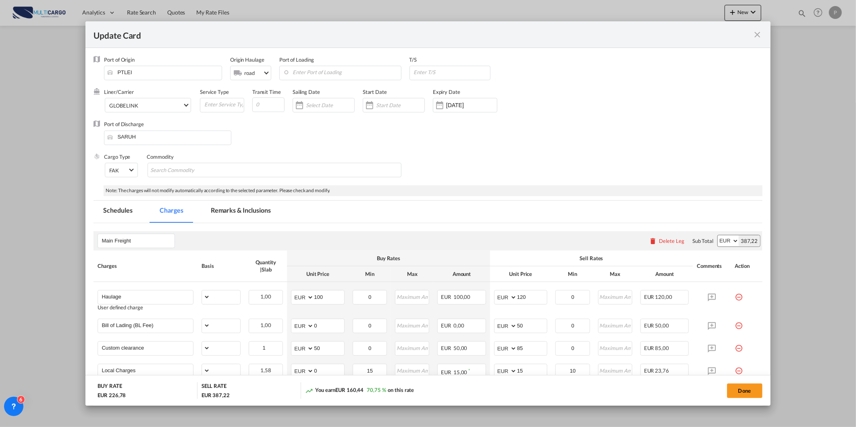
select select "per_cbm"
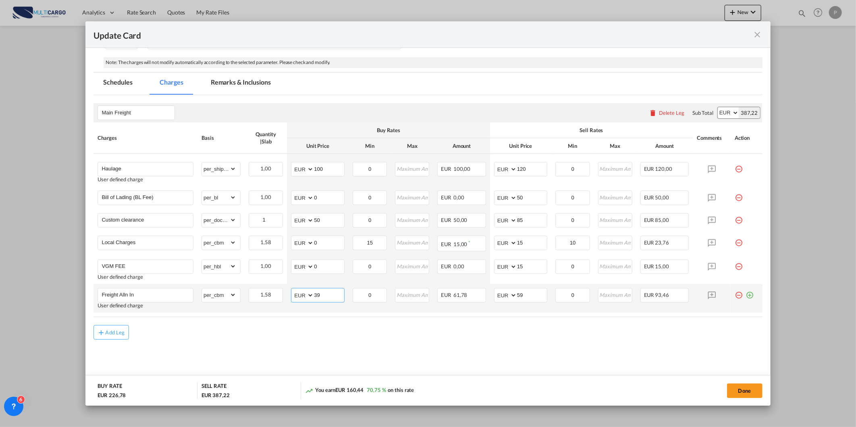
drag, startPoint x: 321, startPoint y: 295, endPoint x: 272, endPoint y: 285, distance: 49.6
click at [272, 285] on tr "Freight Alln In User defined charge Please Enter Already Exists gross_weight vo…" at bounding box center [428, 298] width 669 height 29
type input "20"
click at [363, 290] on input "0" at bounding box center [369, 295] width 33 height 12
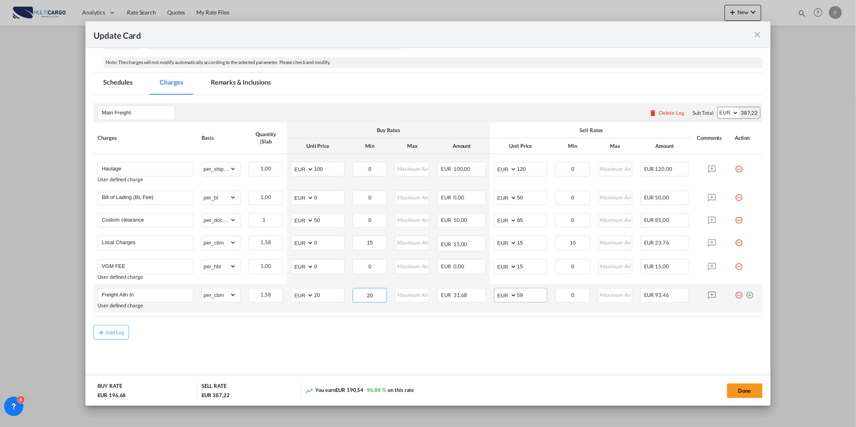
type input "20"
drag, startPoint x: 533, startPoint y: 295, endPoint x: 494, endPoint y: 300, distance: 39.4
click at [494, 300] on md-input-container "AED AFN ALL AMD ANG AOA ARS AUD AWG AZN BAM BBD BDT BGN BHD BIF BMD BND [PERSON…" at bounding box center [520, 295] width 53 height 15
type input "50"
click at [568, 289] on input "0" at bounding box center [572, 295] width 33 height 12
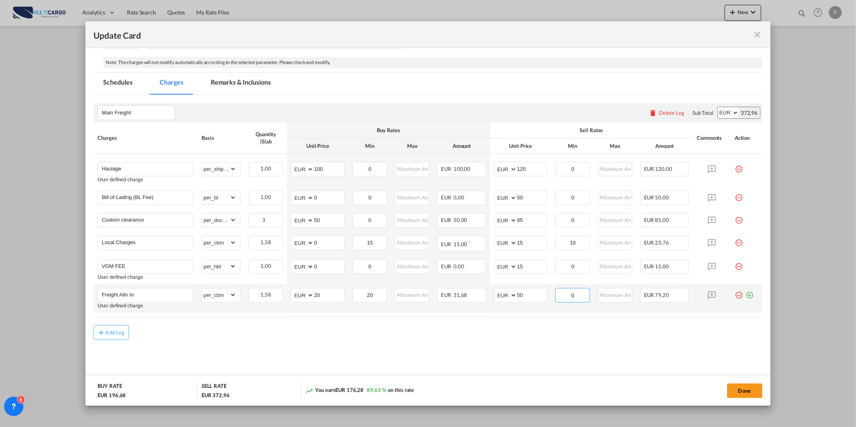
click at [568, 289] on input "0" at bounding box center [572, 295] width 33 height 12
type input "50"
click at [508, 322] on air-lcl-rate-modification "Main Freight Please enter leg name Leg Name Already Exists Delete Leg Sub Total…" at bounding box center [428, 217] width 669 height 245
drag, startPoint x: 531, startPoint y: 166, endPoint x: 409, endPoint y: 194, distance: 124.9
click at [448, 179] on tr "Haulage User defined charge Please Enter Already Exists gross_weight volumetric…" at bounding box center [428, 170] width 669 height 33
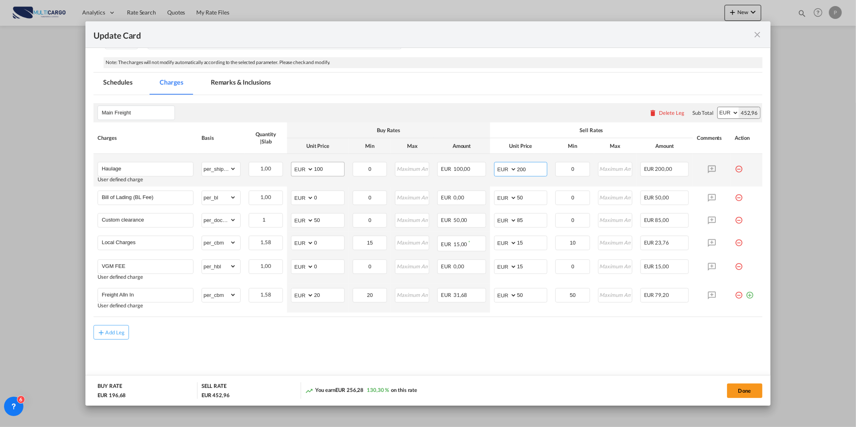
type input "200"
drag, startPoint x: 327, startPoint y: 169, endPoint x: 200, endPoint y: 189, distance: 128.9
click at [215, 185] on tr "Haulage User defined charge Please Enter Already Exists gross_weight volumetric…" at bounding box center [428, 170] width 669 height 33
type input "130"
click at [349, 356] on md-content "Main Freight Please enter leg name Leg Name Already Exists Delete Leg Sub Total…" at bounding box center [428, 241] width 669 height 292
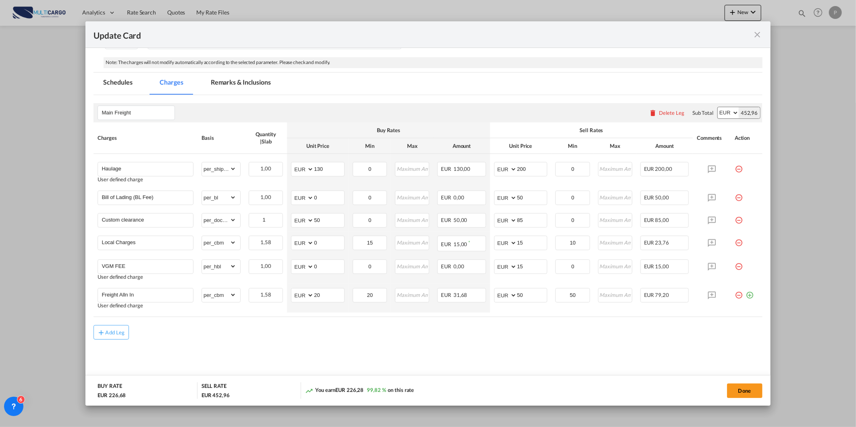
scroll to position [0, 0]
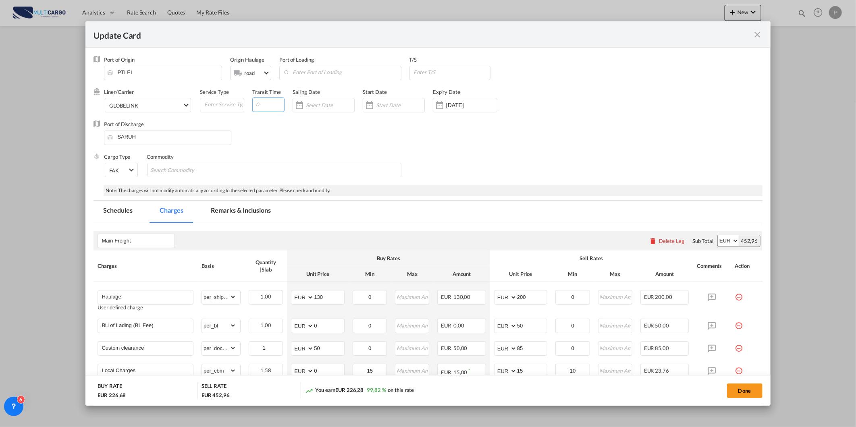
click at [260, 104] on input "Update Card Port ..." at bounding box center [268, 105] width 32 height 15
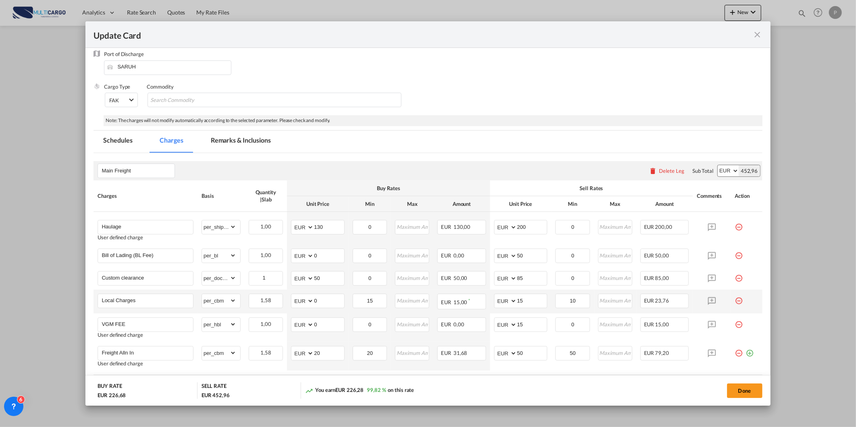
scroll to position [128, 0]
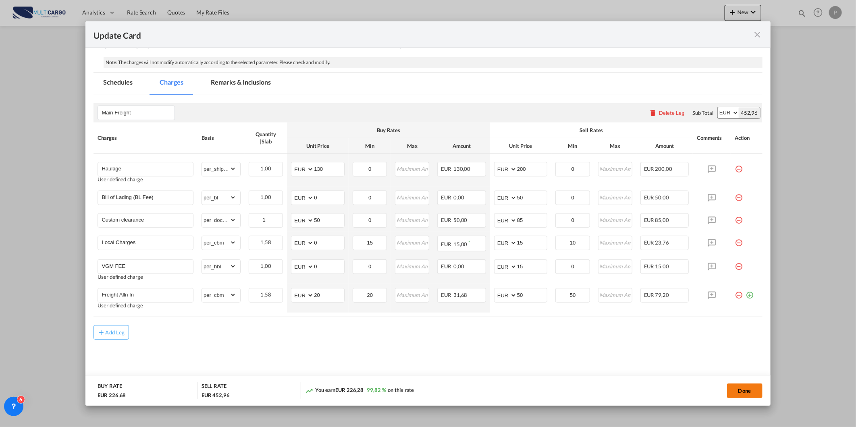
type input "38"
click at [727, 388] on div "Done" at bounding box center [634, 390] width 258 height 17
click at [729, 389] on button "Done" at bounding box center [744, 391] width 35 height 15
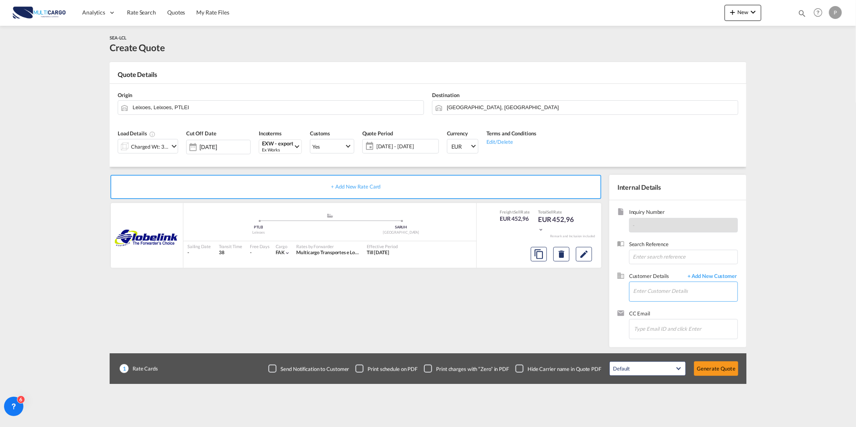
click at [658, 291] on input "Enter Customer Details" at bounding box center [685, 291] width 104 height 18
paste input "[EMAIL_ADDRESS][DOMAIN_NAME]"
click at [662, 295] on div "Operation E [EMAIL_ADDRESS][DOMAIN_NAME] | [EMAIL_ADDRESS][DOMAIN_NAME]" at bounding box center [709, 306] width 153 height 22
type input "[EMAIL_ADDRESS][DOMAIN_NAME], Operation E, [EMAIL_ADDRESS][DOMAIN_NAME]"
click at [721, 372] on button "Generate Quote" at bounding box center [716, 369] width 44 height 15
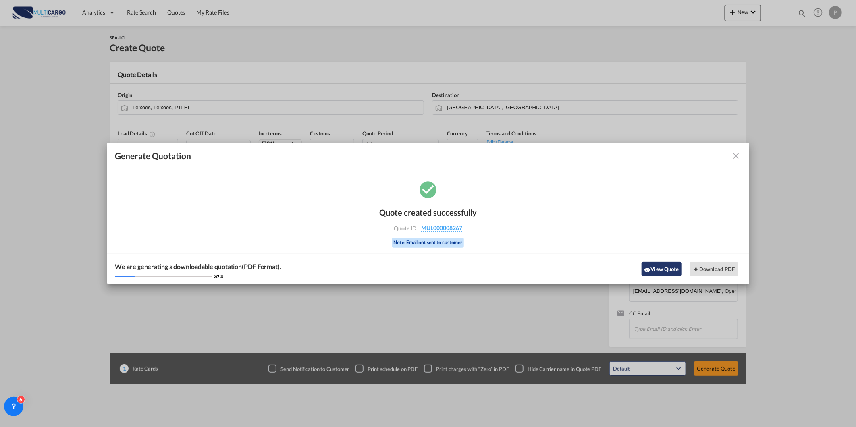
click at [680, 275] on button "View Quote" at bounding box center [662, 269] width 40 height 15
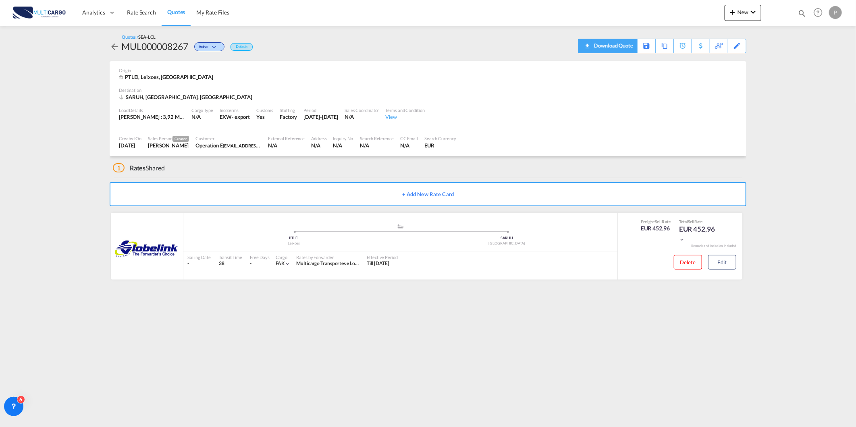
click at [623, 47] on div "Download Quote" at bounding box center [612, 45] width 41 height 13
click at [179, 8] on span "Quotes" at bounding box center [176, 11] width 18 height 7
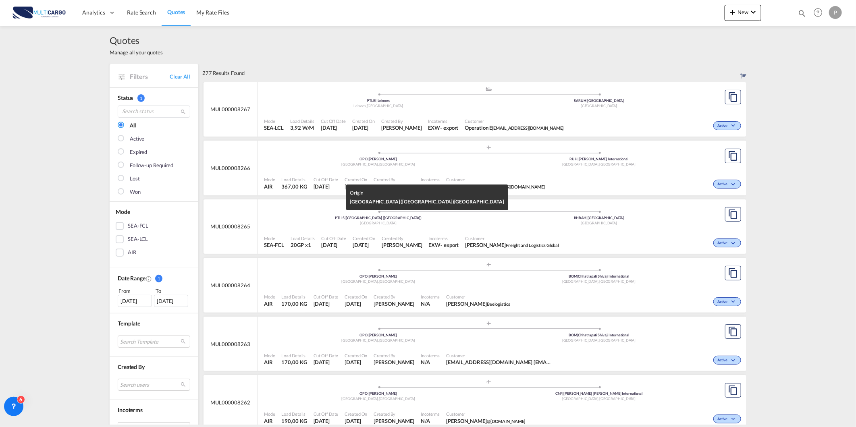
click at [317, 223] on div "[GEOGRAPHIC_DATA]" at bounding box center [378, 223] width 221 height 5
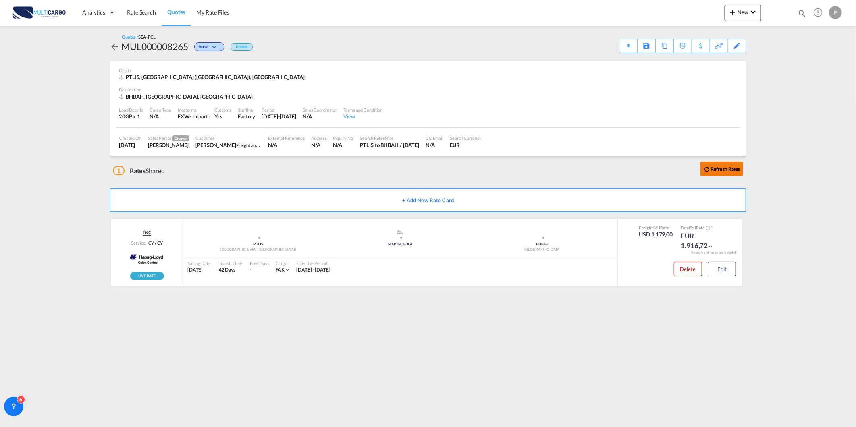
click at [723, 174] on button "Refresh Rates" at bounding box center [721, 169] width 43 height 15
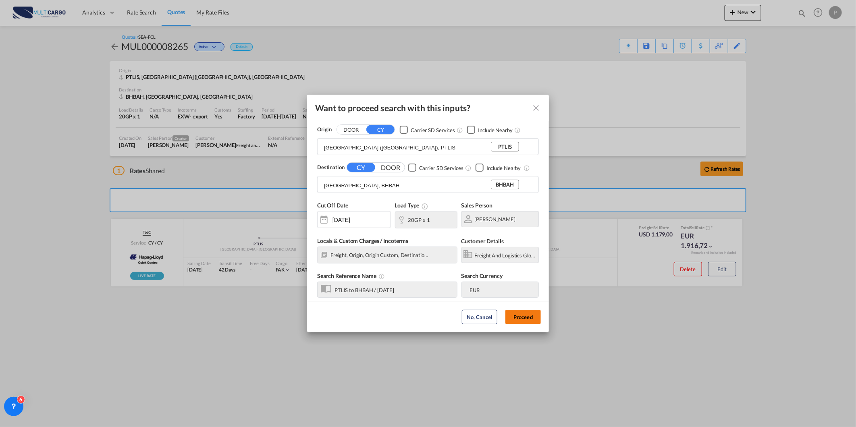
click at [523, 316] on button "Proceed" at bounding box center [522, 317] width 35 height 15
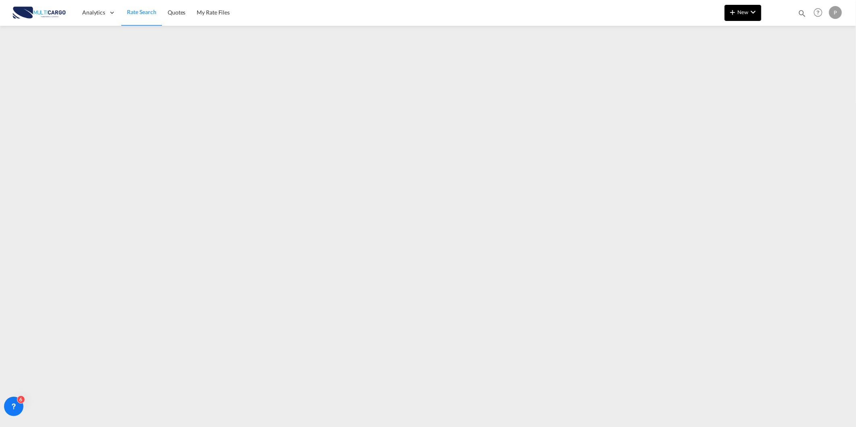
click at [746, 8] on button "New" at bounding box center [743, 13] width 37 height 16
click at [722, 49] on button "Quote" at bounding box center [730, 60] width 62 height 26
click at [746, 15] on span "New" at bounding box center [743, 12] width 30 height 6
click at [718, 62] on span "Quote" at bounding box center [721, 60] width 9 height 16
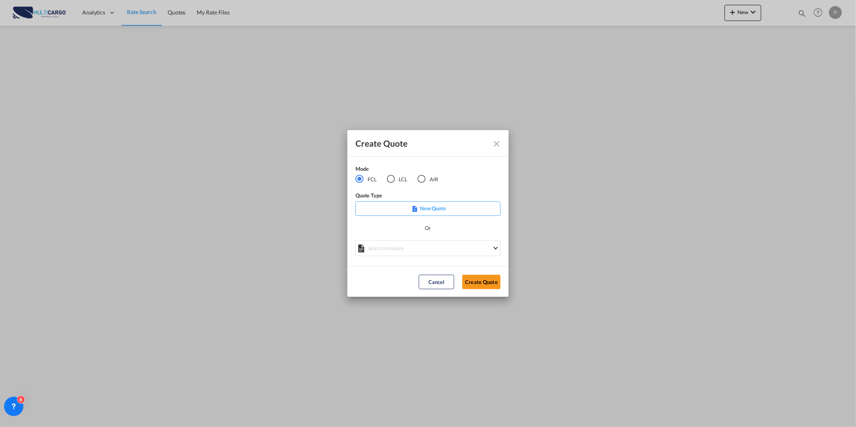
drag, startPoint x: 418, startPoint y: 178, endPoint x: 412, endPoint y: 181, distance: 6.2
click at [418, 178] on div "AIR" at bounding box center [422, 179] width 8 height 8
click at [414, 250] on div "Create QuoteModeFCL LCLAIR ..." at bounding box center [427, 245] width 145 height 10
click at [414, 250] on md-select "Select template [DATE] IMP_DAP_AIR_>500 [PERSON_NAME] | [DATE] [DATE]_IMP_DAP_A…" at bounding box center [427, 248] width 145 height 16
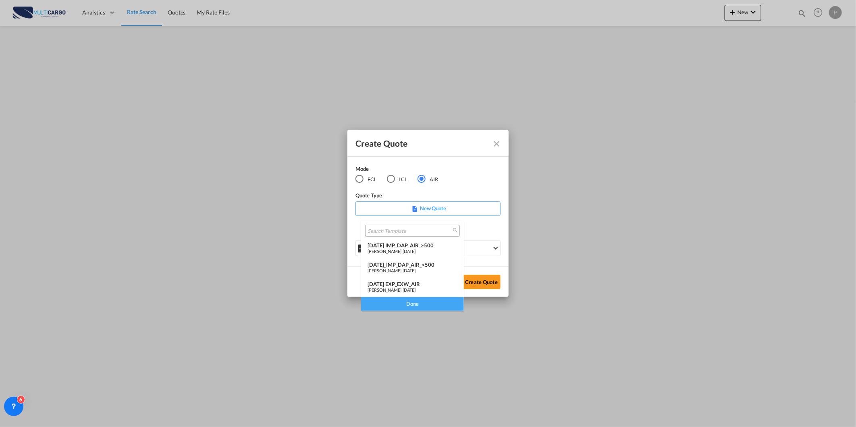
drag, startPoint x: 406, startPoint y: 284, endPoint x: 417, endPoint y: 284, distance: 10.9
click at [411, 284] on div "[DATE] EXP_EXW_AIR" at bounding box center [413, 284] width 90 height 6
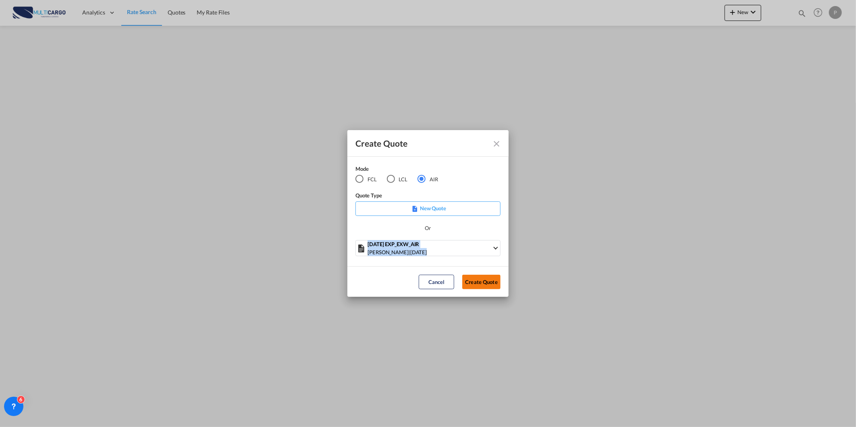
click at [492, 284] on button "Create Quote" at bounding box center [481, 282] width 38 height 15
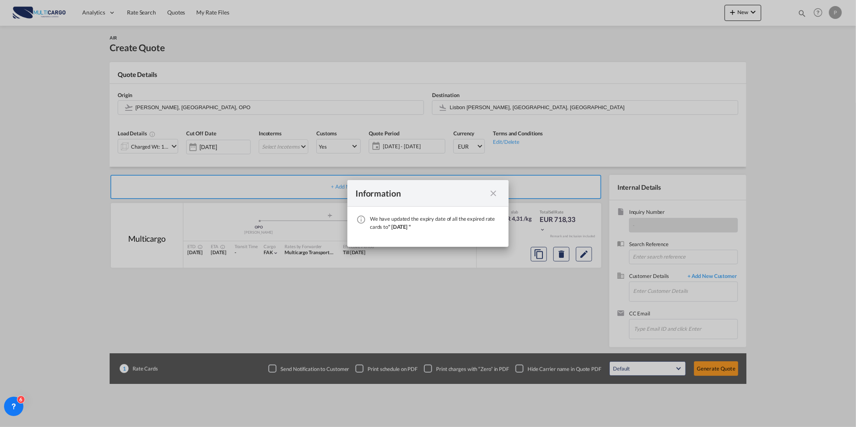
click at [497, 194] on md-icon "icon-close fg-AAA8AD cursor" at bounding box center [493, 194] width 10 height 10
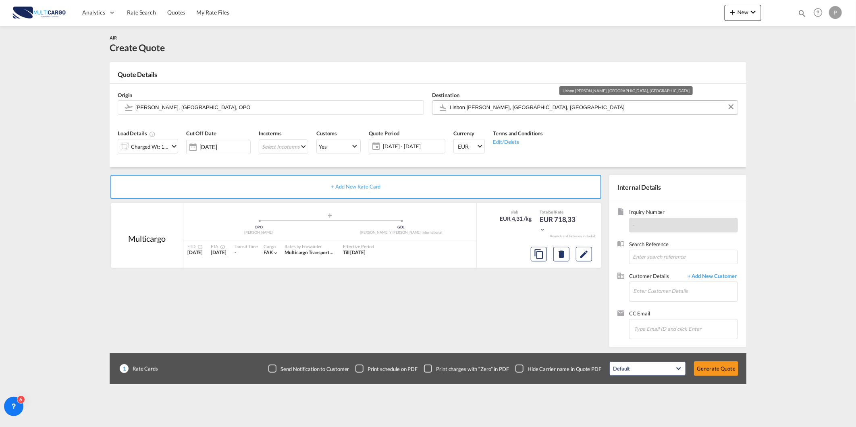
click at [474, 106] on input "Lisbon [PERSON_NAME], [GEOGRAPHIC_DATA], [GEOGRAPHIC_DATA]" at bounding box center [592, 107] width 284 height 14
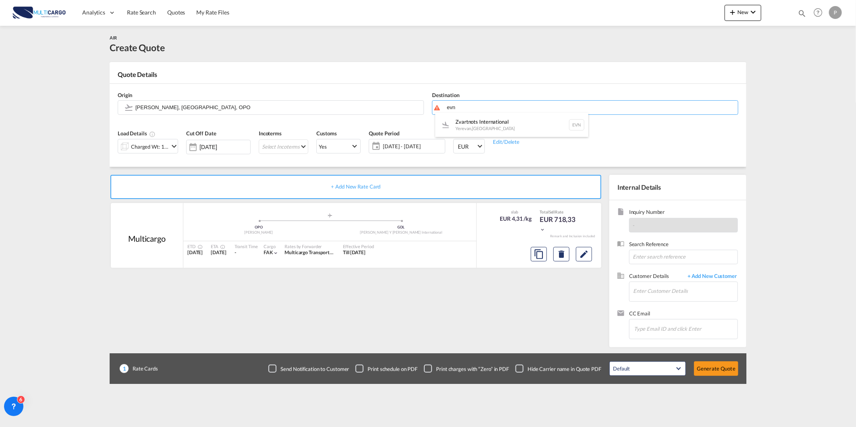
click at [485, 115] on div "Zvartnots International [GEOGRAPHIC_DATA] , [GEOGRAPHIC_DATA] EVN" at bounding box center [511, 125] width 153 height 24
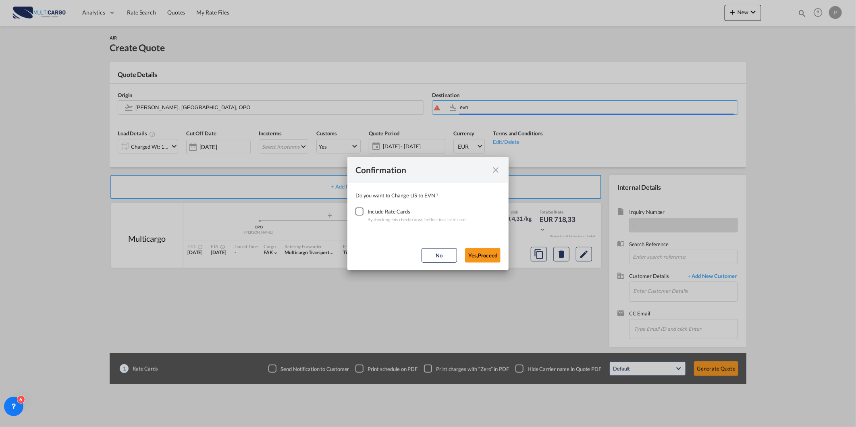
type input "Zvartnots International, [GEOGRAPHIC_DATA], EVN"
drag, startPoint x: 356, startPoint y: 213, endPoint x: 441, endPoint y: 269, distance: 102.1
click at [356, 213] on div "Checkbox No Ink" at bounding box center [359, 212] width 8 height 8
click at [483, 253] on button "Yes,Proceed" at bounding box center [482, 255] width 35 height 15
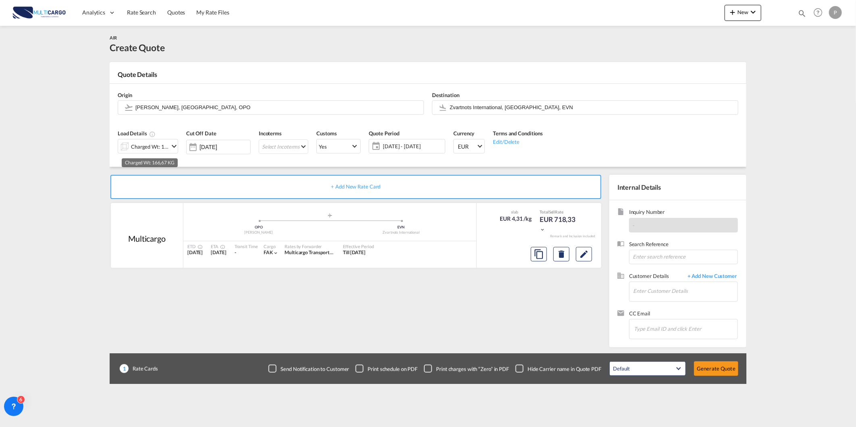
click at [159, 148] on div "Charged Wt: 166,67 KG" at bounding box center [150, 146] width 38 height 11
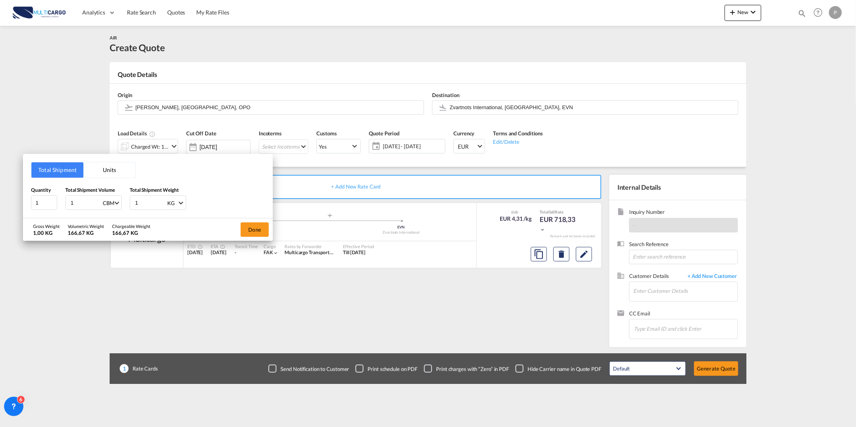
drag, startPoint x: 81, startPoint y: 200, endPoint x: 25, endPoint y: 200, distance: 55.6
click at [25, 200] on div "Total Shipment Units Quantity 1 Total Shipment Volume 1 CBM CBM CFT KG LB Total…" at bounding box center [148, 186] width 250 height 64
type input "0"
type input "0.2"
type input "15"
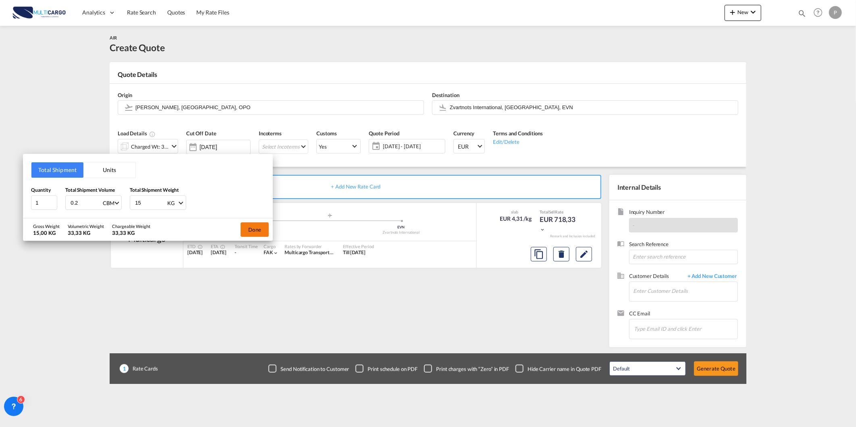
click at [257, 226] on div "Done" at bounding box center [255, 229] width 36 height 23
click at [262, 225] on button "Done" at bounding box center [255, 229] width 28 height 15
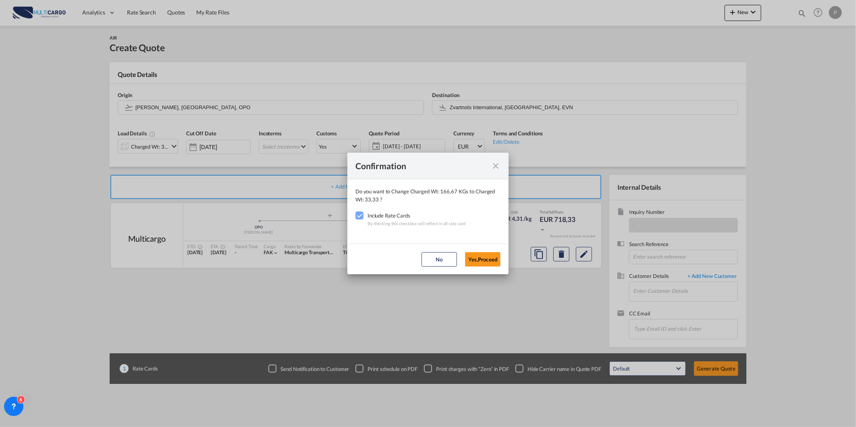
click at [505, 267] on md-dialog-actions "No Yes,Proceed" at bounding box center [427, 259] width 161 height 31
click at [486, 260] on button "Yes,Proceed" at bounding box center [482, 259] width 35 height 15
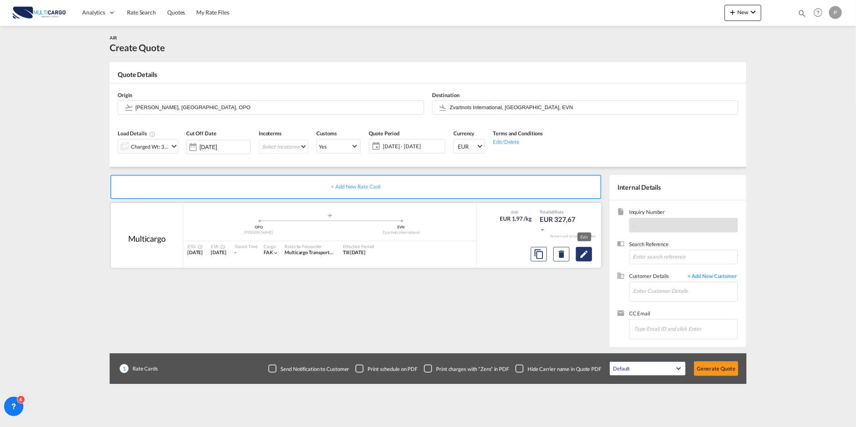
click at [578, 255] on button "Edit" at bounding box center [584, 254] width 16 height 15
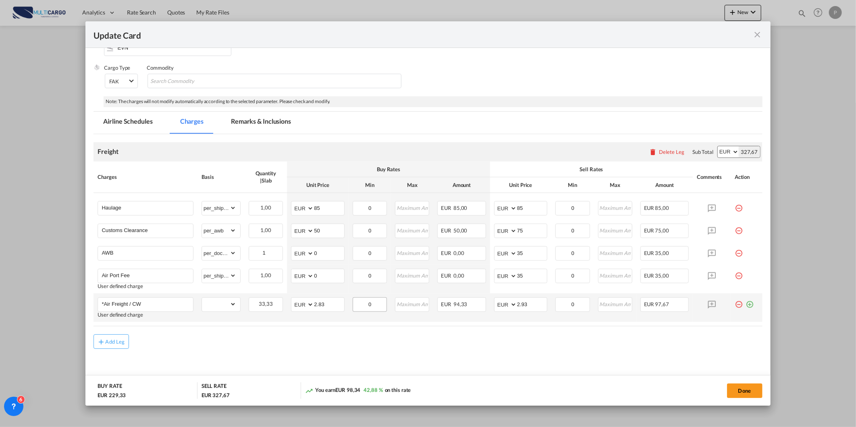
scroll to position [99, 0]
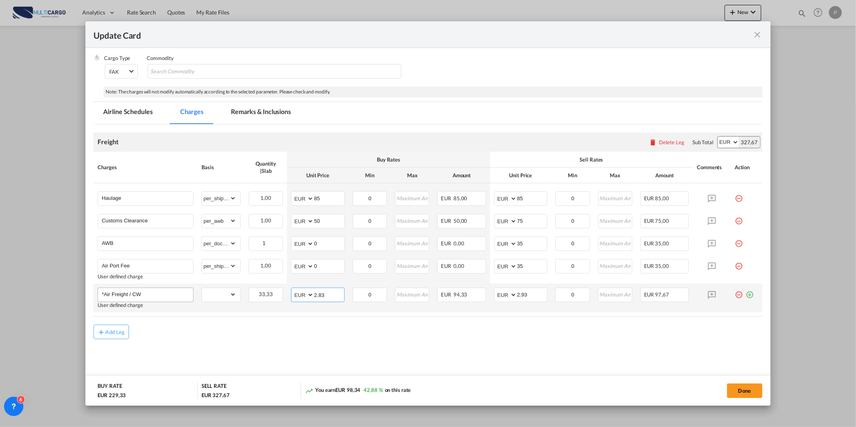
drag, startPoint x: 333, startPoint y: 294, endPoint x: 185, endPoint y: 294, distance: 147.9
click at [189, 294] on tr "*Air Freight / CW User defined charge Please Enter Already Exists gross_weight …" at bounding box center [428, 298] width 669 height 29
type input "6.06"
drag, startPoint x: 528, startPoint y: 295, endPoint x: 437, endPoint y: 296, distance: 90.7
click at [437, 296] on tr "*Air Freight / CW User defined charge Please Enter Already Exists gross_weight …" at bounding box center [428, 298] width 669 height 29
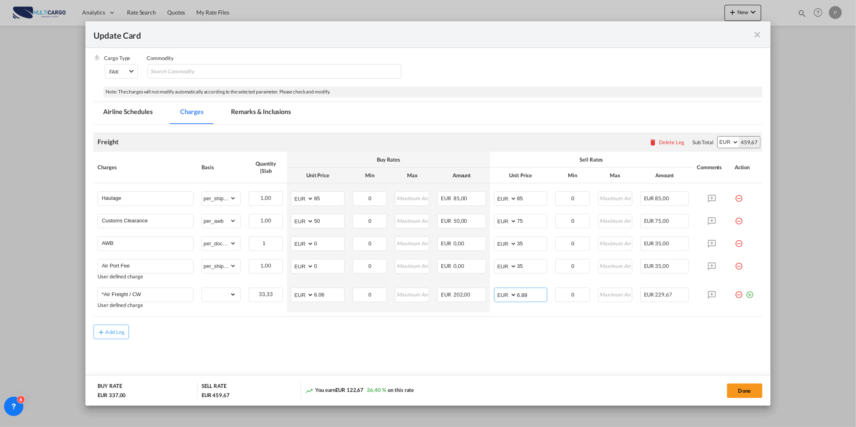
type input "6.89"
click at [540, 359] on md-content "Freight Please enter leg name Leg Name Already Exists Delete Leg Sub Total AED …" at bounding box center [428, 256] width 669 height 262
drag, startPoint x: 533, startPoint y: 197, endPoint x: 382, endPoint y: 219, distance: 152.4
click at [428, 220] on tbody "Haulage Please Enter Already Exists gross_weight volumetric_weight per_shipment…" at bounding box center [428, 247] width 669 height 129
type input "200"
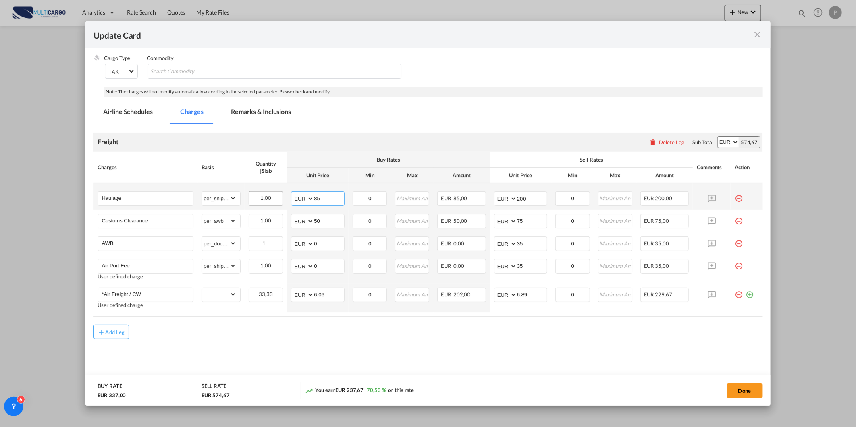
drag, startPoint x: 324, startPoint y: 195, endPoint x: 261, endPoint y: 200, distance: 63.0
click at [276, 200] on tr "Haulage Please Enter Already Exists gross_weight volumetric_weight per_shipment…" at bounding box center [428, 196] width 669 height 27
click at [336, 350] on md-content "Freight Please enter leg name Leg Name Already Exists Delete Leg Sub Total AED …" at bounding box center [428, 256] width 669 height 262
drag, startPoint x: 326, startPoint y: 200, endPoint x: 264, endPoint y: 210, distance: 62.5
click at [266, 210] on tr "Haulage Please Enter Already Exists gross_weight volumetric_weight per_shipment…" at bounding box center [428, 196] width 669 height 27
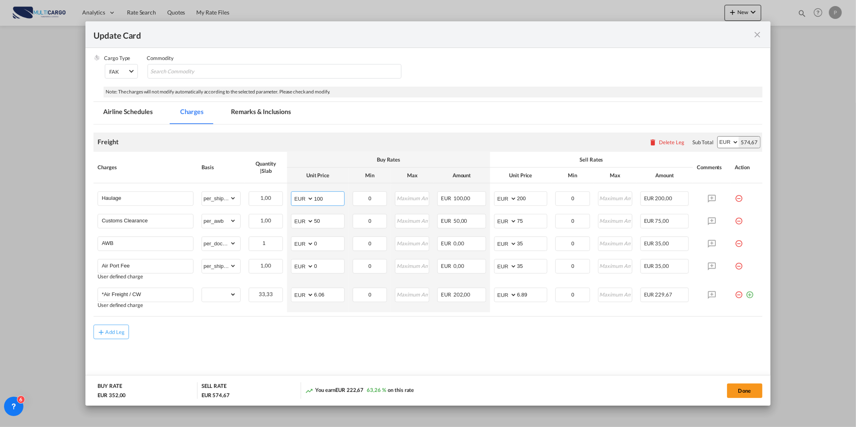
type input "100"
click at [488, 356] on md-content "Freight Please enter leg name Leg Name Already Exists Delete Leg Sub Total AED …" at bounding box center [428, 256] width 669 height 262
click at [251, 110] on md-tab-item "Remarks & Inclusions" at bounding box center [260, 113] width 79 height 22
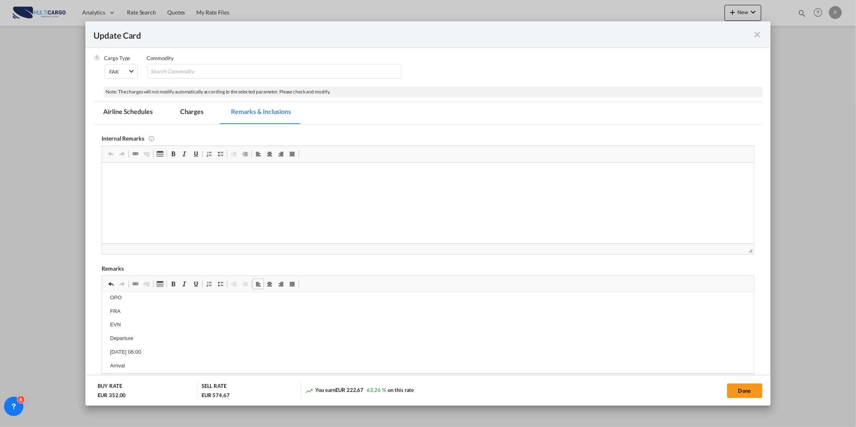
scroll to position [0, 0]
click at [110, 302] on p "tinerary" at bounding box center [428, 305] width 636 height 8
click at [182, 301] on p "Itinerary" at bounding box center [428, 305] width 636 height 8
click at [182, 301] on p "Itinerary: OPO" at bounding box center [428, 305] width 636 height 8
click at [182, 301] on p "Itinerary: OPO> FRA" at bounding box center [428, 305] width 636 height 8
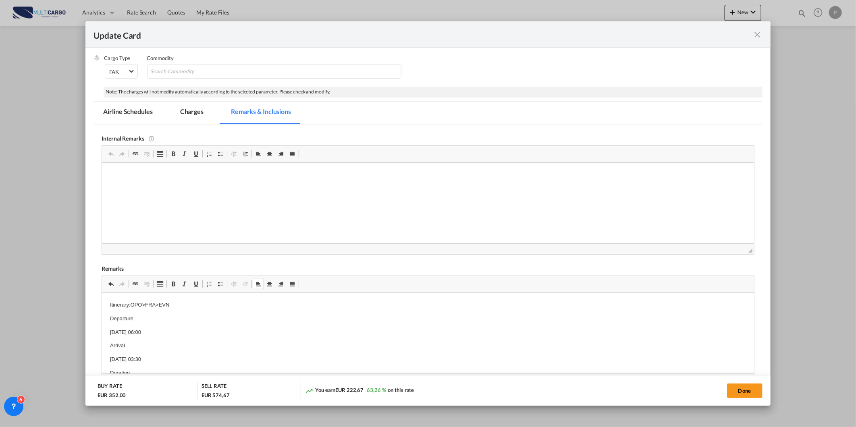
drag, startPoint x: 164, startPoint y: 313, endPoint x: 464, endPoint y: 707, distance: 495.3
click at [164, 313] on body "Itinerary: OPO> FRA> EVN Departure [DATE] 06:00 Arrival [DATE] 03:30 Duration 1…" at bounding box center [428, 366] width 636 height 131
click at [730, 387] on button "Done" at bounding box center [744, 391] width 35 height 15
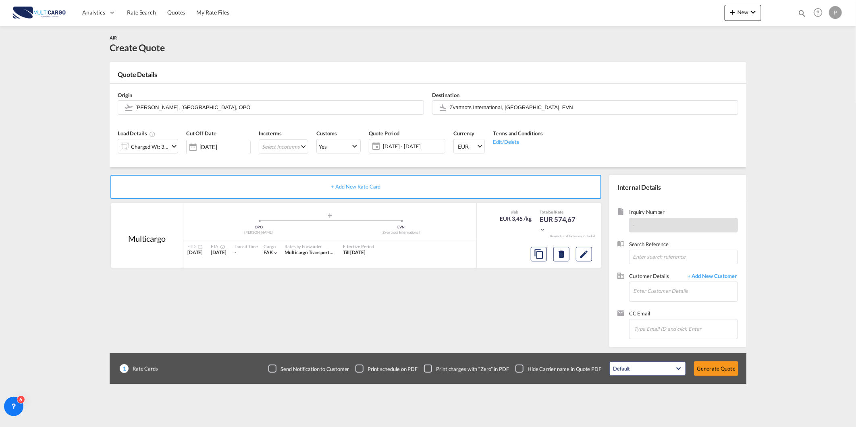
scroll to position [5, 0]
click at [580, 251] on md-icon "Edit" at bounding box center [584, 254] width 10 height 10
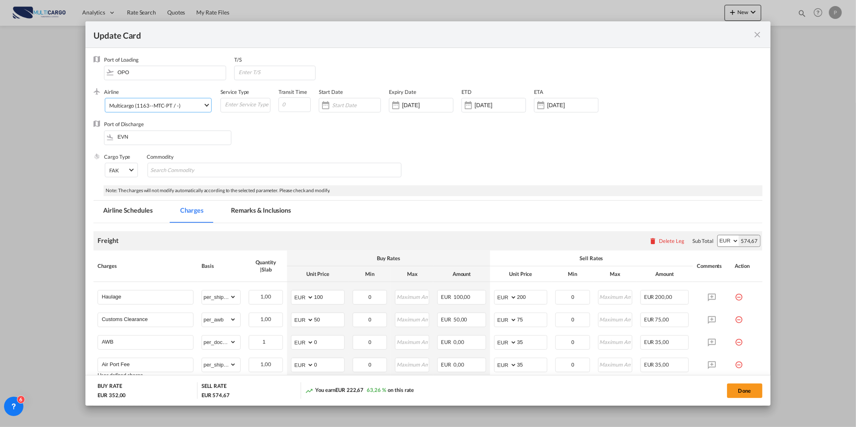
click at [180, 105] on span "Multicargo (1163--MTC-PT / -)" at bounding box center [156, 105] width 94 height 7
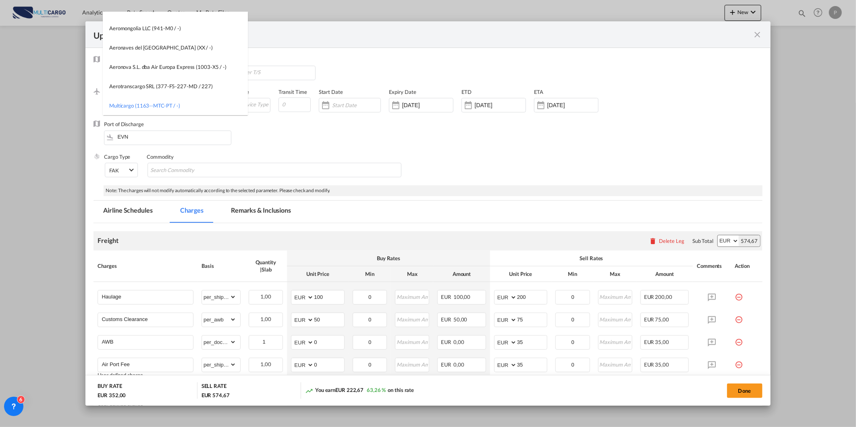
scroll to position [0, 0]
click at [216, 17] on input "search" at bounding box center [177, 21] width 141 height 19
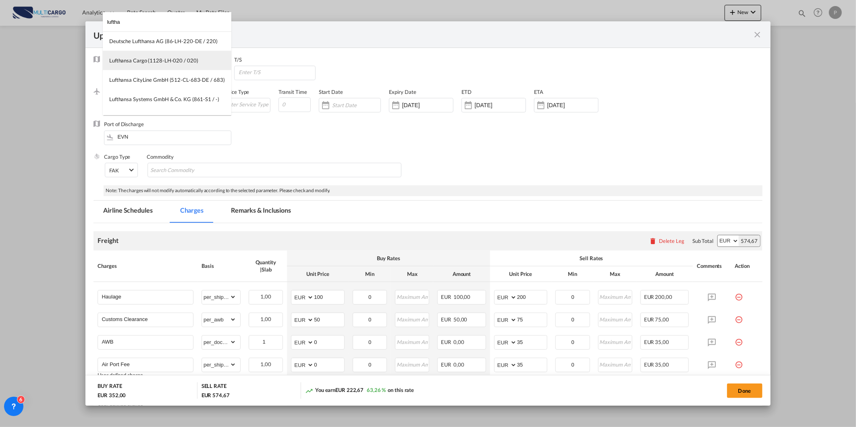
type input "luftha"
click at [195, 62] on md-option "Lufthansa Cargo (1128-LH-020 / 020)" at bounding box center [167, 60] width 129 height 19
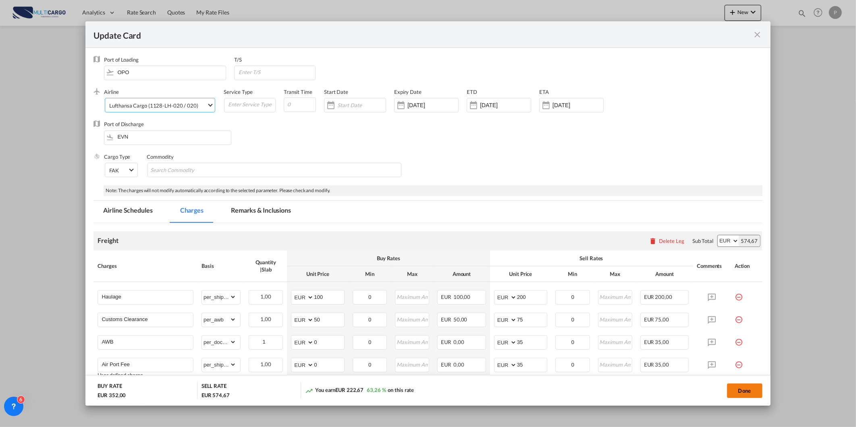
click at [727, 392] on button "Done" at bounding box center [744, 391] width 35 height 15
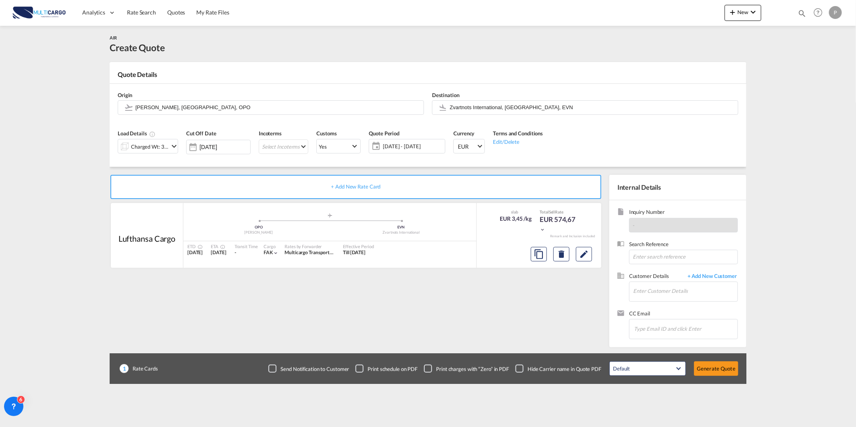
drag, startPoint x: 697, startPoint y: 303, endPoint x: 691, endPoint y: 304, distance: 6.5
click at [694, 304] on div "Customer Details + Add New Customer Enter Customer Details" at bounding box center [677, 290] width 121 height 37
click at [690, 298] on input "Enter Customer Details" at bounding box center [685, 291] width 104 height 18
paste input "[EMAIL_ADDRESS][DOMAIN_NAME]"
type input "[EMAIL_ADDRESS][DOMAIN_NAME]"
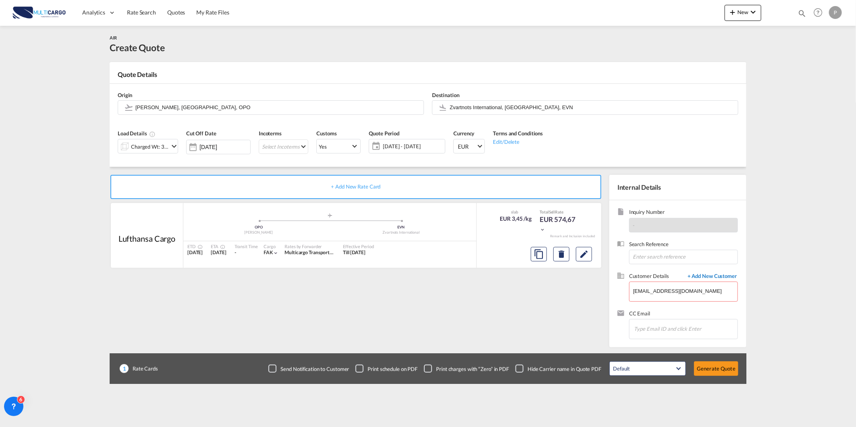
click at [728, 277] on span "+ Add New Customer" at bounding box center [711, 276] width 54 height 9
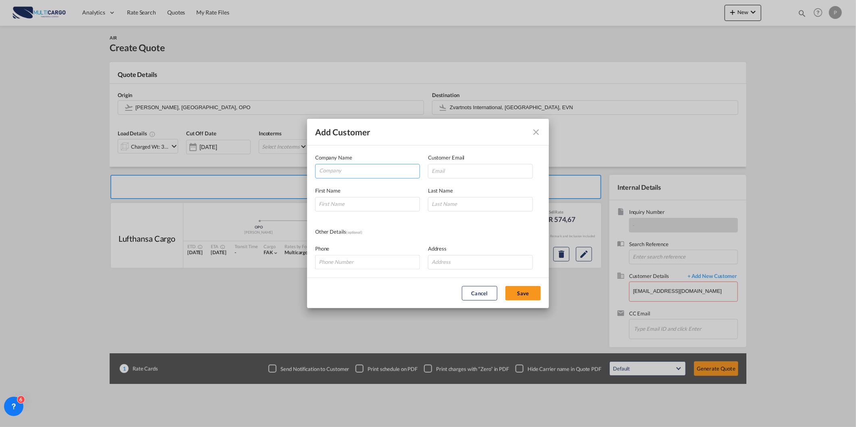
click at [389, 174] on input "Company" at bounding box center [369, 170] width 100 height 12
paste input "[EMAIL_ADDRESS][DOMAIN_NAME]"
type input "[EMAIL_ADDRESS][DOMAIN_NAME]"
drag, startPoint x: 442, startPoint y: 175, endPoint x: 372, endPoint y: 211, distance: 78.8
click at [442, 175] on input "Add Customer Company ..." at bounding box center [480, 171] width 105 height 15
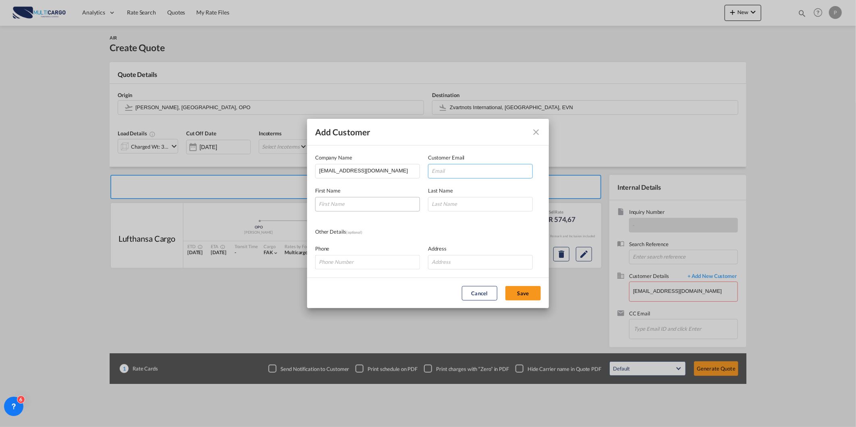
paste input "[EMAIL_ADDRESS][DOMAIN_NAME]"
type input "[EMAIL_ADDRESS][DOMAIN_NAME]"
click at [370, 211] on input "Add Customer Company ..." at bounding box center [367, 204] width 105 height 15
paste input "[EMAIL_ADDRESS][DOMAIN_NAME]"
type input "[EMAIL_ADDRESS][DOMAIN_NAME]"
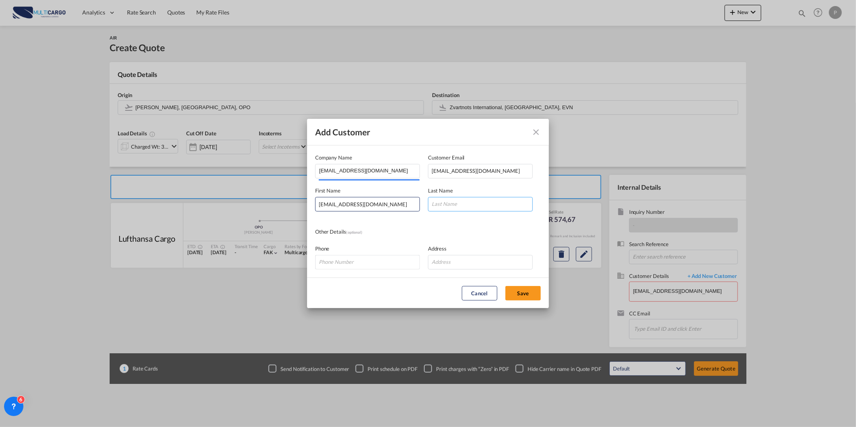
click at [452, 204] on input "Add Customer Company ..." at bounding box center [480, 204] width 105 height 15
paste input "[EMAIL_ADDRESS][DOMAIN_NAME]"
type input "[EMAIL_ADDRESS][DOMAIN_NAME]"
drag, startPoint x: 385, startPoint y: 295, endPoint x: 424, endPoint y: 306, distance: 40.8
click at [385, 295] on md-dialog-actions "Cancel Save" at bounding box center [428, 293] width 242 height 31
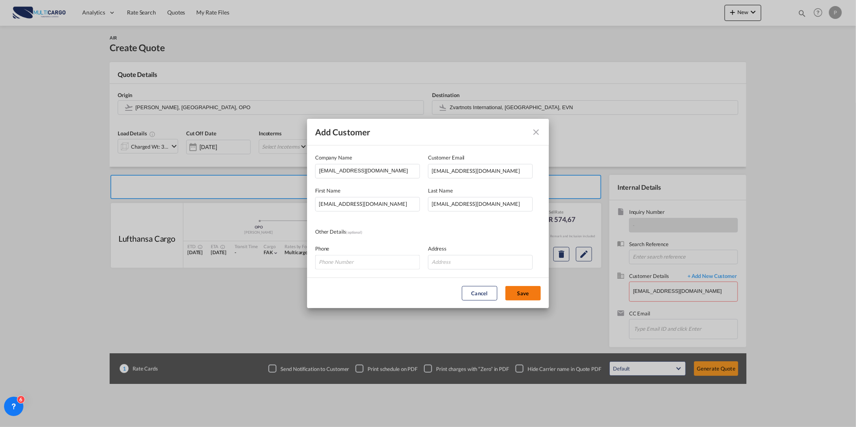
drag, startPoint x: 521, startPoint y: 292, endPoint x: 517, endPoint y: 296, distance: 5.7
click at [521, 292] on button "Save" at bounding box center [522, 293] width 35 height 15
type input "[EMAIL_ADDRESS][DOMAIN_NAME], [EMAIL_ADDRESS][DOMAIN_NAME] [EMAIL_ADDRESS][DOMA…"
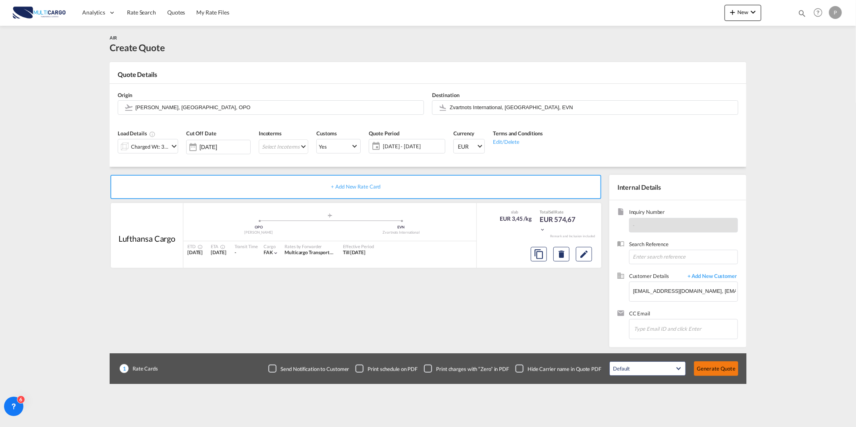
click at [699, 369] on button "Generate Quote" at bounding box center [716, 369] width 44 height 15
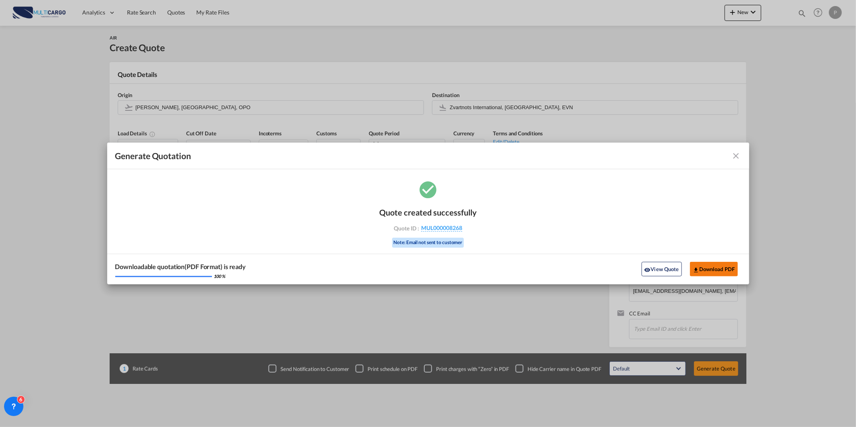
click at [719, 267] on button "Download PDF" at bounding box center [714, 269] width 48 height 15
